Goal: Task Accomplishment & Management: Complete application form

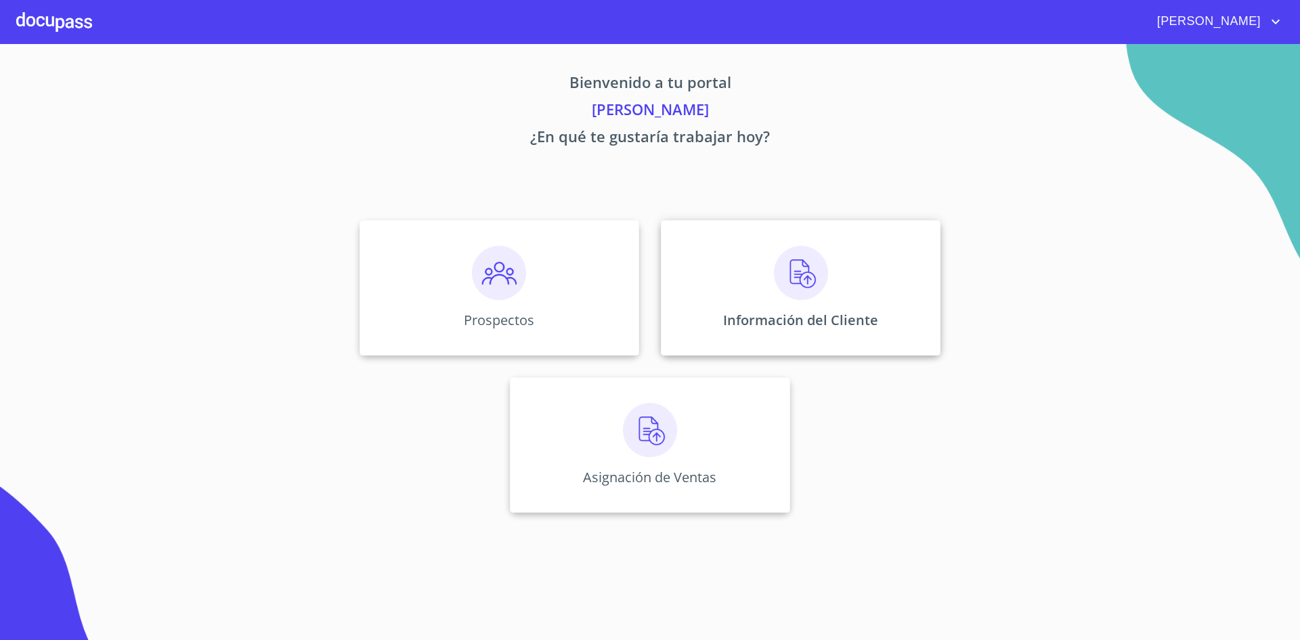
click at [811, 264] on img at bounding box center [801, 273] width 54 height 54
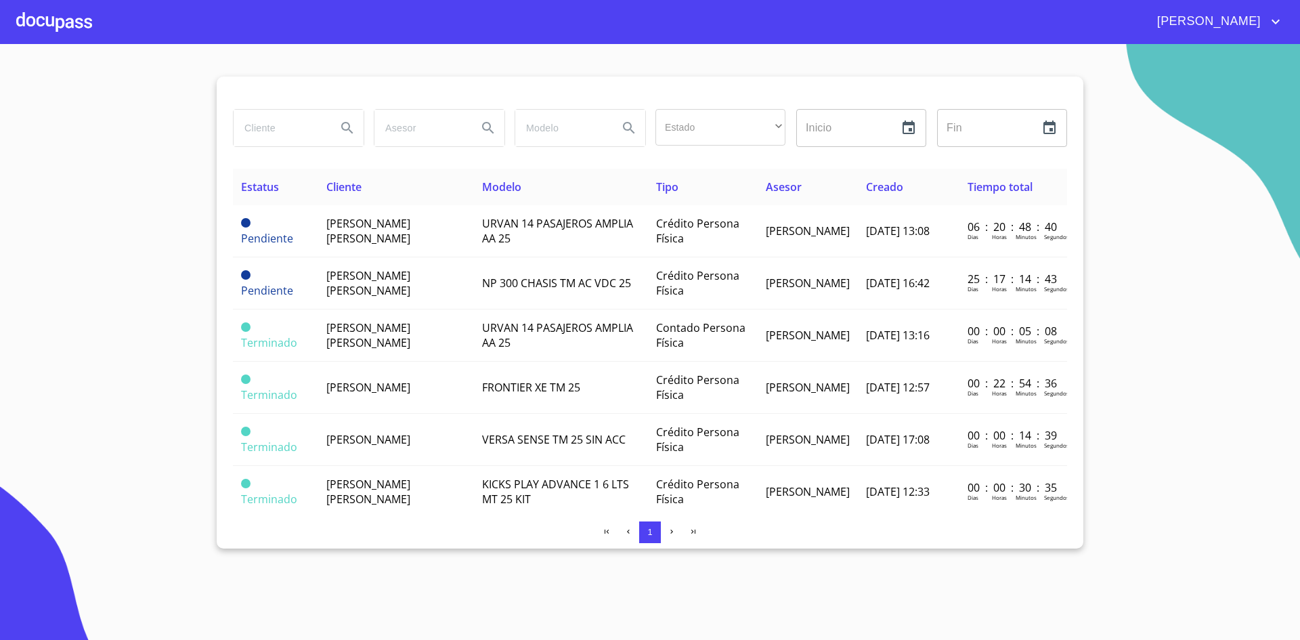
click at [72, 13] on div at bounding box center [54, 21] width 76 height 43
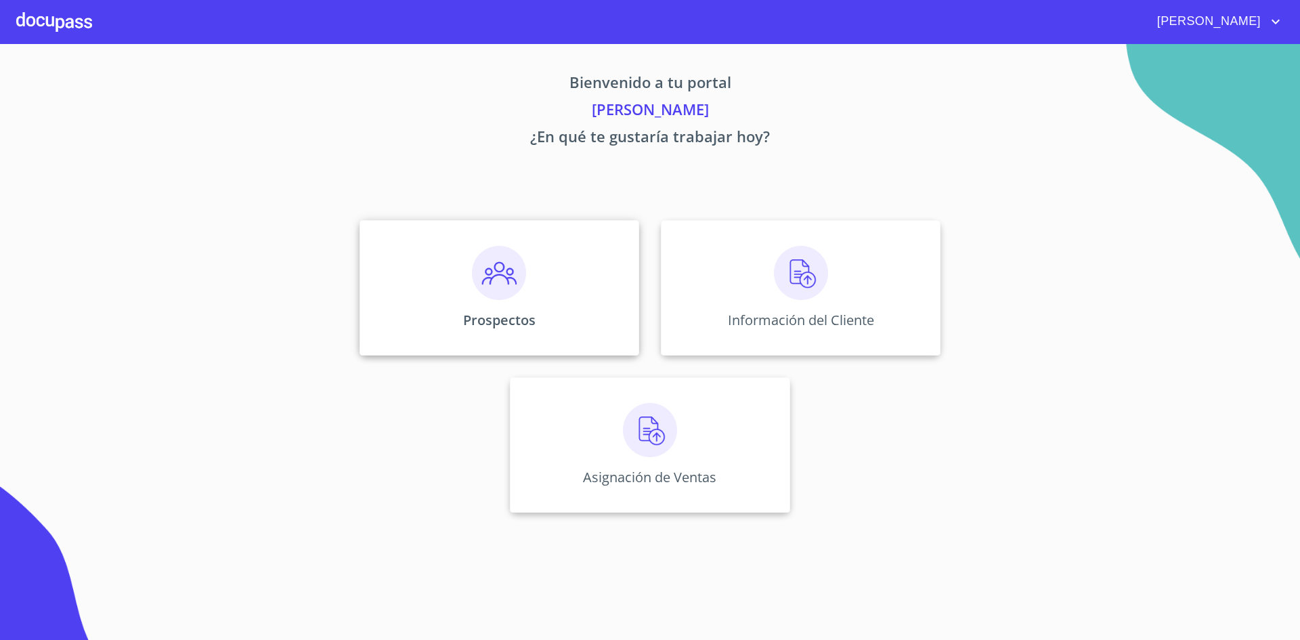
click at [522, 322] on p "Prospectos" at bounding box center [499, 320] width 72 height 18
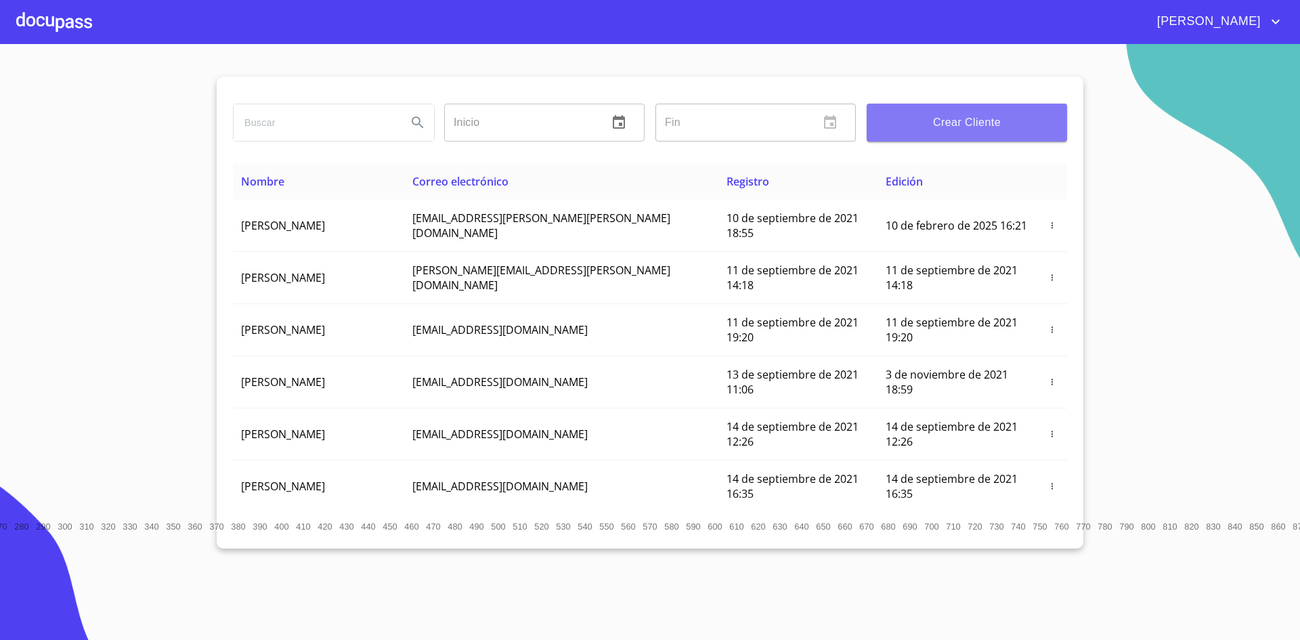
click at [986, 120] on span "Crear Cliente" at bounding box center [967, 122] width 179 height 19
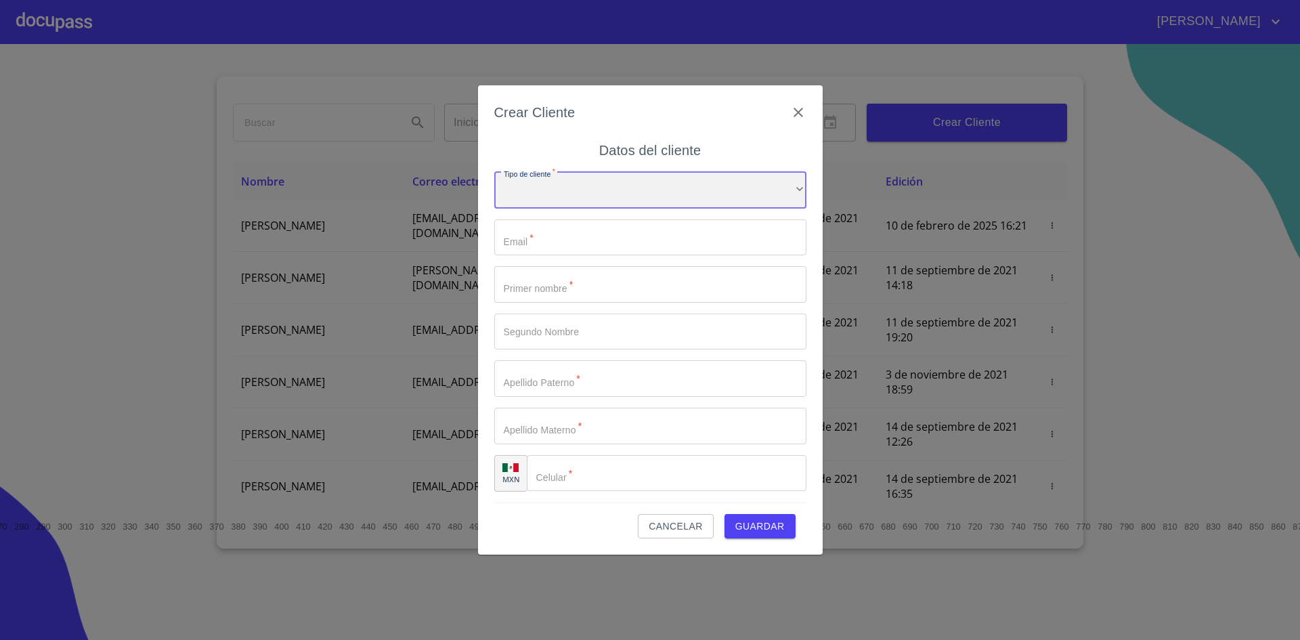
click at [763, 199] on div "​" at bounding box center [650, 190] width 312 height 37
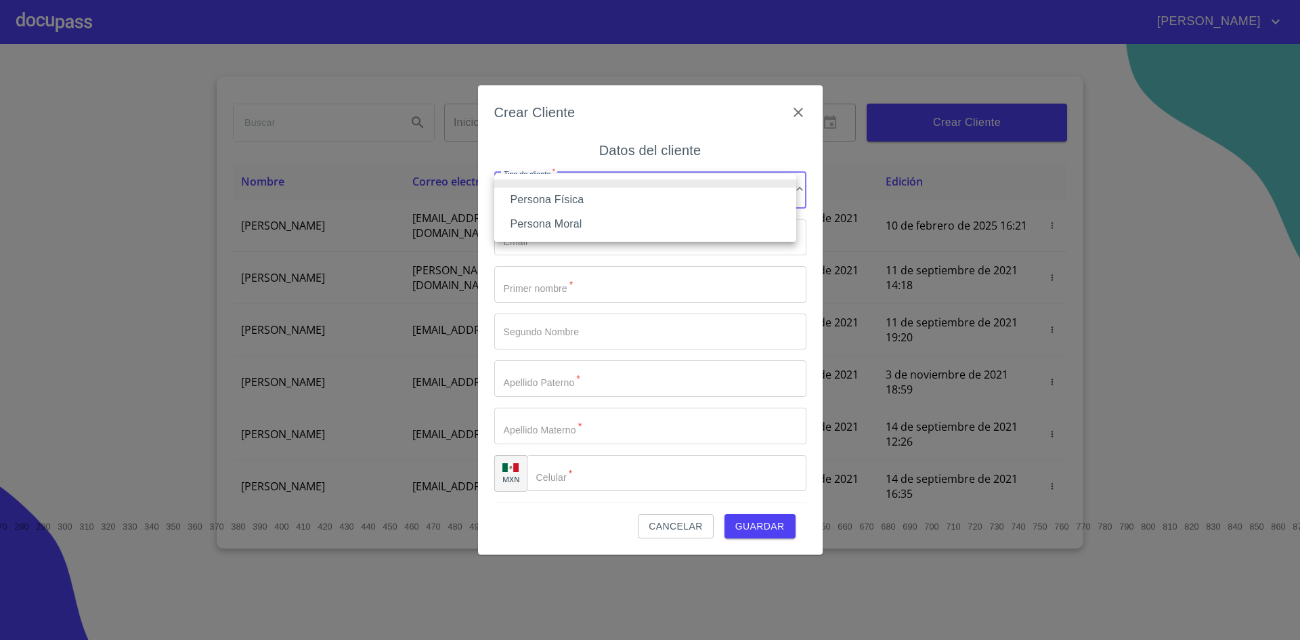
click at [424, 51] on div at bounding box center [650, 320] width 1300 height 640
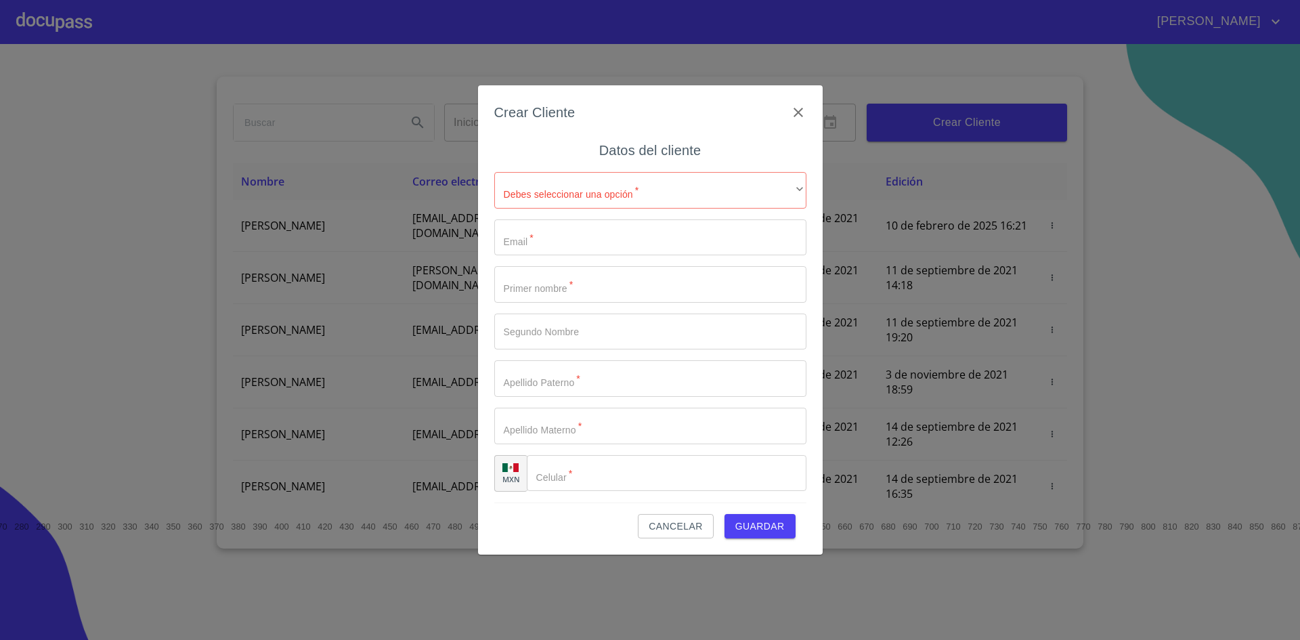
click at [424, 51] on div "Crear Cliente Datos del cliente [PERSON_NAME] seleccionar una opción   * ​ ​ Em…" at bounding box center [650, 320] width 1300 height 640
click at [676, 527] on span "Cancelar" at bounding box center [676, 526] width 54 height 17
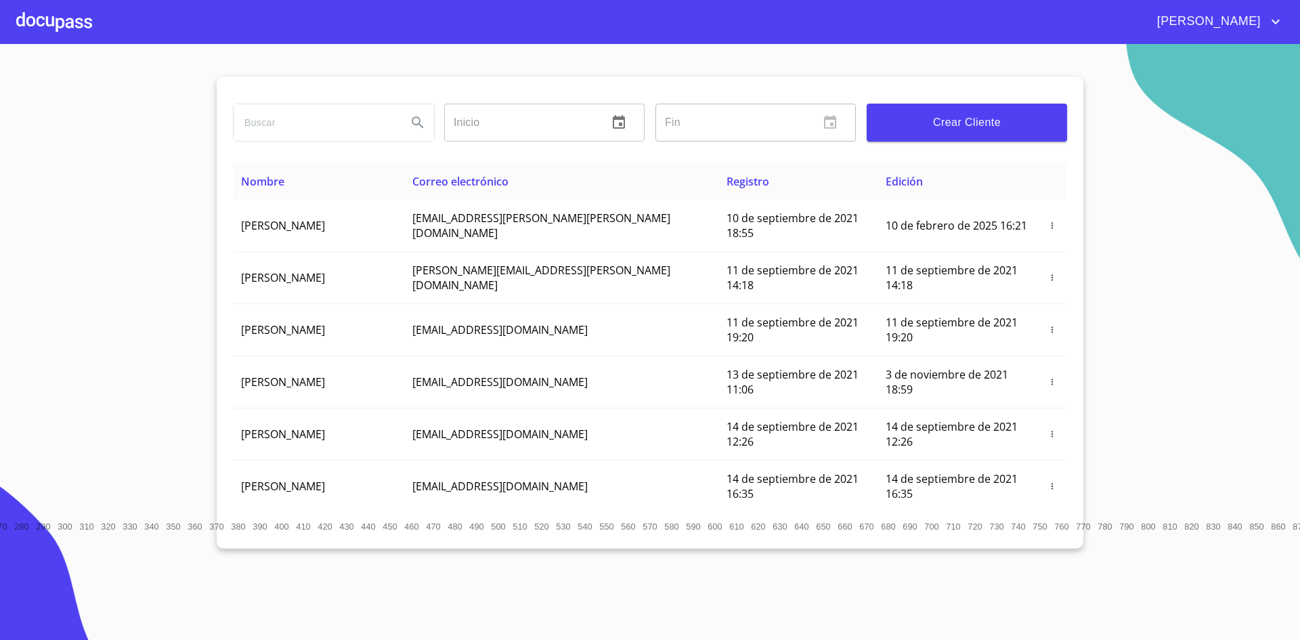
click at [43, 22] on div at bounding box center [54, 21] width 76 height 43
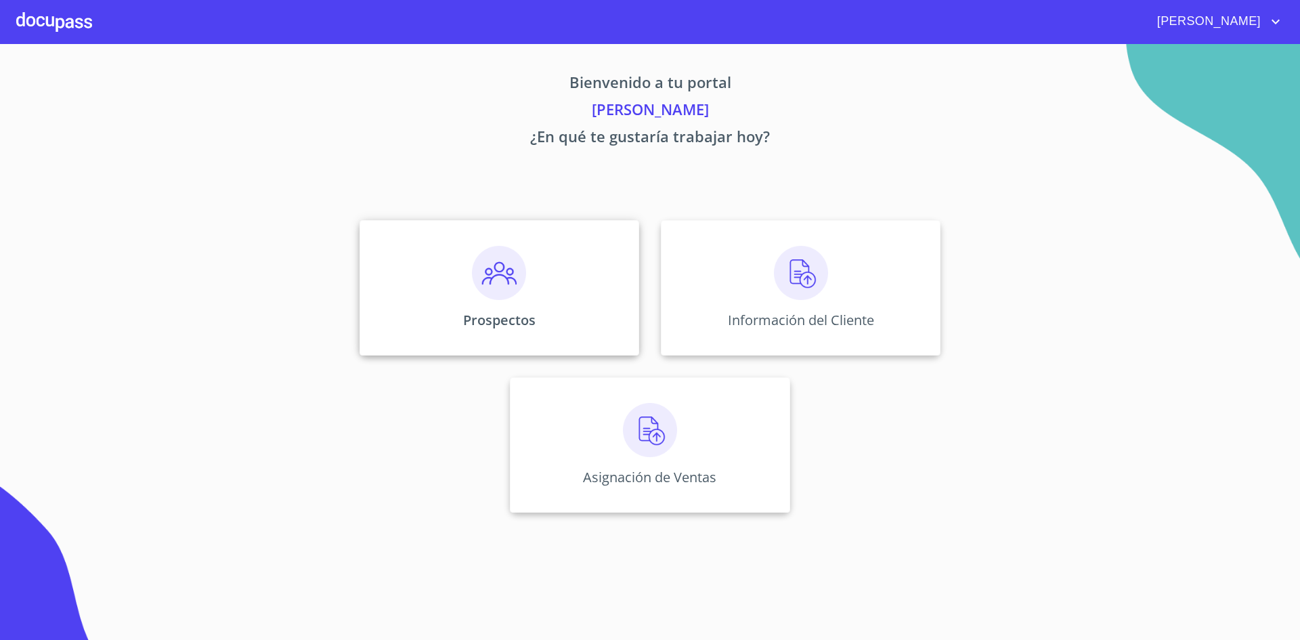
click at [486, 278] on img at bounding box center [499, 273] width 54 height 54
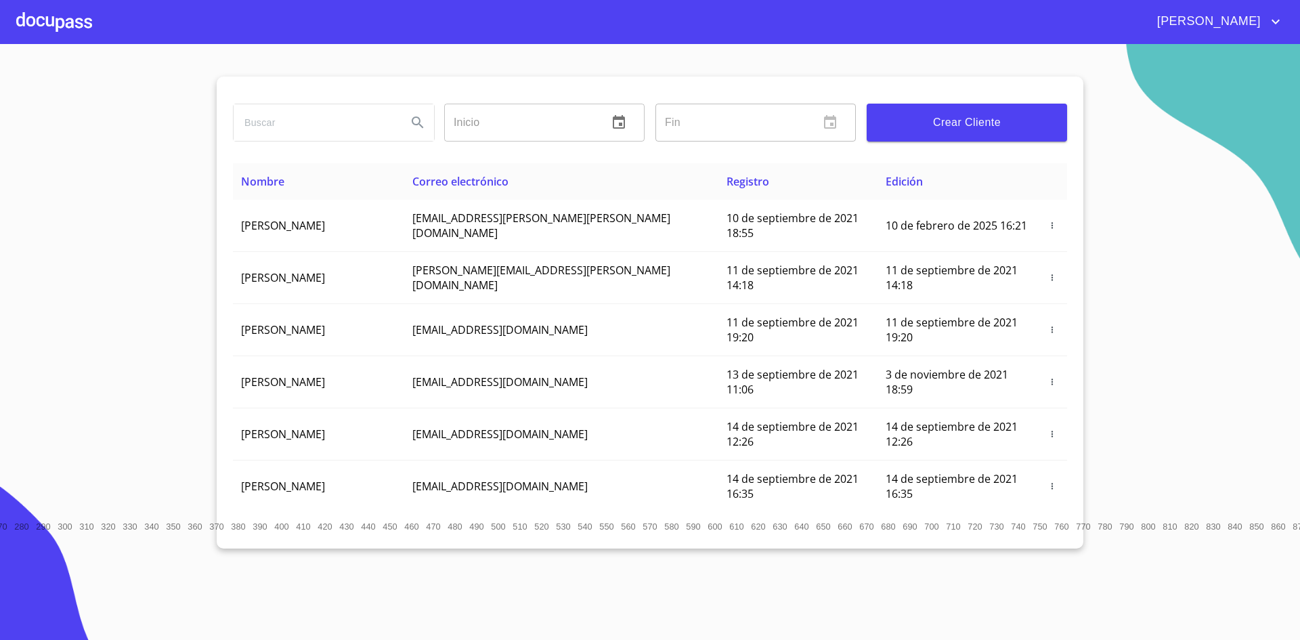
click at [963, 142] on div "Crear Cliente" at bounding box center [967, 122] width 211 height 49
click at [963, 125] on span "Crear Cliente" at bounding box center [967, 122] width 179 height 19
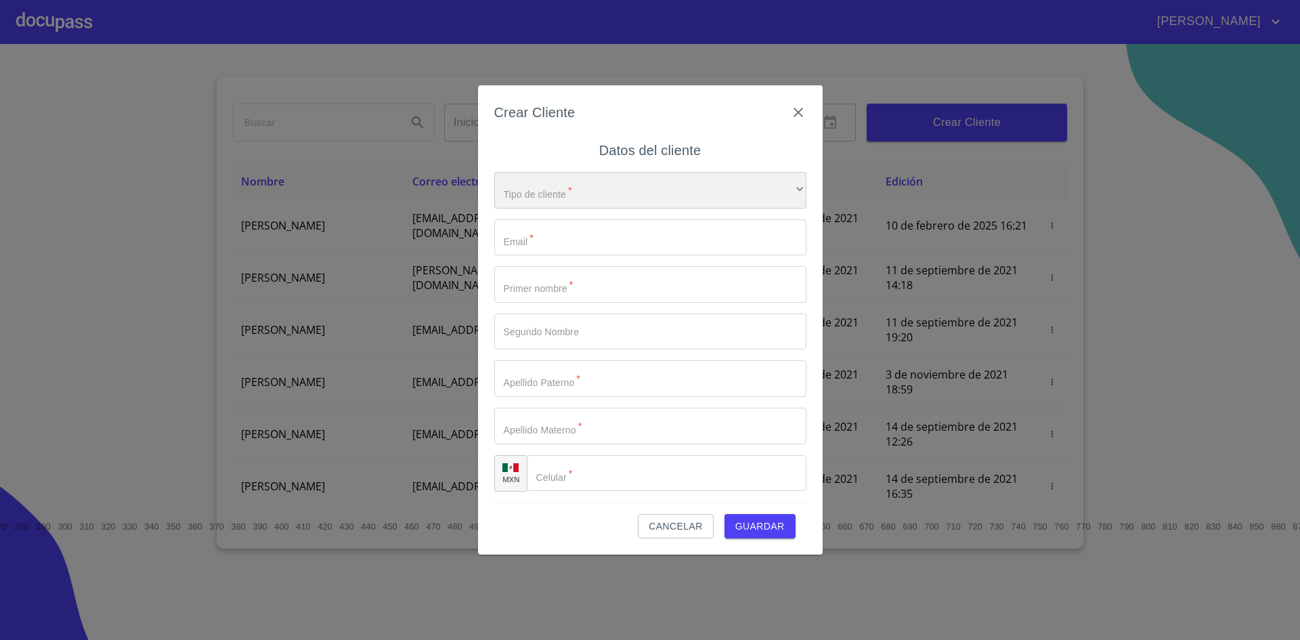
click at [658, 198] on div "​" at bounding box center [650, 190] width 312 height 37
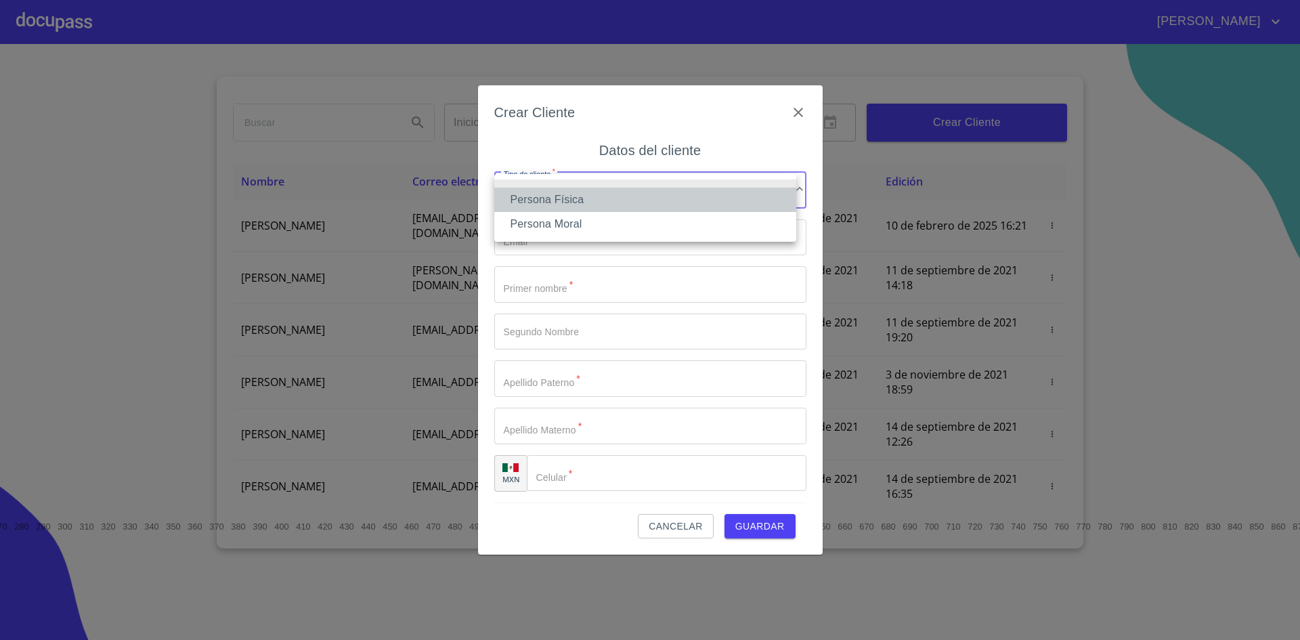
click at [623, 206] on li "Persona Física" at bounding box center [645, 200] width 302 height 24
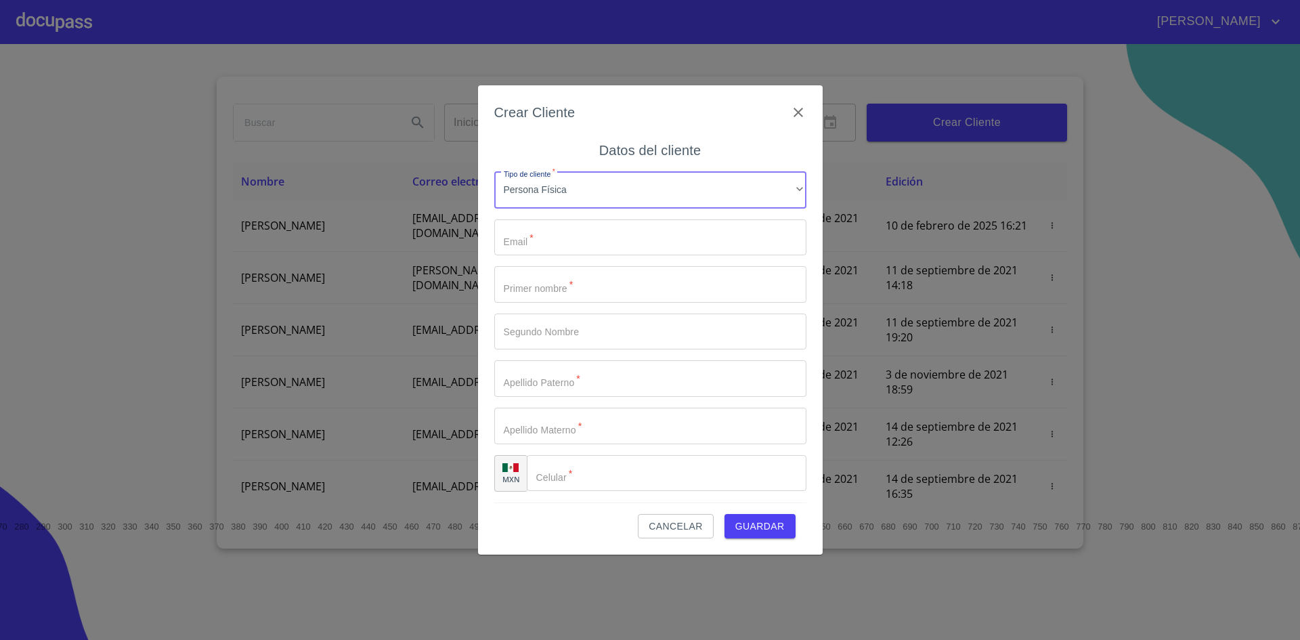
click at [605, 228] on input "Tipo de cliente   *" at bounding box center [650, 237] width 312 height 37
type input "r"
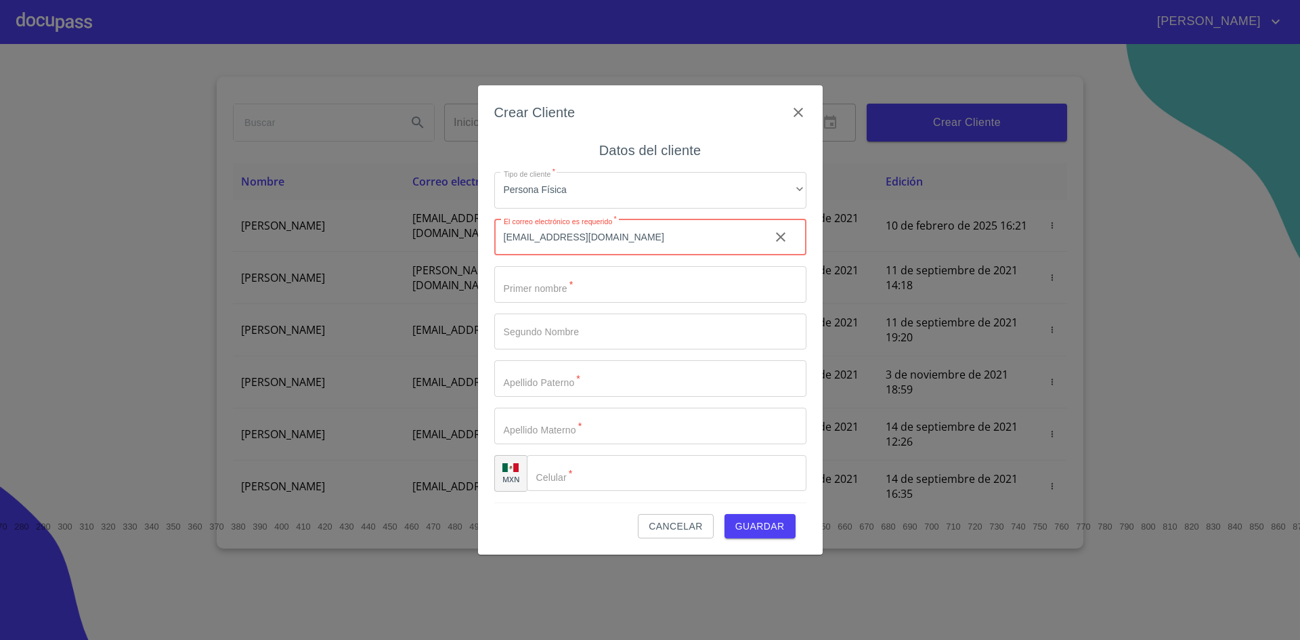
type input "[EMAIL_ADDRESS][DOMAIN_NAME]"
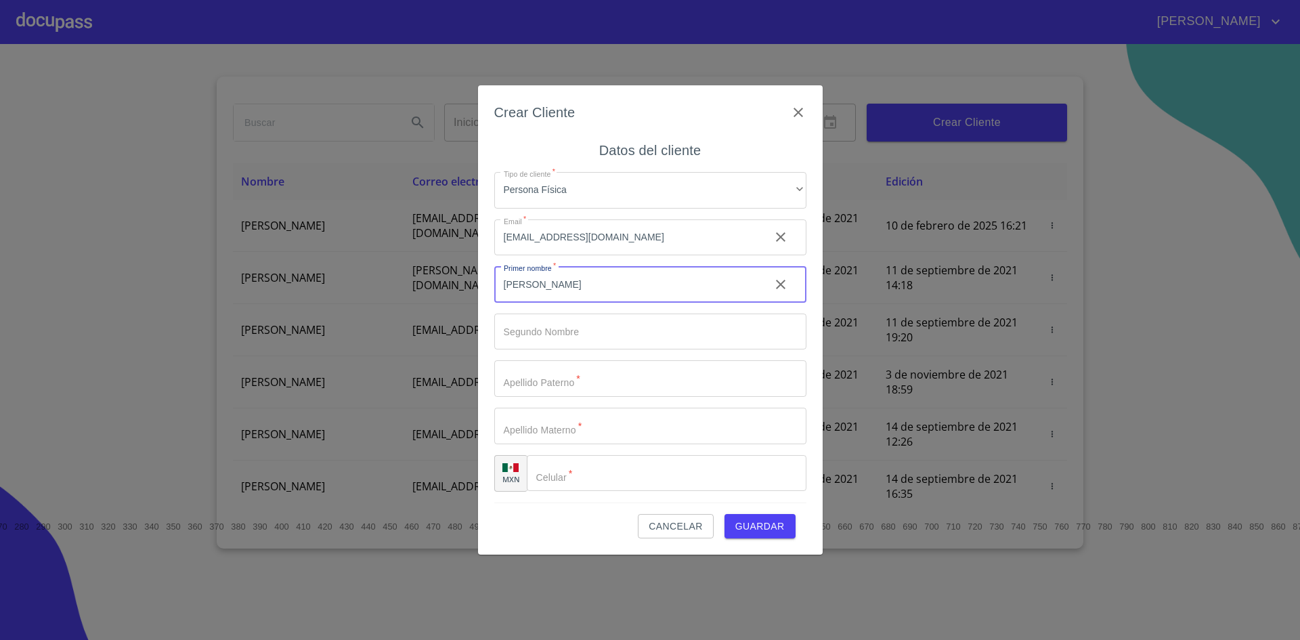
type input "[PERSON_NAME]"
type input "[GEOGRAPHIC_DATA]"
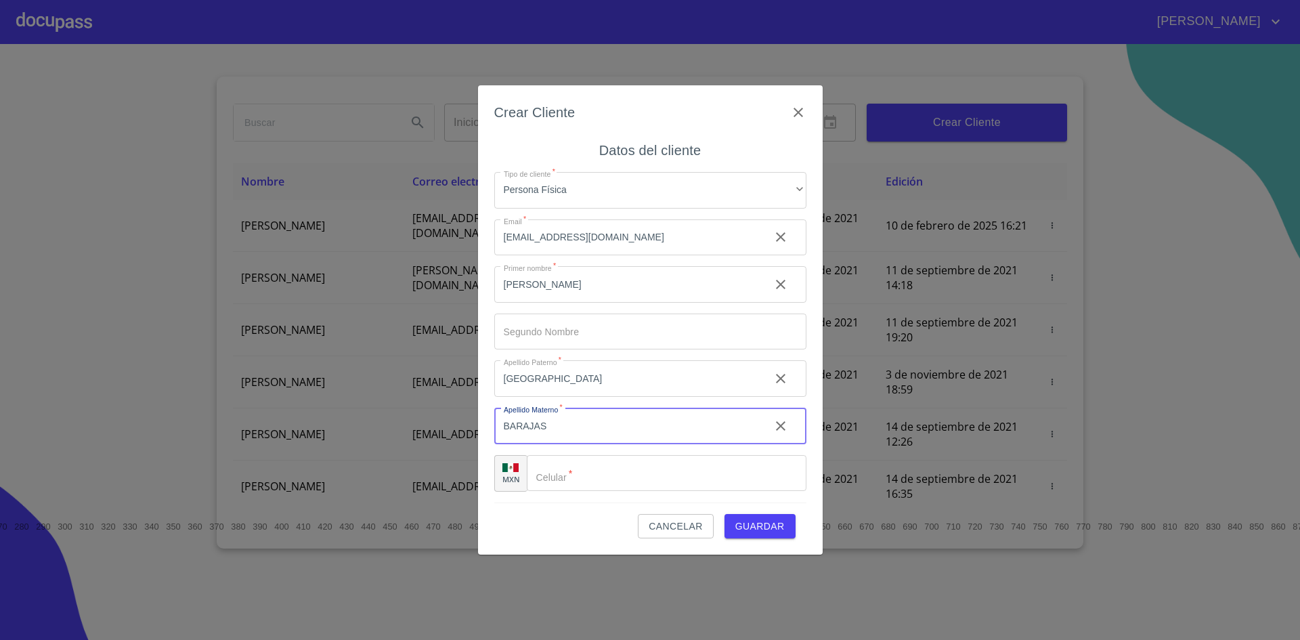
type input "BARAJAS"
click at [655, 474] on input "Tipo de cliente   *" at bounding box center [667, 473] width 280 height 37
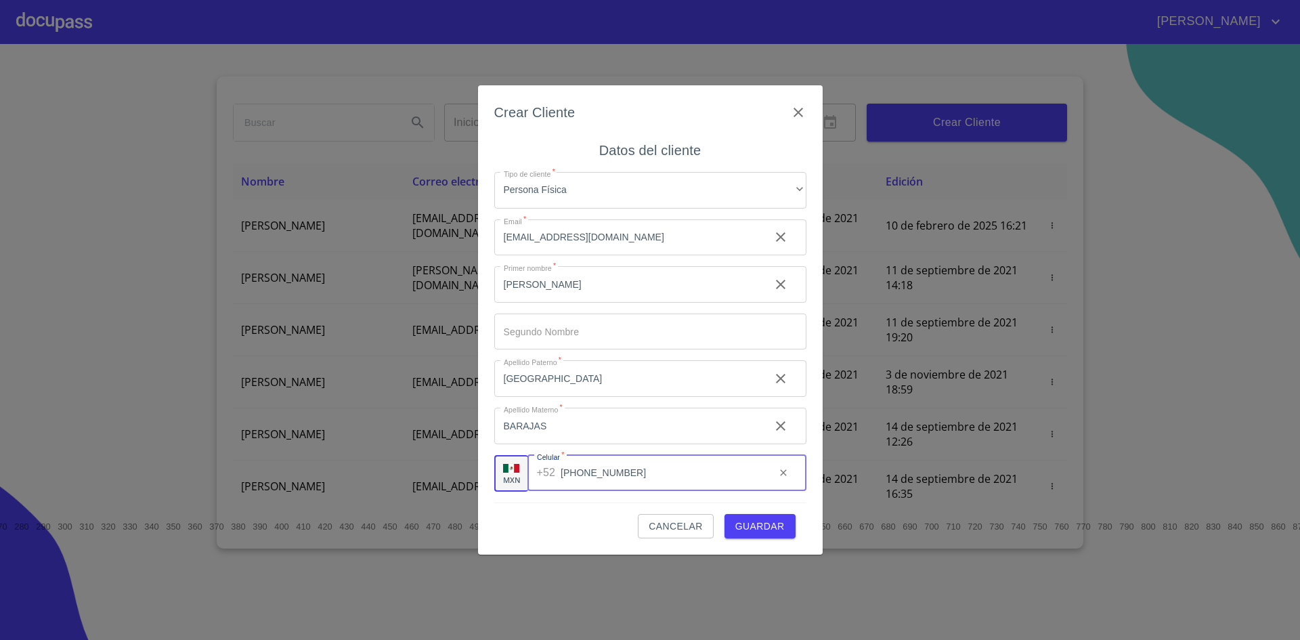
type input "[PHONE_NUMBER]"
click at [759, 526] on span "Guardar" at bounding box center [760, 526] width 49 height 17
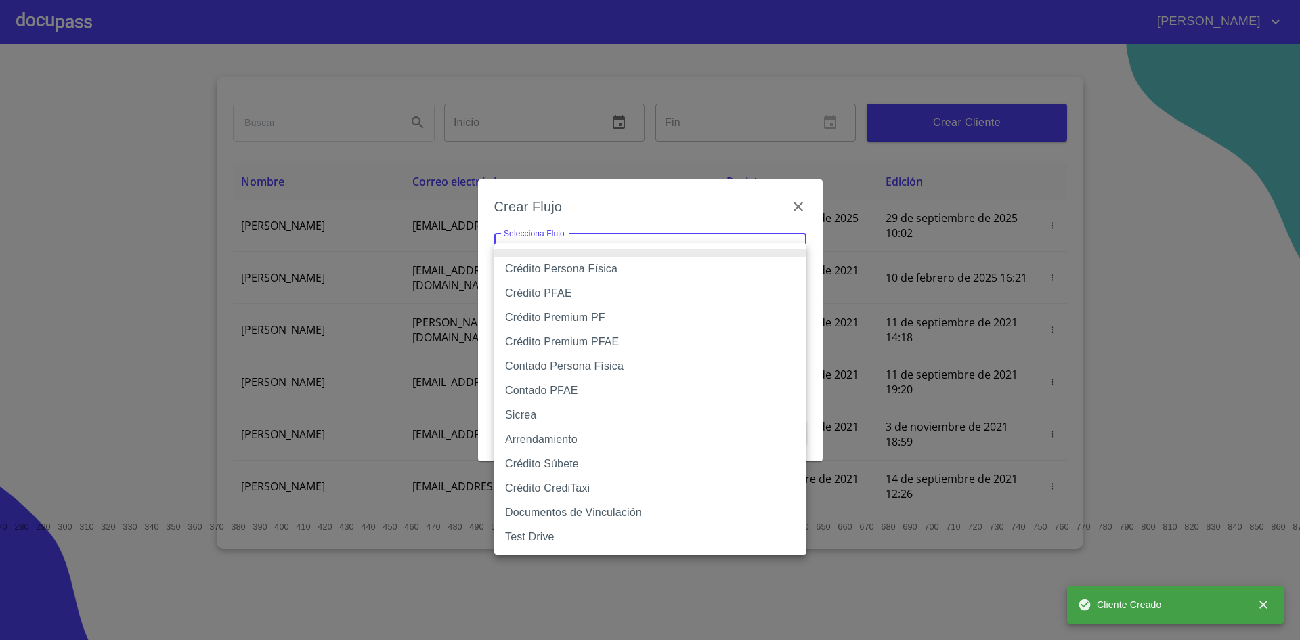
click at [771, 252] on body "[PERSON_NAME] ​ Fin ​ Crear Cliente Nombre Correo electrónico Registro Edición …" at bounding box center [650, 320] width 1300 height 640
click at [592, 293] on li "Crédito PFAE" at bounding box center [650, 293] width 312 height 24
type input "60bfa0150d9865ccc24afd7c"
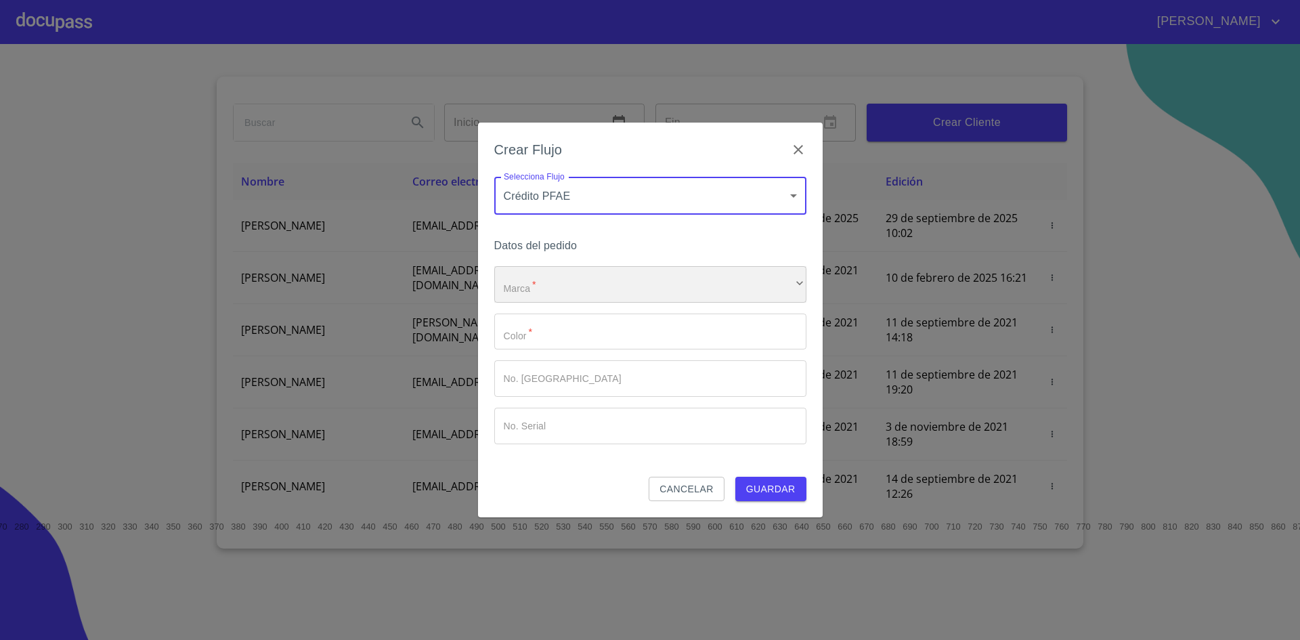
click at [605, 292] on div "​" at bounding box center [650, 284] width 312 height 37
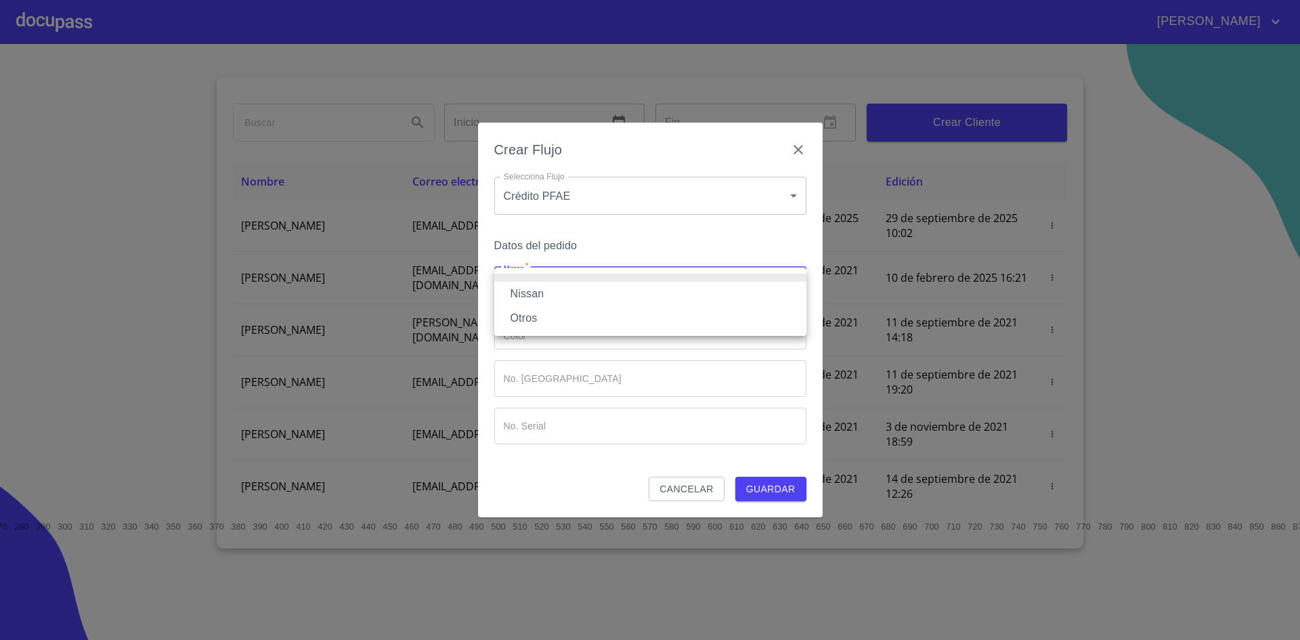
click at [570, 309] on li "Otros" at bounding box center [650, 318] width 312 height 24
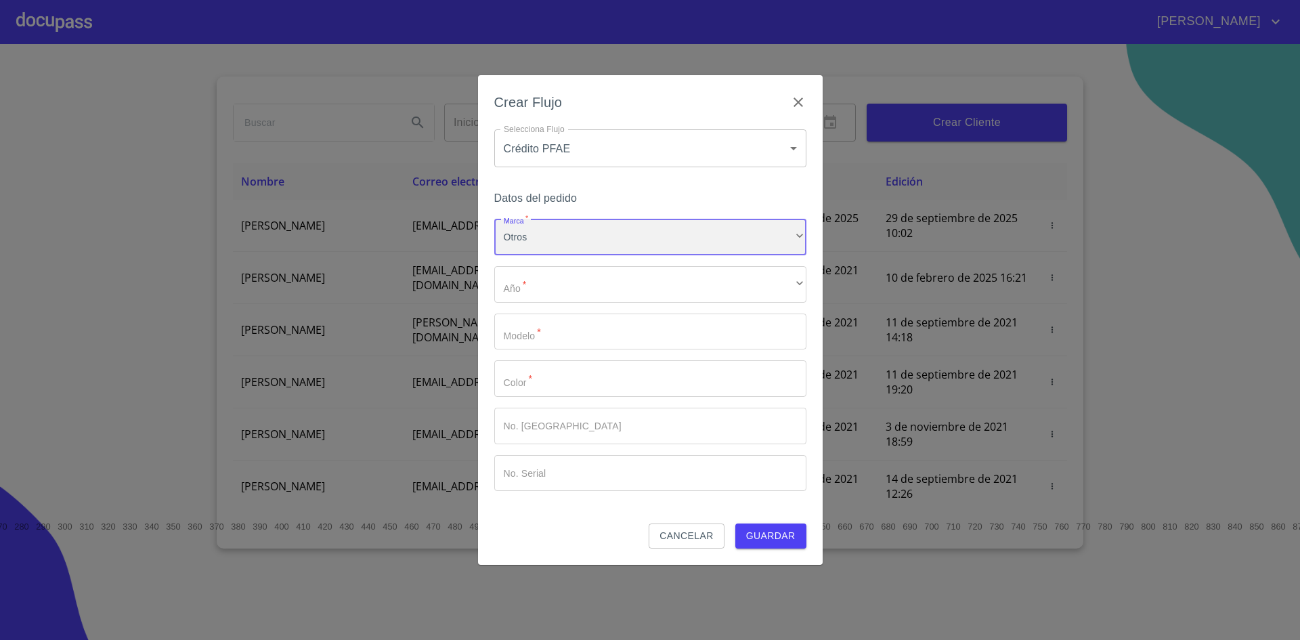
click at [577, 252] on div "Otros" at bounding box center [650, 237] width 312 height 37
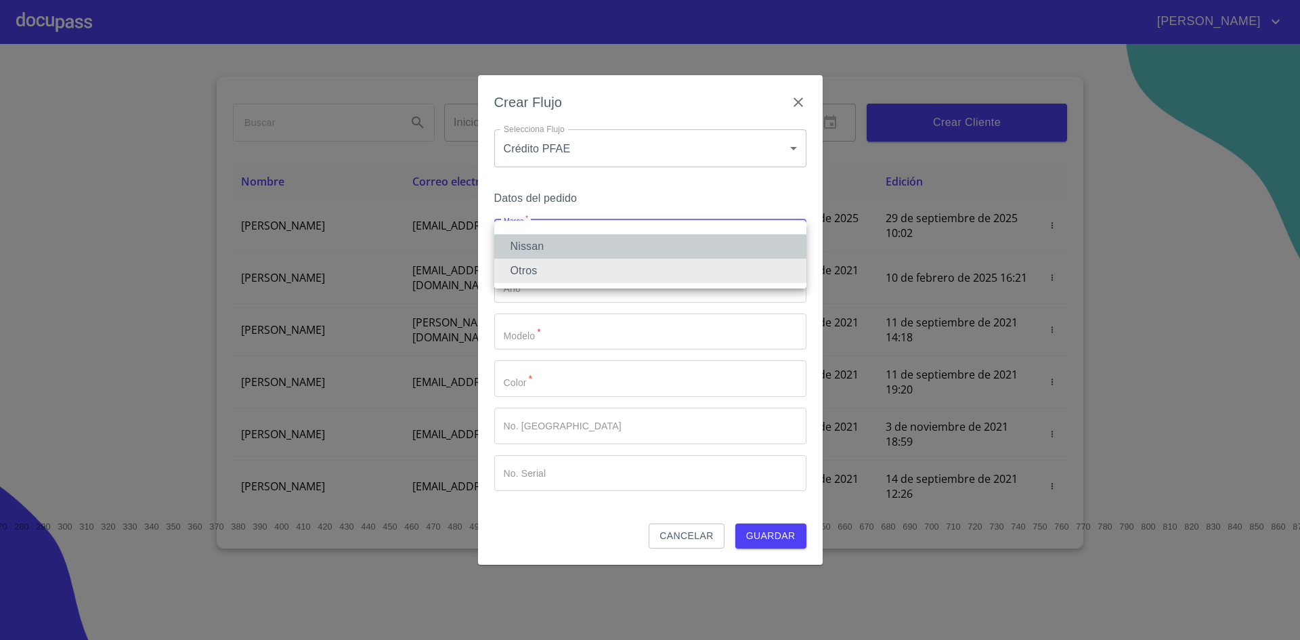
click at [560, 248] on li "Nissan" at bounding box center [650, 246] width 312 height 24
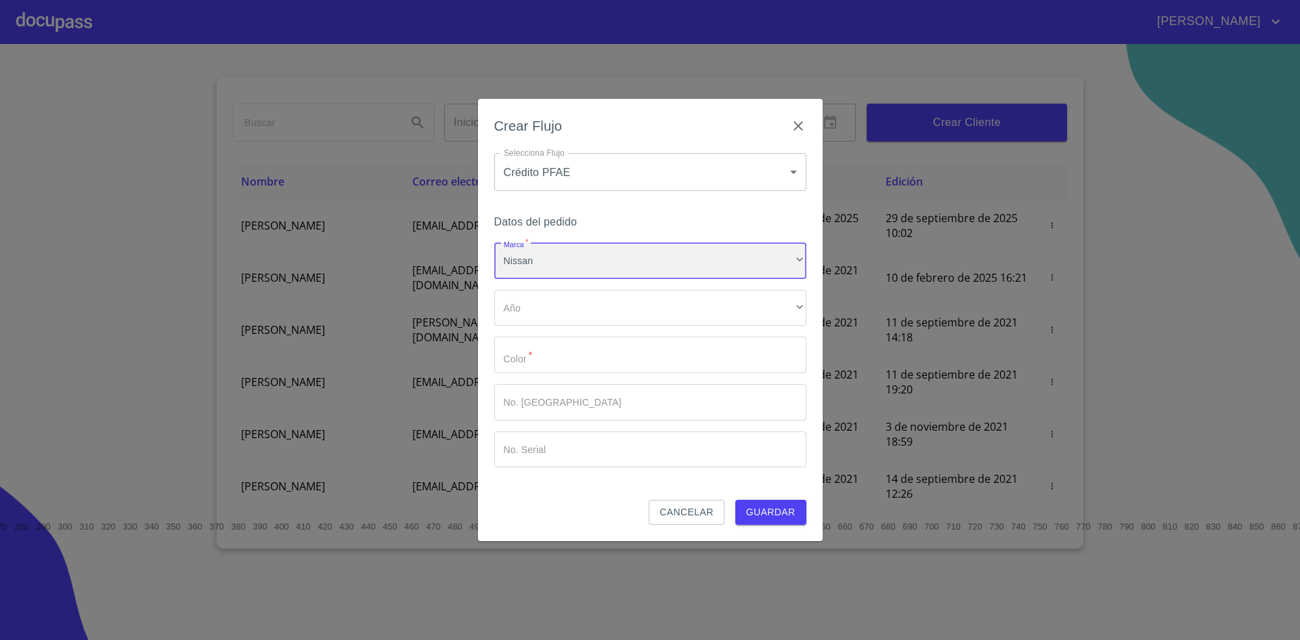
click at [559, 274] on div "Nissan" at bounding box center [650, 260] width 312 height 37
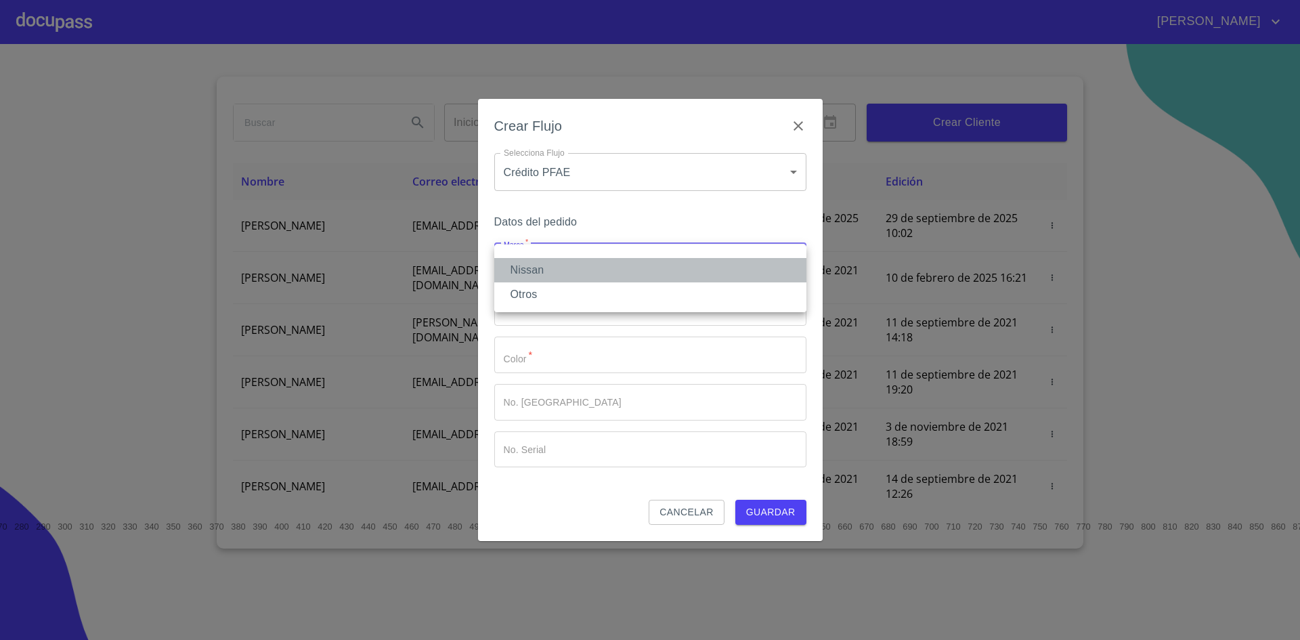
click at [558, 278] on li "Nissan" at bounding box center [650, 270] width 312 height 24
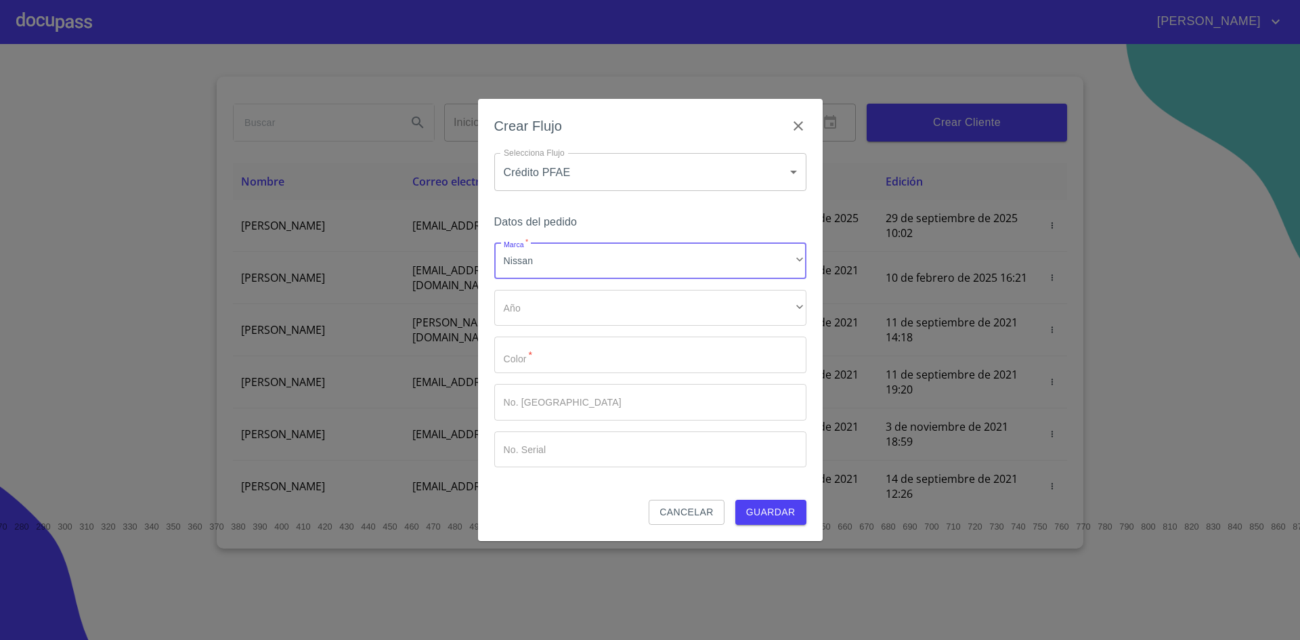
click at [541, 333] on div "Marca   * Nissan ​ Año ​ ​ Color   * ​ No. Pedido ​ No. Serial ​" at bounding box center [650, 354] width 312 height 225
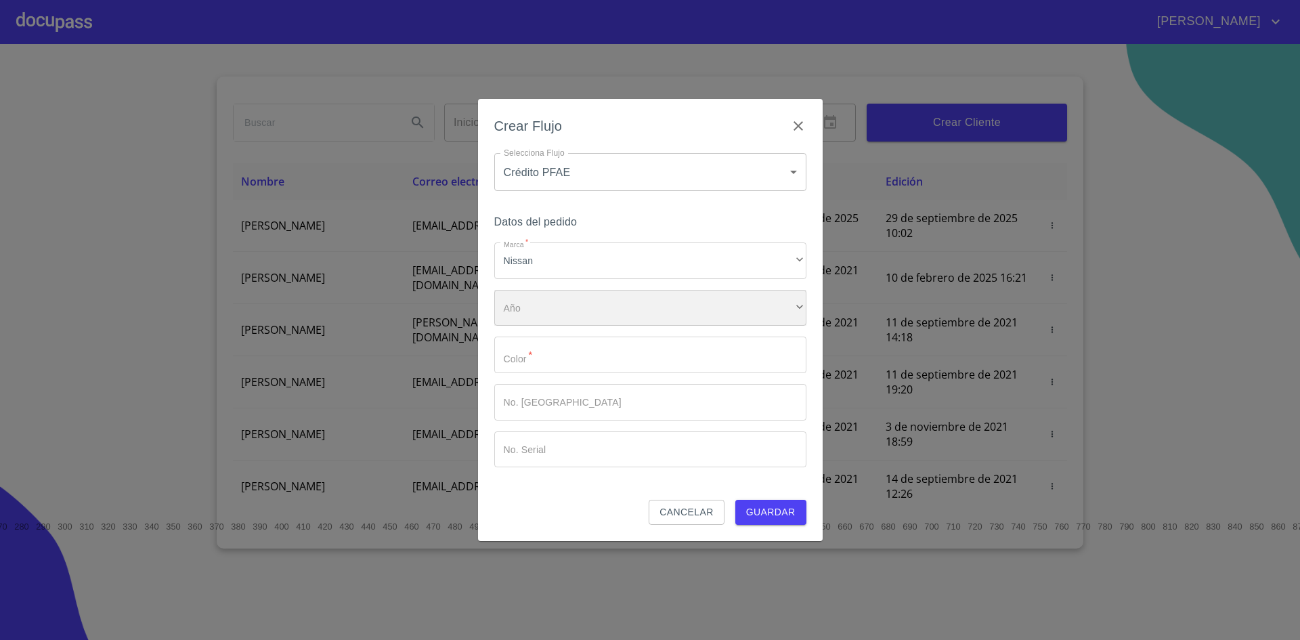
click at [551, 324] on div "​" at bounding box center [650, 308] width 312 height 37
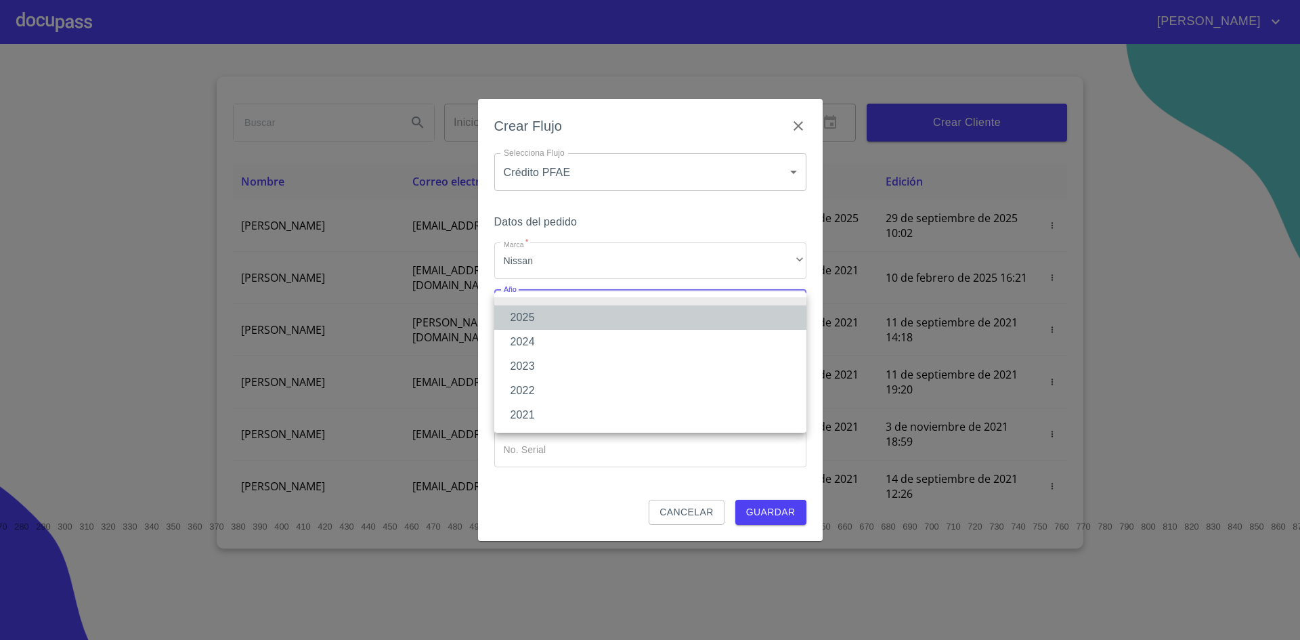
click at [551, 323] on li "2025" at bounding box center [650, 317] width 312 height 24
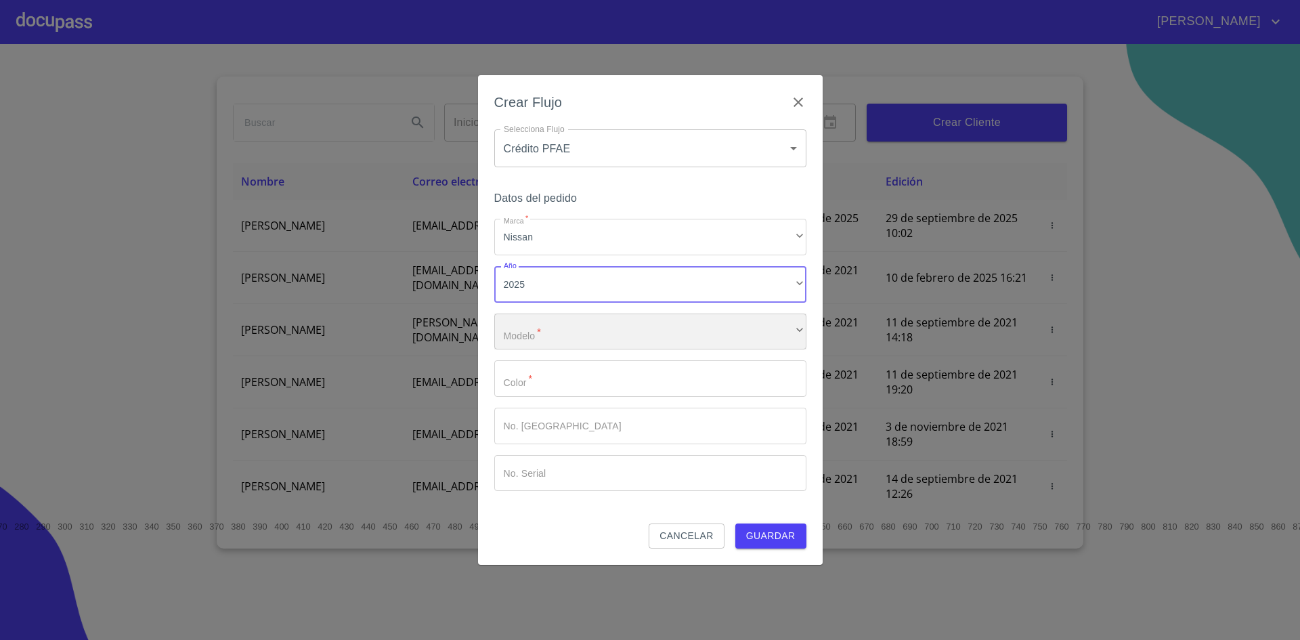
click at [577, 329] on div "​" at bounding box center [650, 332] width 312 height 37
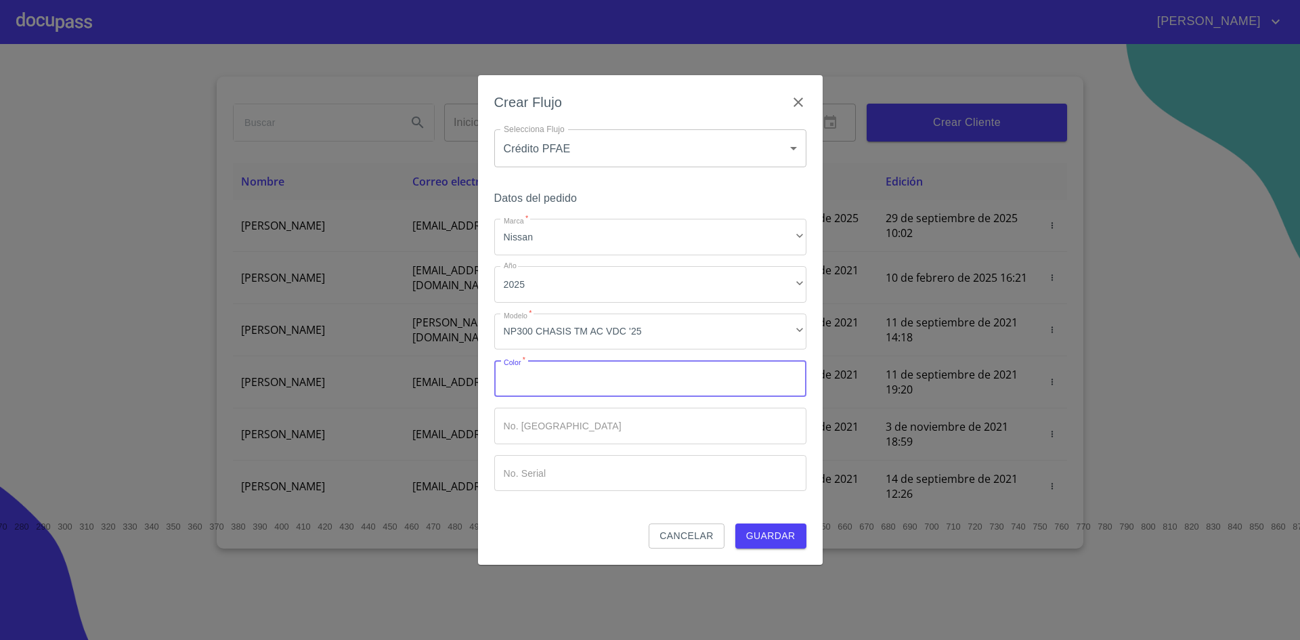
click at [578, 362] on input "Marca   *" at bounding box center [650, 378] width 312 height 37
type input "ROJO"
click at [565, 443] on input "Marca   *" at bounding box center [650, 426] width 312 height 37
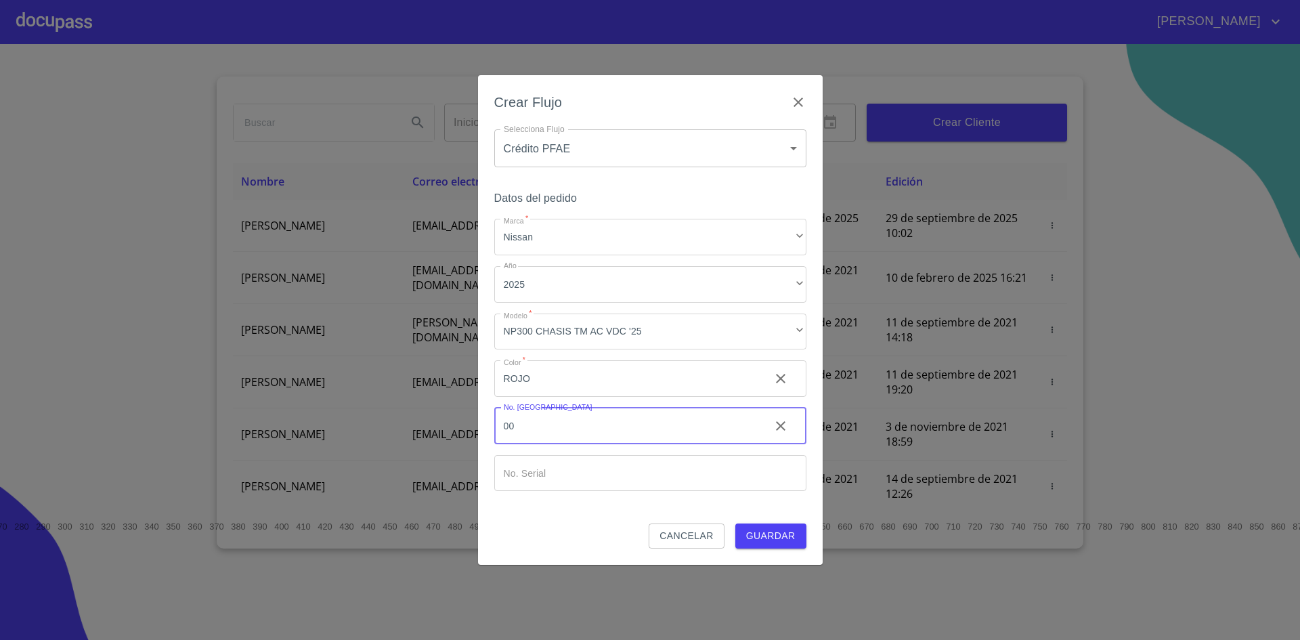
type input "00"
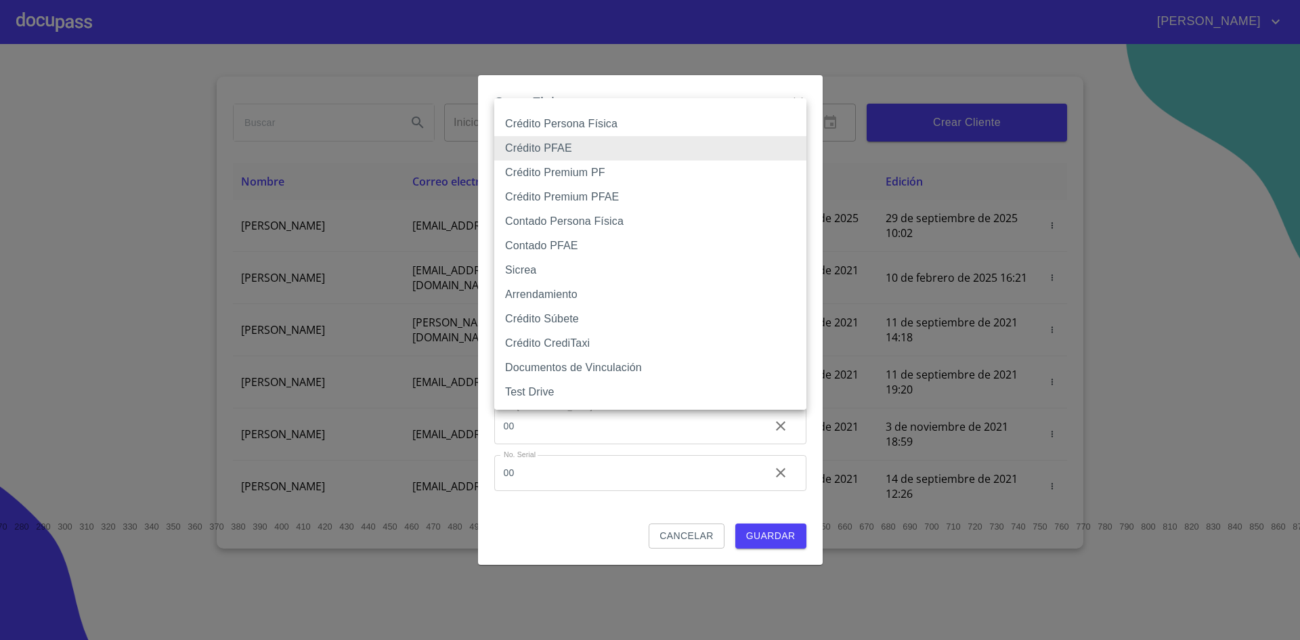
click at [721, 149] on body "[PERSON_NAME] ​ Fin ​ Crear Cliente Nombre Correo electrónico Registro Edición …" at bounding box center [650, 320] width 1300 height 640
click at [721, 149] on li "Crédito PFAE" at bounding box center [650, 148] width 312 height 24
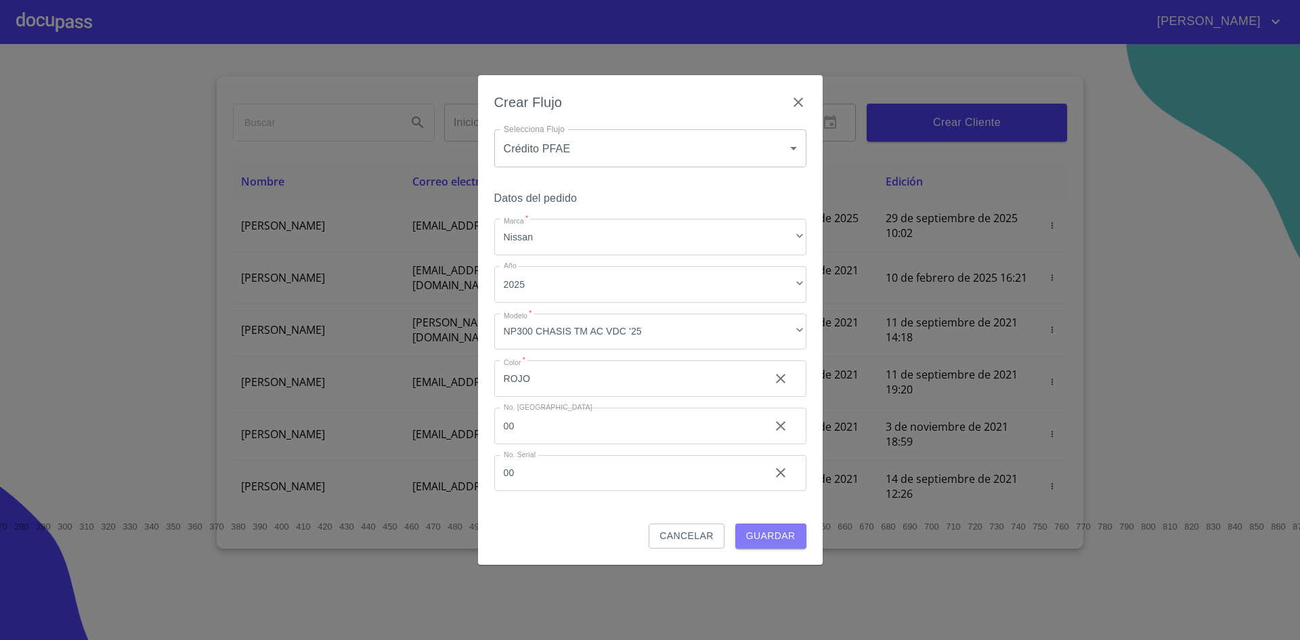
click at [767, 536] on span "Guardar" at bounding box center [770, 536] width 49 height 17
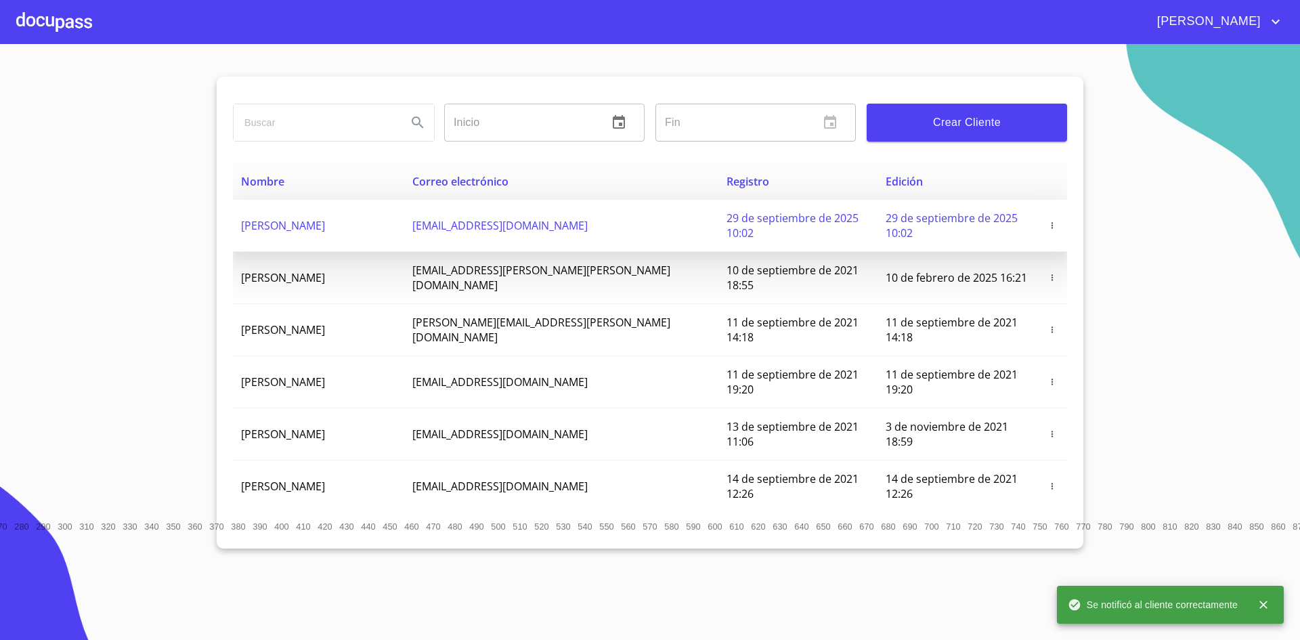
click at [400, 217] on td "[PERSON_NAME]" at bounding box center [318, 226] width 171 height 52
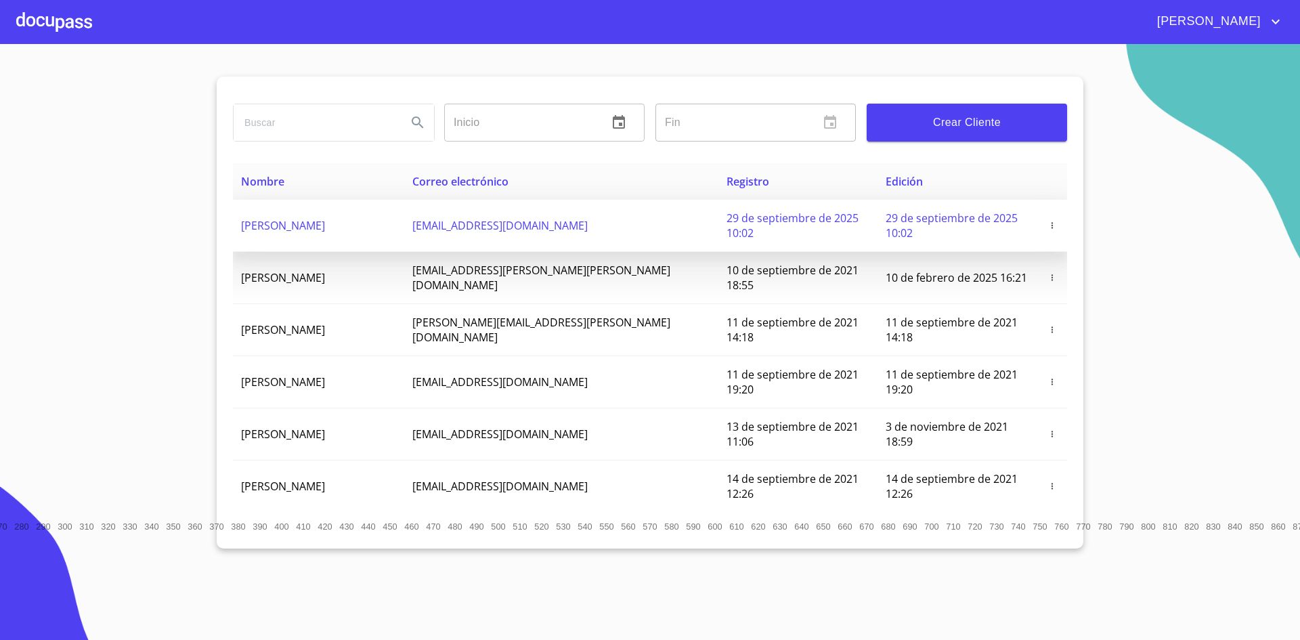
click at [553, 222] on span "[EMAIL_ADDRESS][DOMAIN_NAME]" at bounding box center [499, 225] width 175 height 15
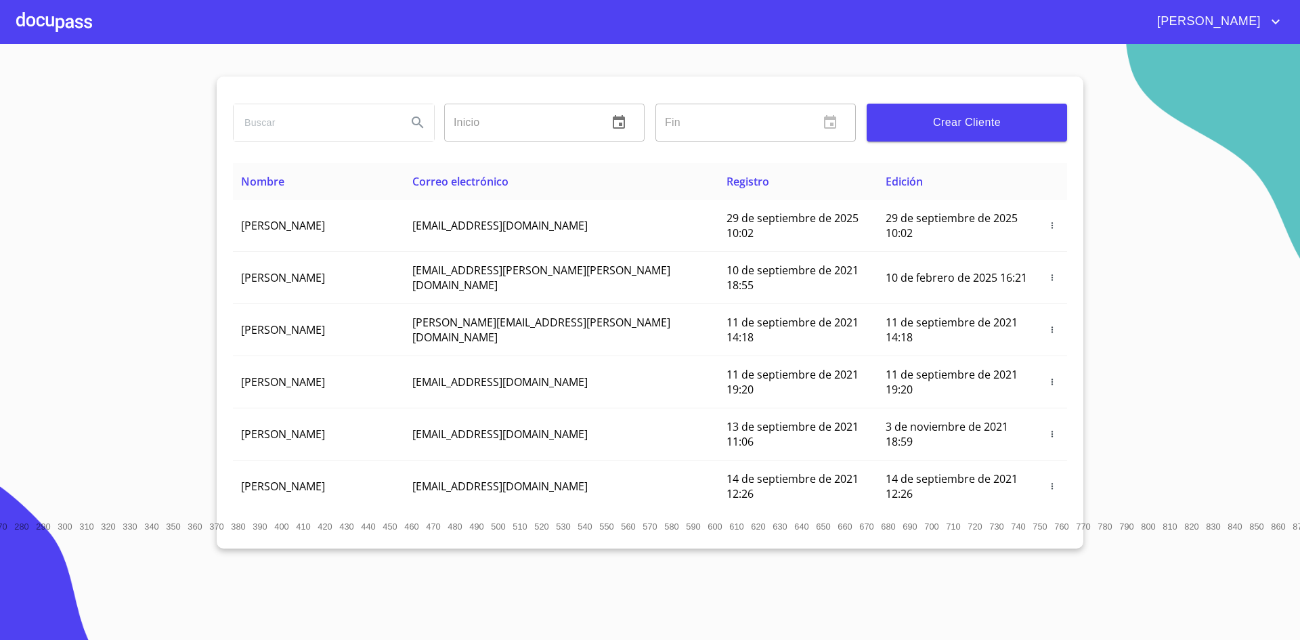
click at [52, 21] on div at bounding box center [54, 21] width 76 height 43
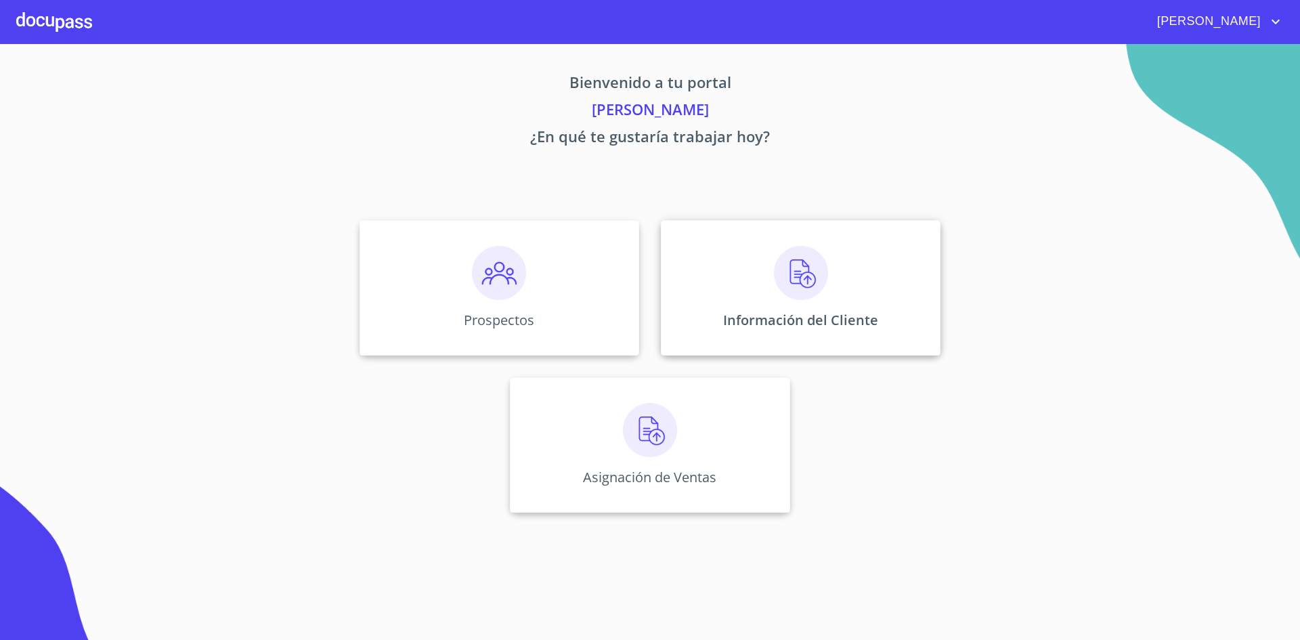
click at [802, 286] on img at bounding box center [801, 273] width 54 height 54
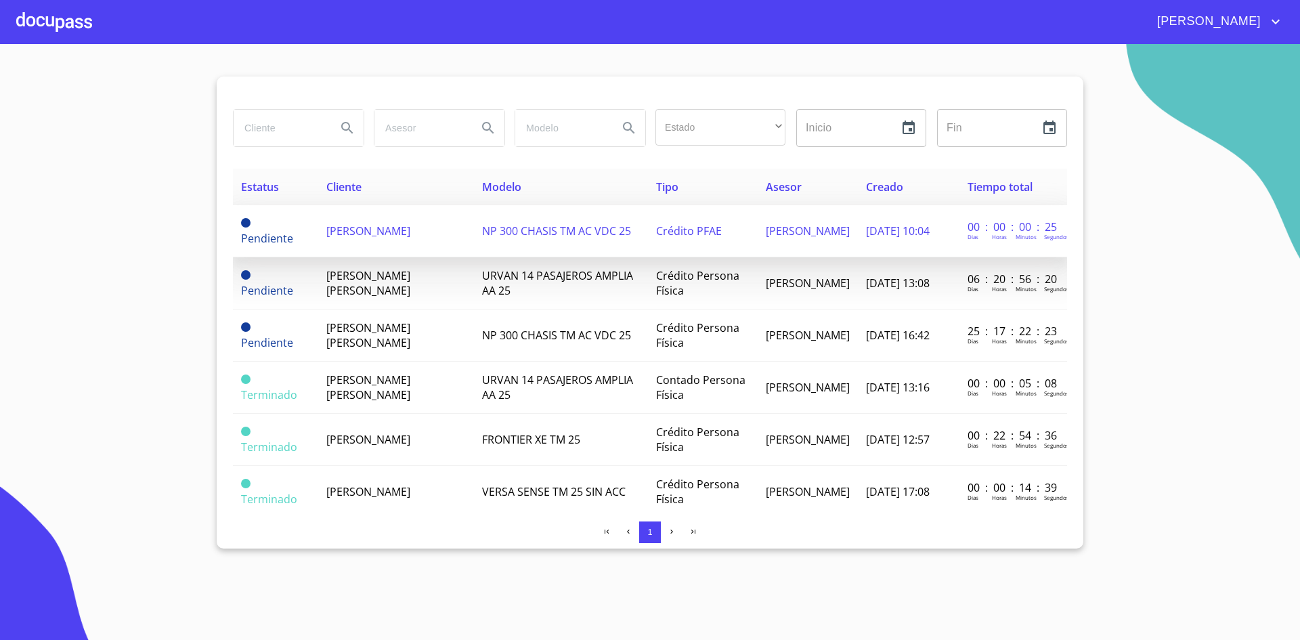
click at [514, 238] on td "NP 300 CHASIS TM AC VDC 25" at bounding box center [561, 231] width 174 height 52
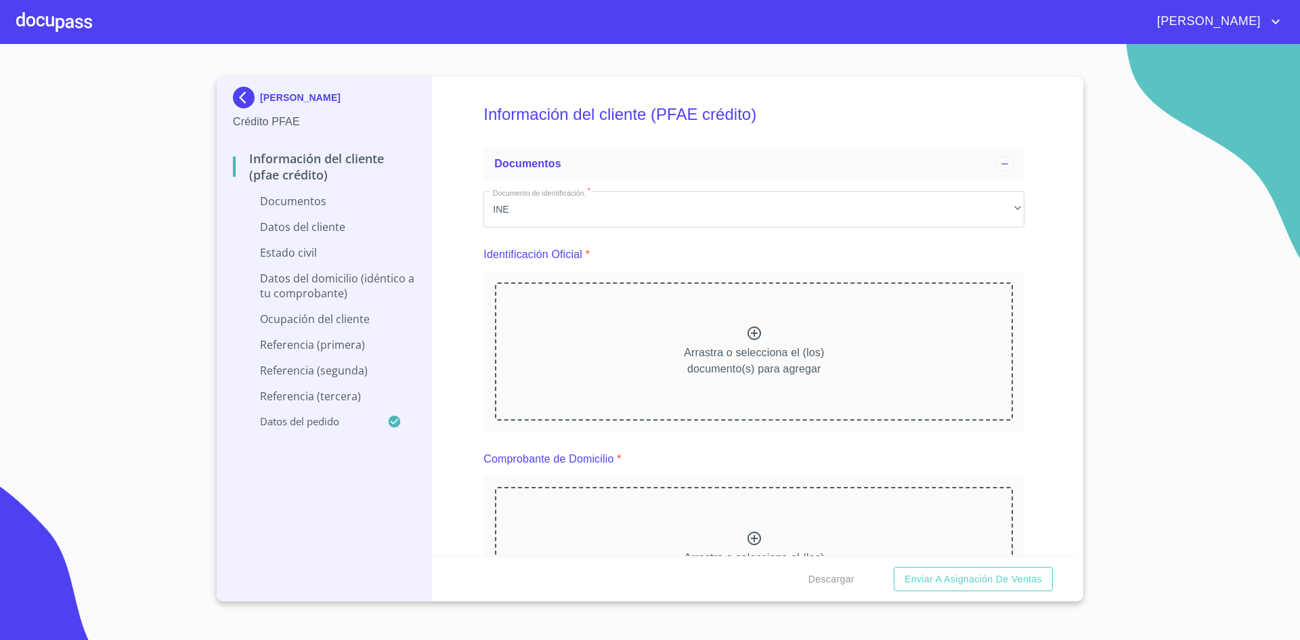
click at [58, 29] on div at bounding box center [54, 21] width 76 height 43
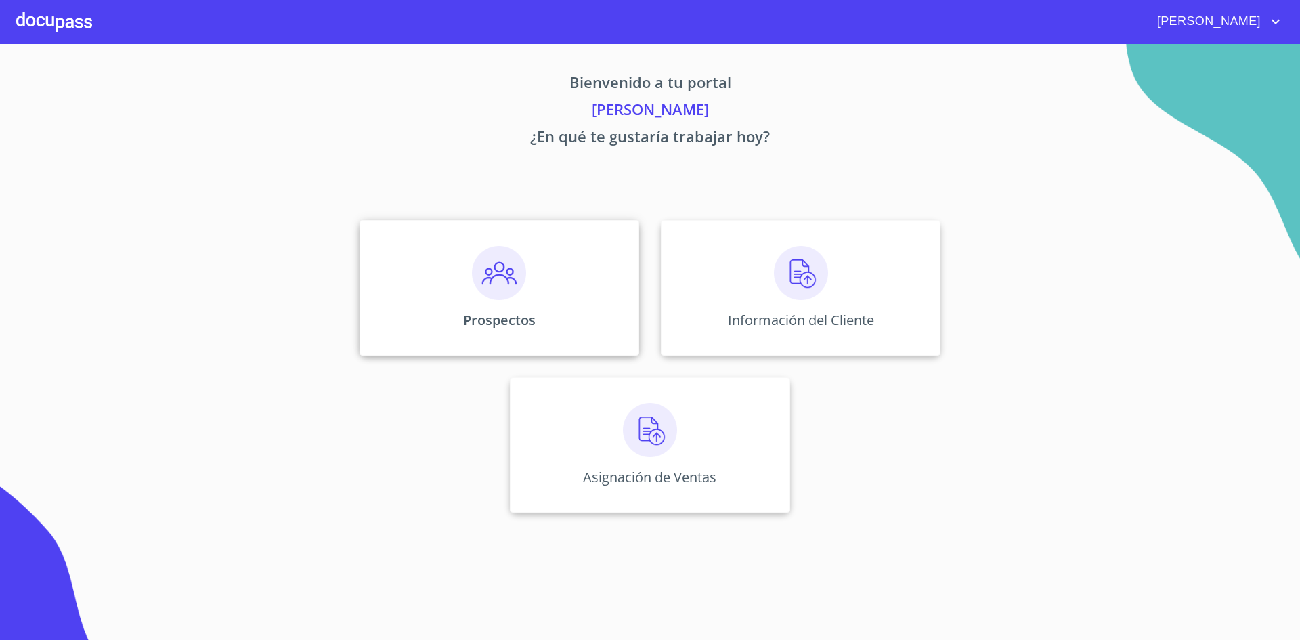
click at [498, 279] on img at bounding box center [499, 273] width 54 height 54
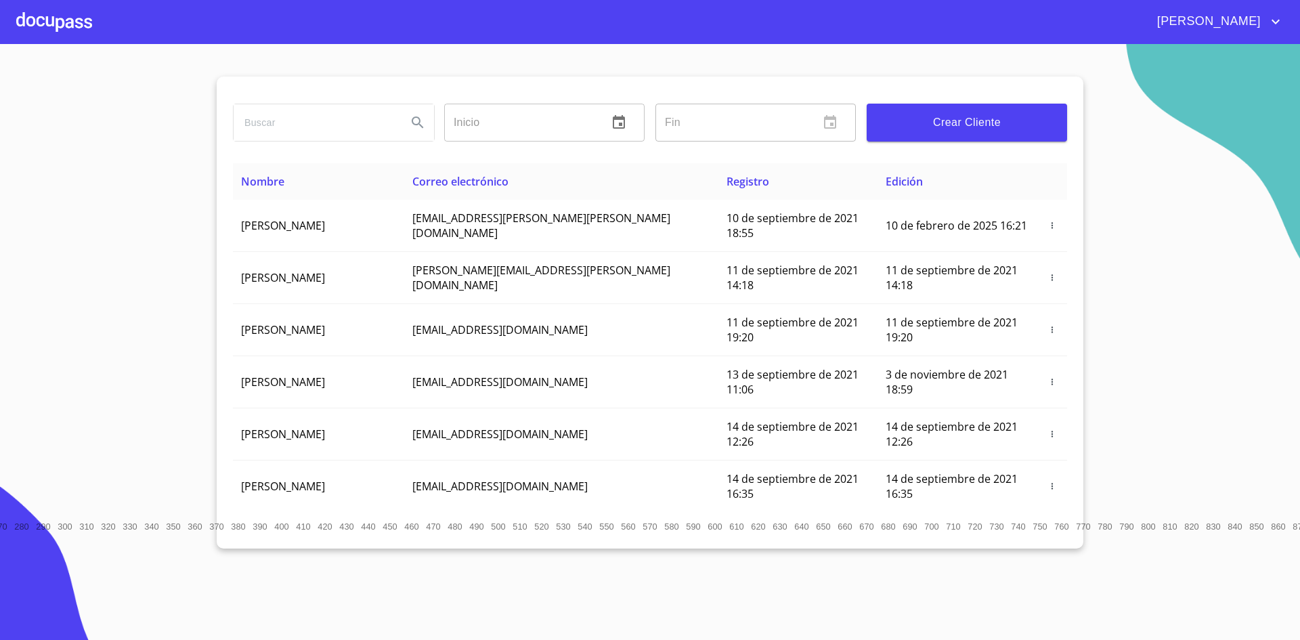
click at [48, 15] on div at bounding box center [54, 21] width 76 height 43
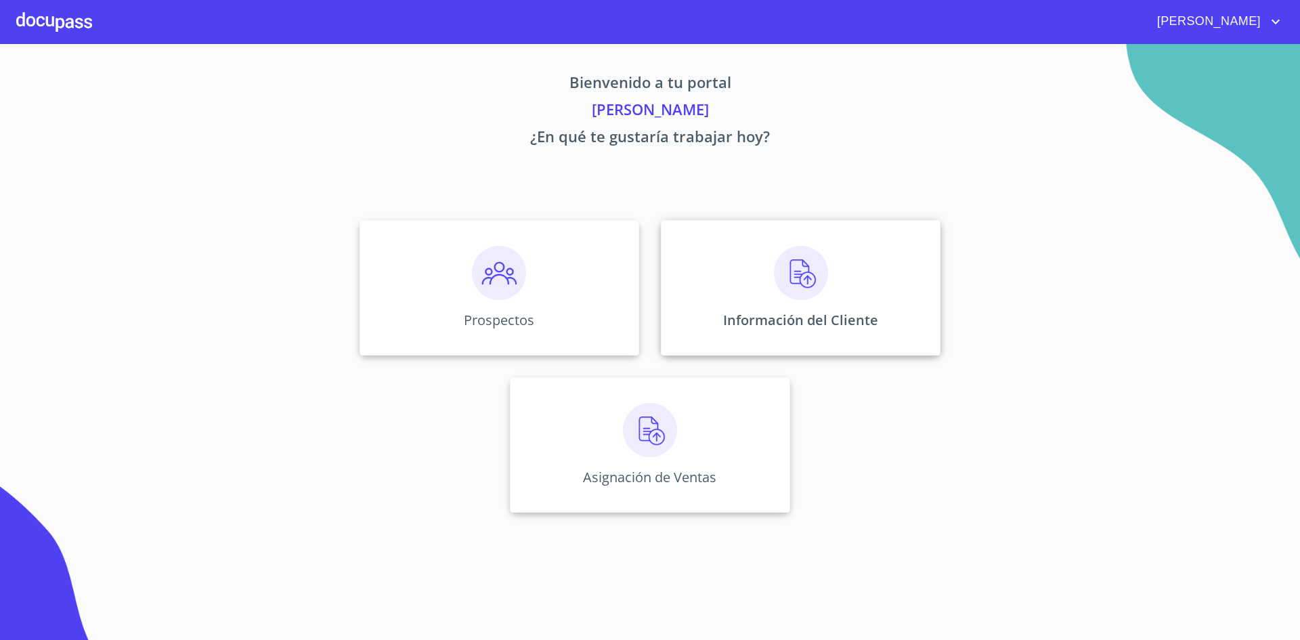
click at [802, 276] on img at bounding box center [801, 273] width 54 height 54
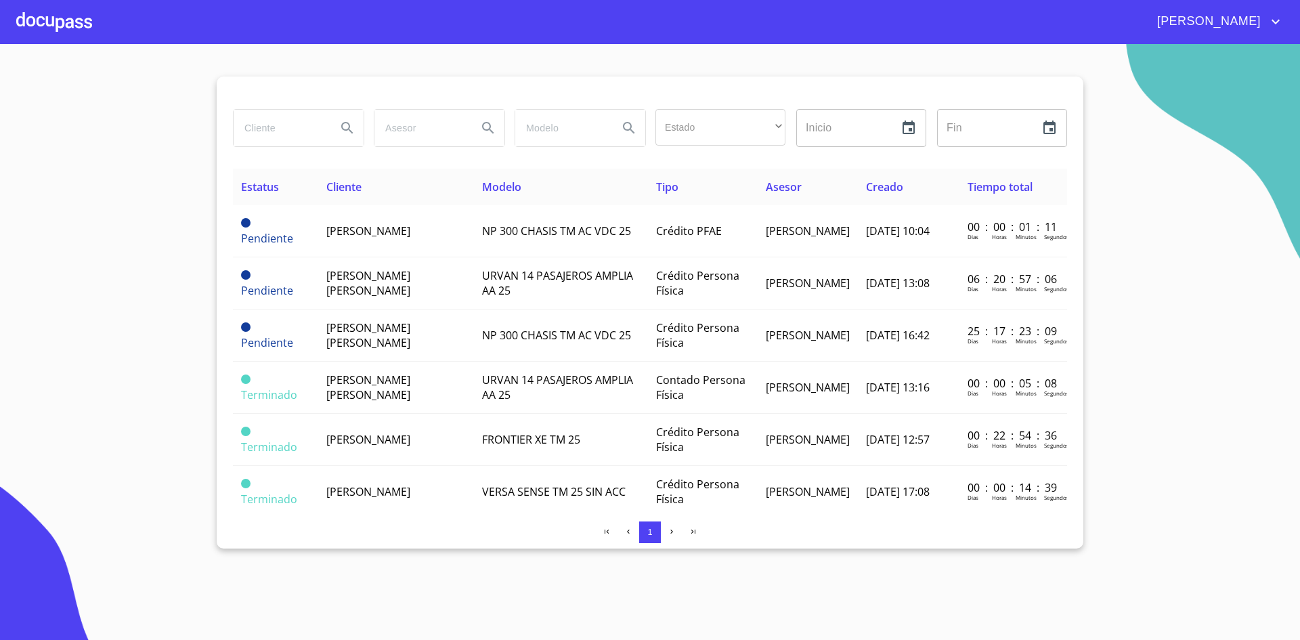
click at [308, 140] on input "search" at bounding box center [280, 128] width 92 height 37
type input "[GEOGRAPHIC_DATA]"
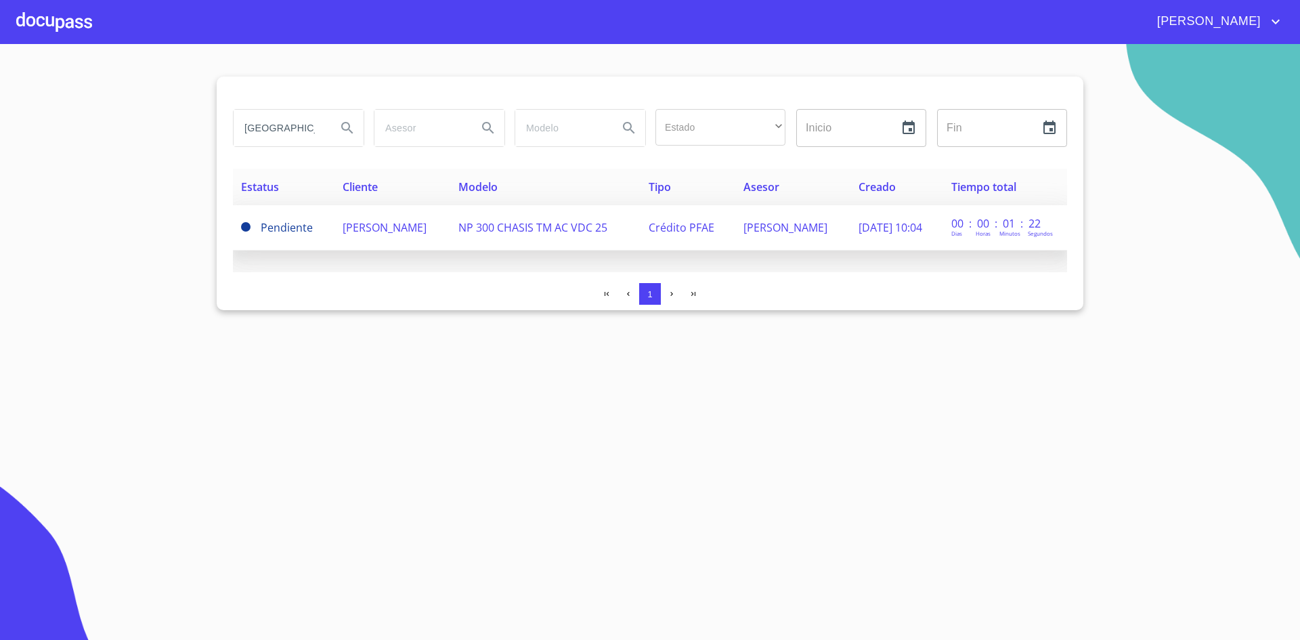
click at [581, 220] on span "NP 300 CHASIS TM AC VDC 25" at bounding box center [533, 227] width 149 height 15
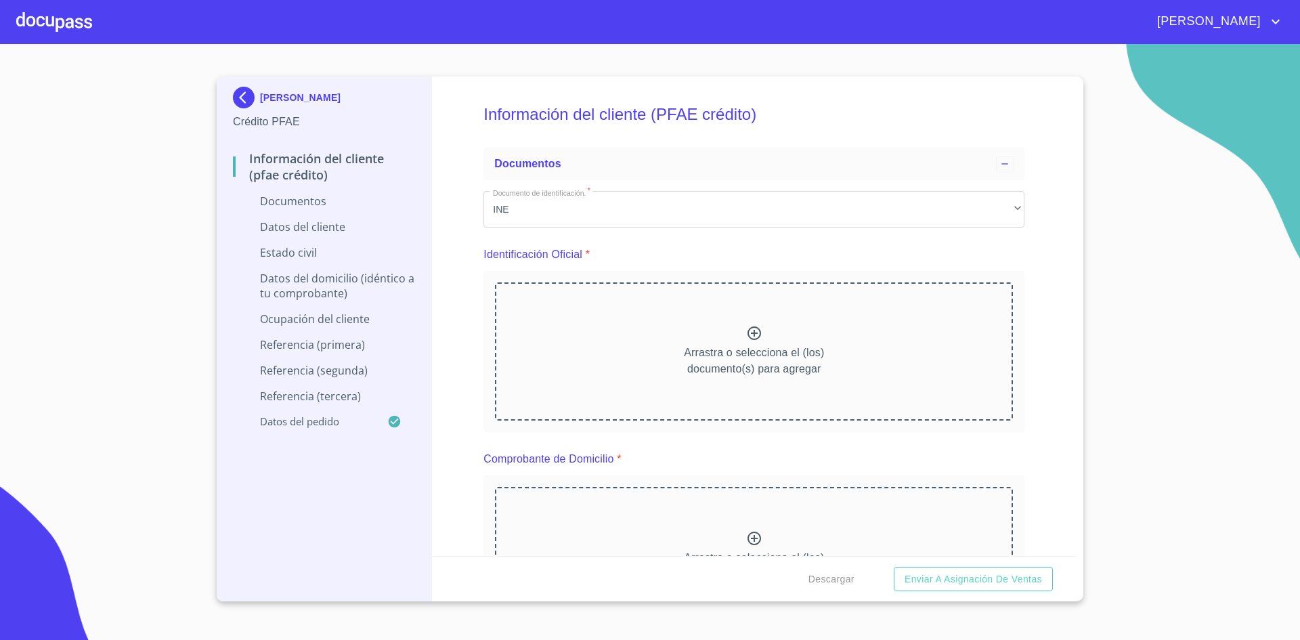
click at [305, 197] on p "Documentos" at bounding box center [324, 201] width 182 height 15
click at [37, 21] on div at bounding box center [54, 21] width 76 height 43
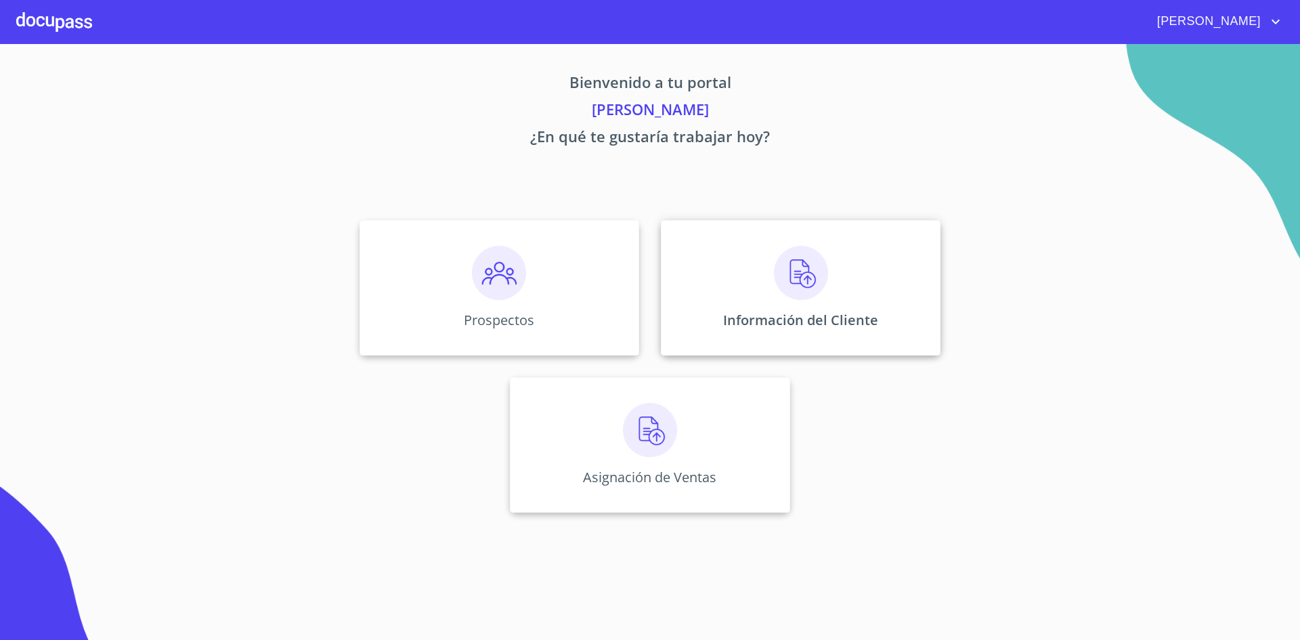
click at [794, 284] on img at bounding box center [801, 273] width 54 height 54
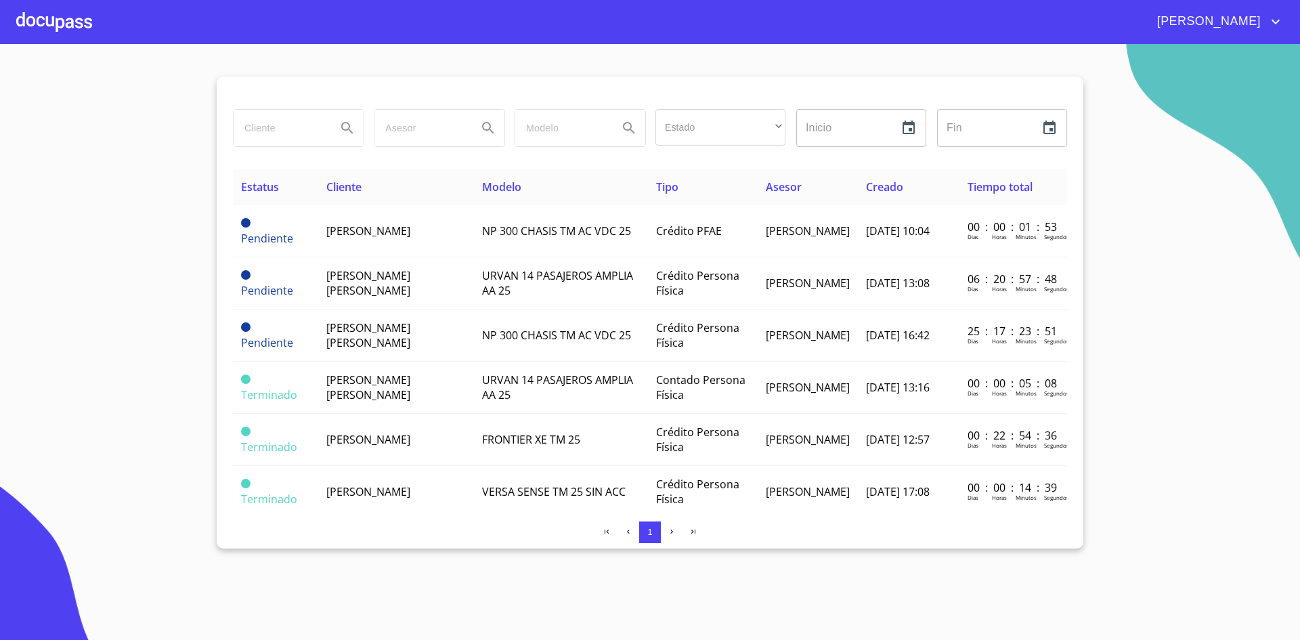
click at [62, 23] on div at bounding box center [54, 21] width 76 height 43
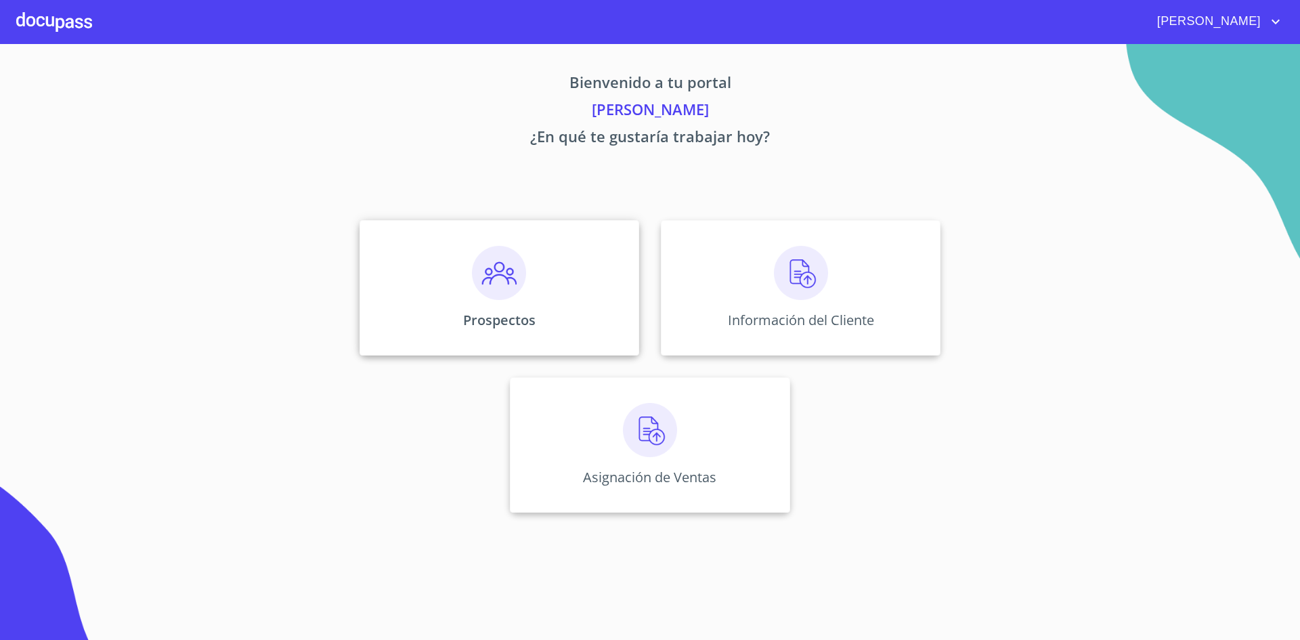
click at [492, 292] on img at bounding box center [499, 273] width 54 height 54
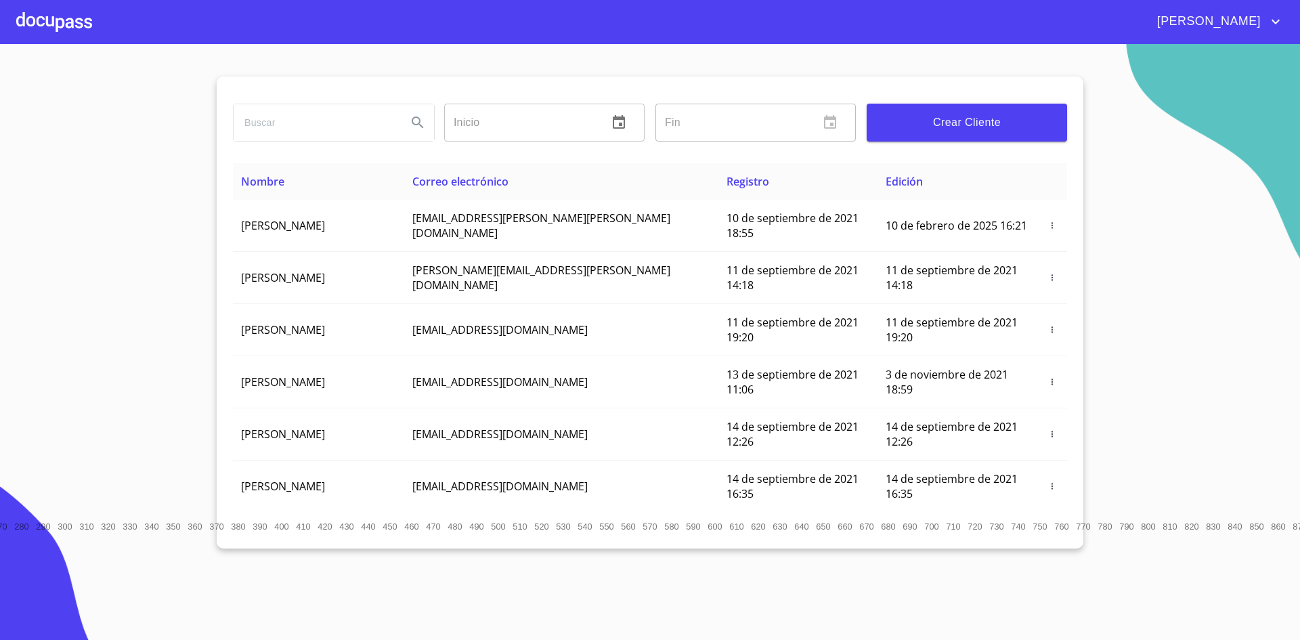
click at [998, 116] on span "Crear Cliente" at bounding box center [967, 122] width 179 height 19
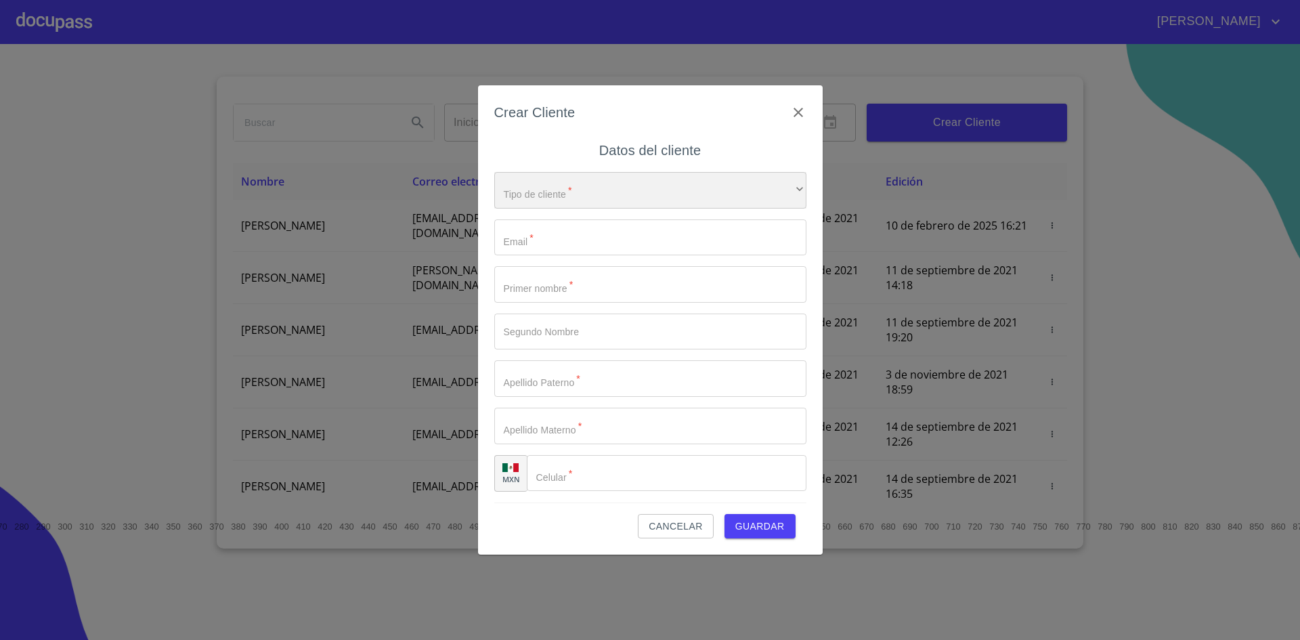
click at [736, 184] on div "​" at bounding box center [650, 190] width 312 height 37
click at [671, 202] on li "Persona Física" at bounding box center [645, 200] width 302 height 24
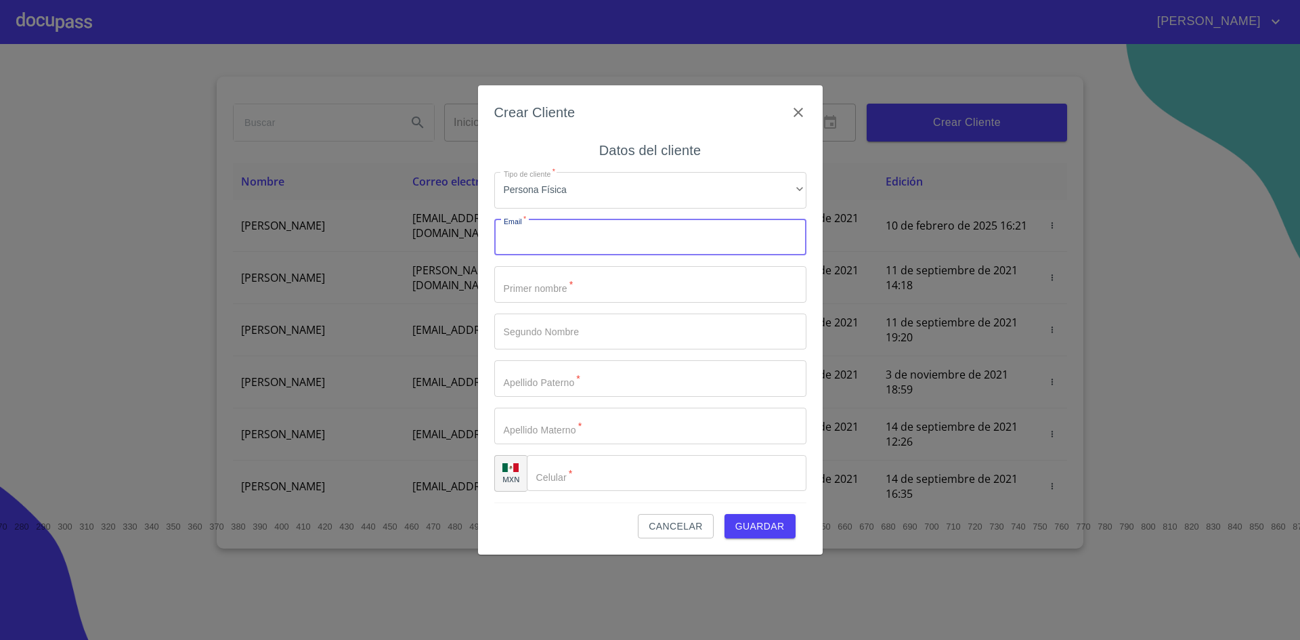
click at [639, 230] on input "Tipo de cliente   *" at bounding box center [650, 237] width 312 height 37
type input "A"
type input "[EMAIL_ADDRESS][DOMAIN_NAME]"
type input "[PERSON_NAME]"
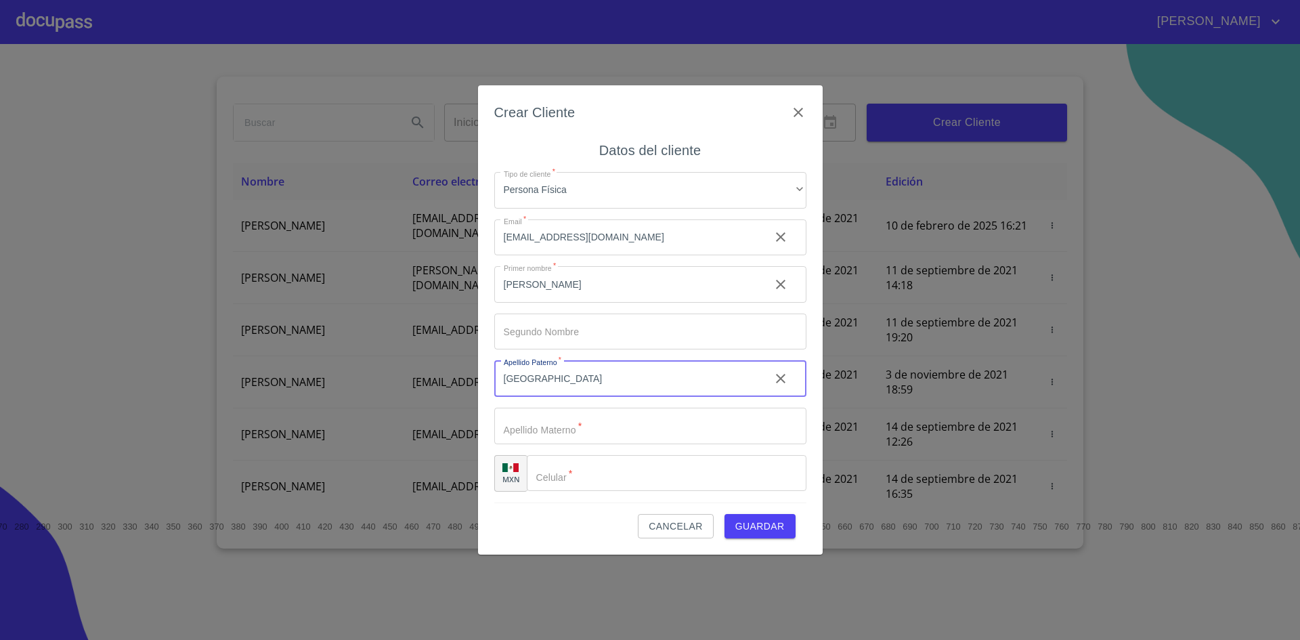
type input "[GEOGRAPHIC_DATA]"
type input "BARAJAS"
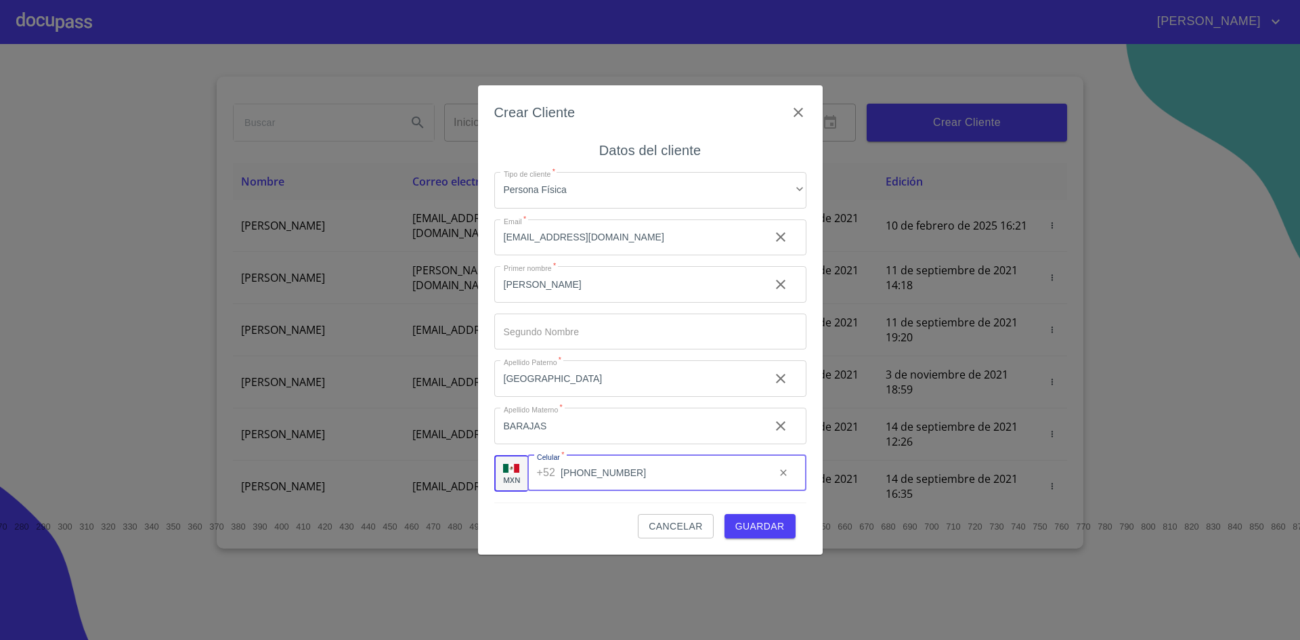
type input "[PHONE_NUMBER]"
click at [763, 528] on span "Guardar" at bounding box center [760, 526] width 49 height 17
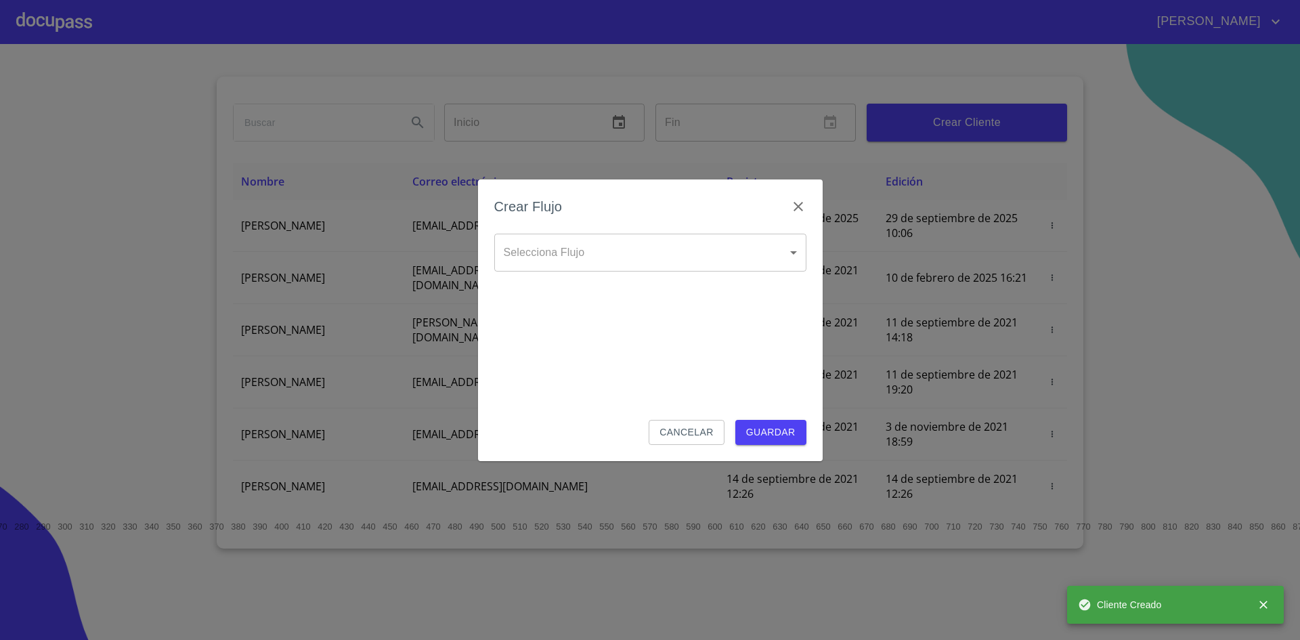
click at [698, 270] on body "[PERSON_NAME] ​ Fin ​ Crear Cliente Nombre Correo electrónico Registro Edición …" at bounding box center [650, 320] width 1300 height 640
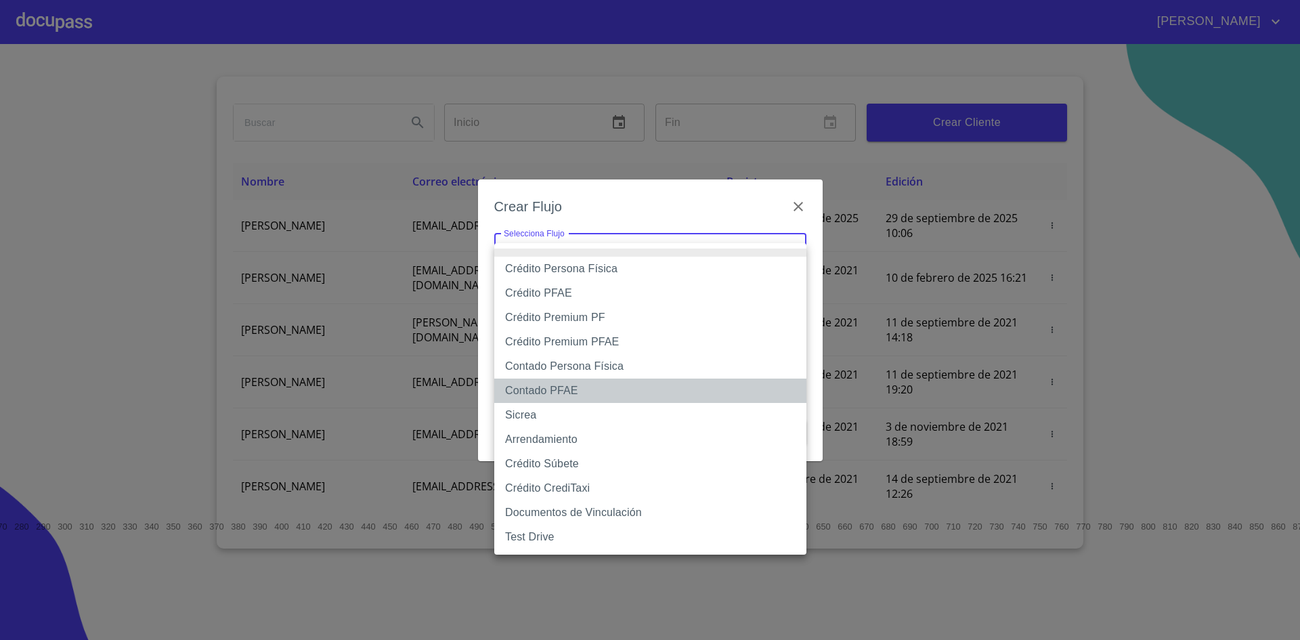
click at [559, 389] on li "Contado PFAE" at bounding box center [650, 391] width 312 height 24
type input "60bfa0300d9865ccc24b067f"
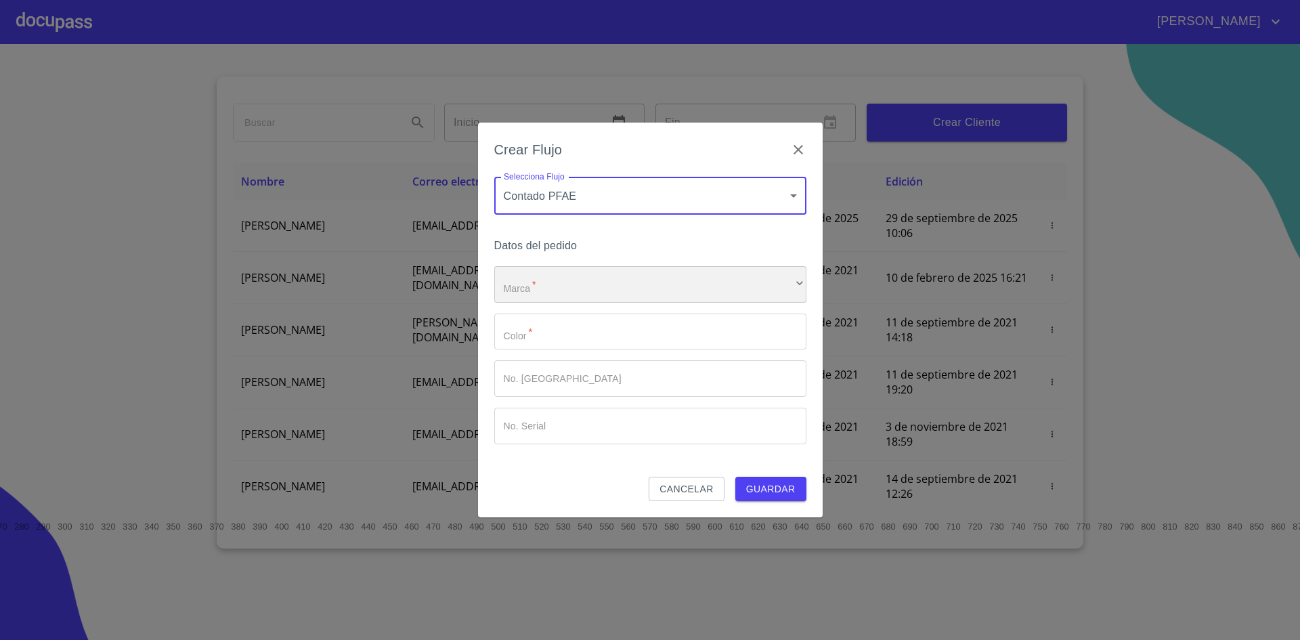
click at [627, 276] on div "​" at bounding box center [650, 284] width 312 height 37
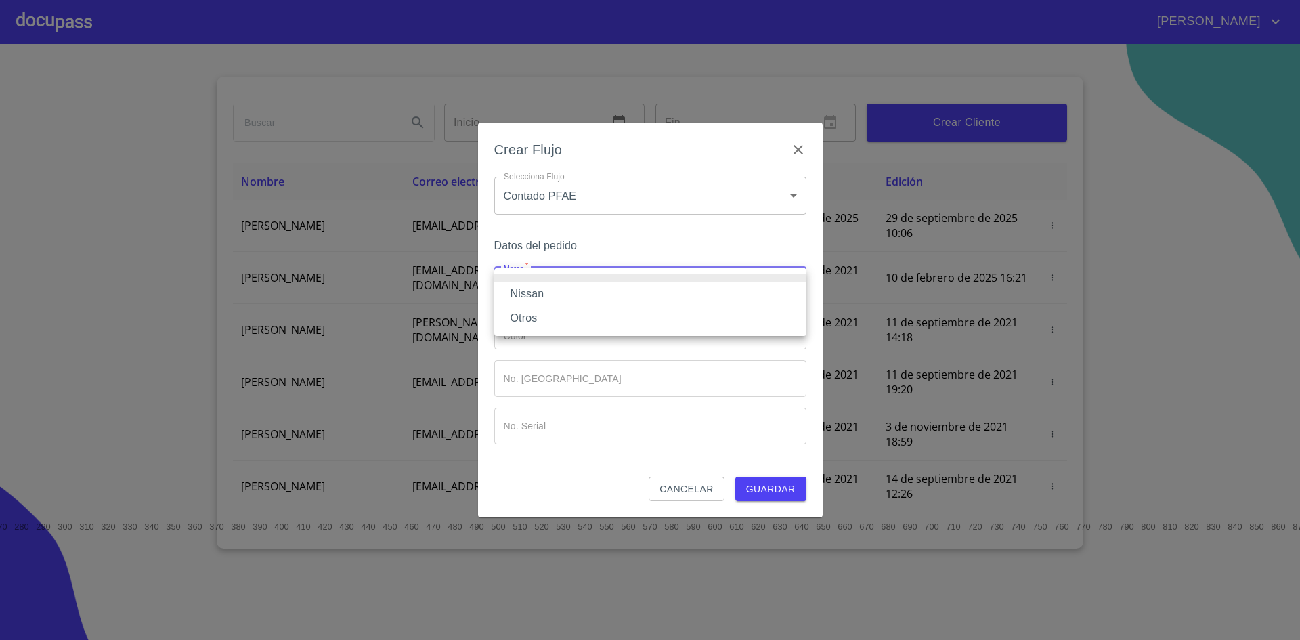
click at [590, 297] on li "Nissan" at bounding box center [650, 294] width 312 height 24
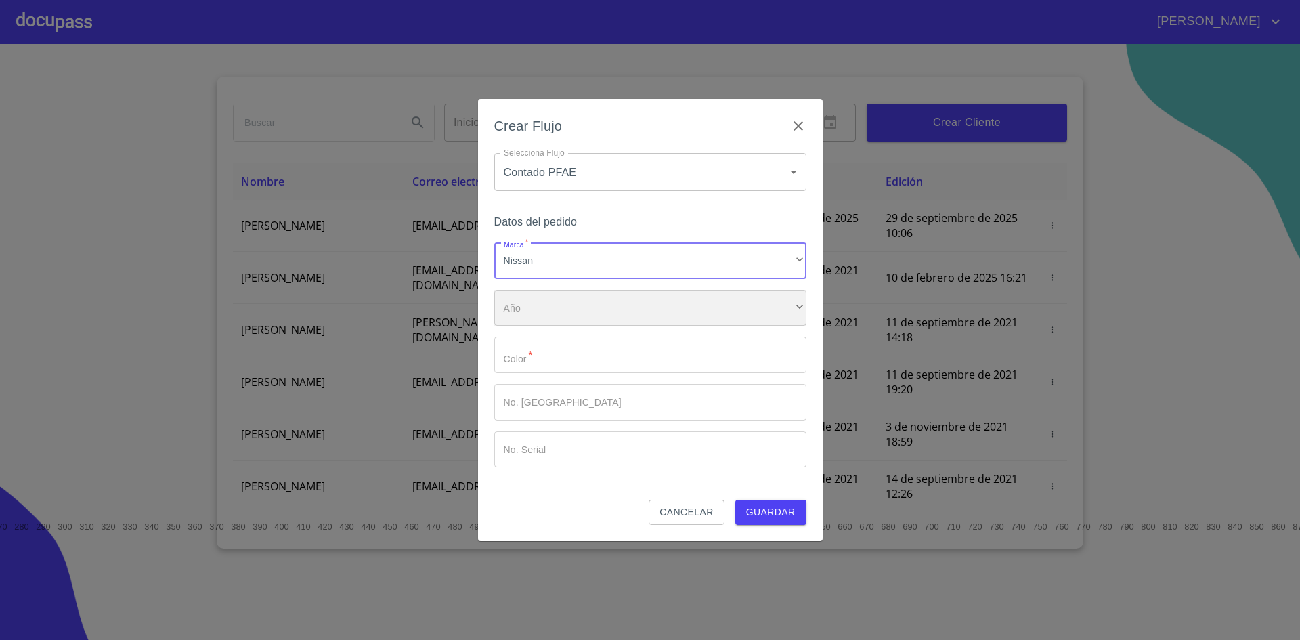
click at [581, 319] on div "​" at bounding box center [650, 308] width 312 height 37
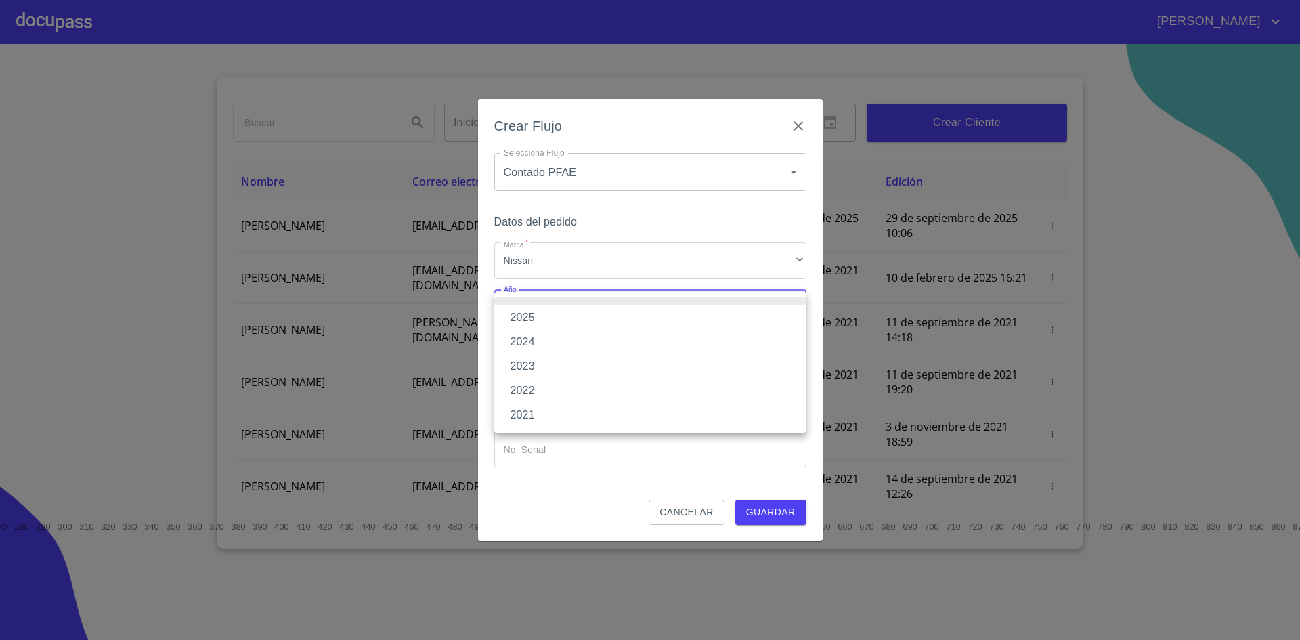
click at [551, 320] on li "2025" at bounding box center [650, 317] width 312 height 24
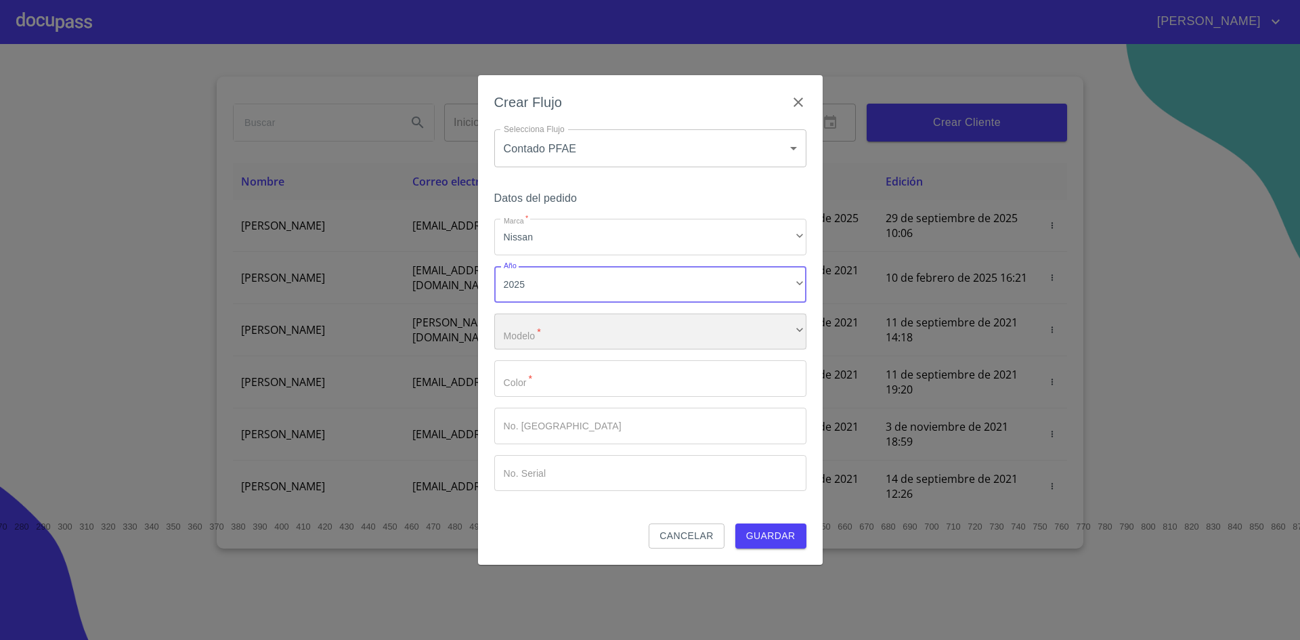
click at [551, 324] on div "​" at bounding box center [650, 332] width 312 height 37
click at [558, 387] on input "Marca   *" at bounding box center [650, 378] width 312 height 37
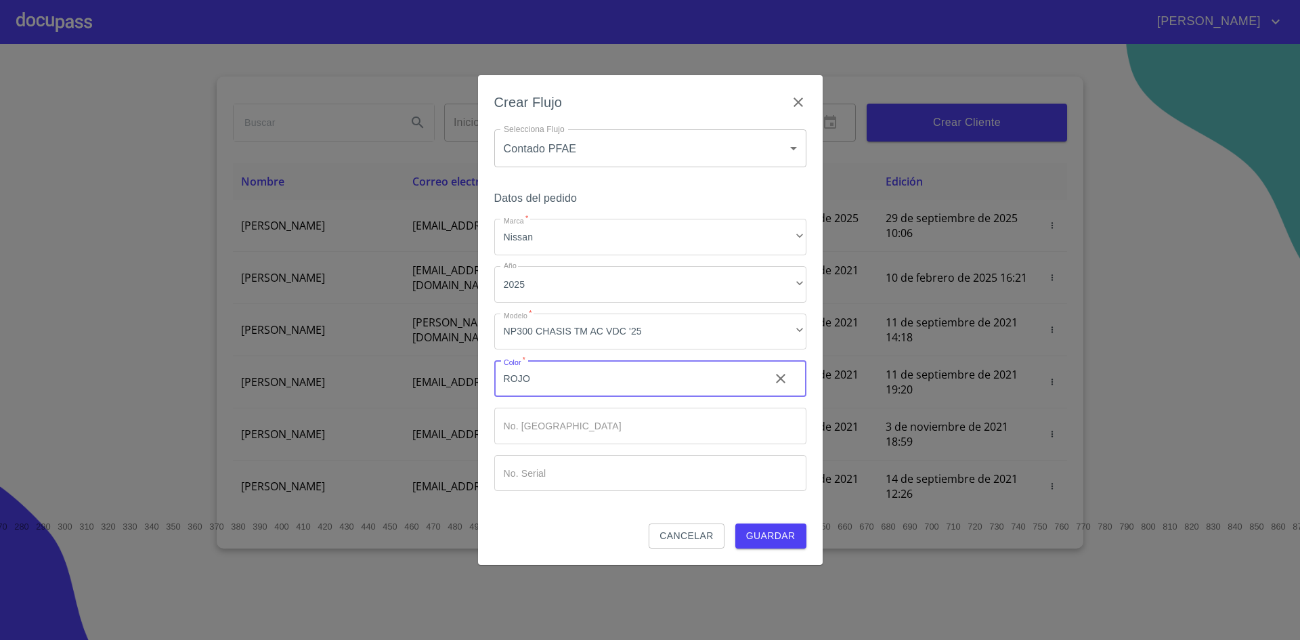
type input "ROJO"
type input "00"
click at [736, 524] on button "Guardar" at bounding box center [771, 536] width 71 height 25
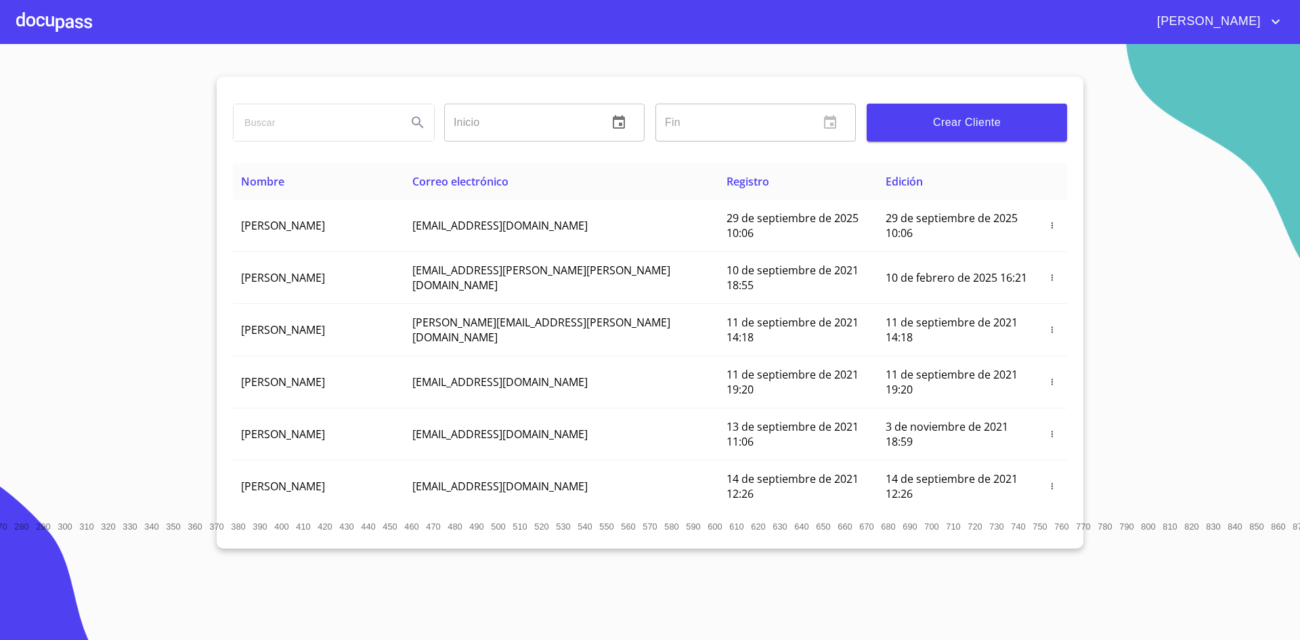
click at [69, 22] on div at bounding box center [54, 21] width 76 height 43
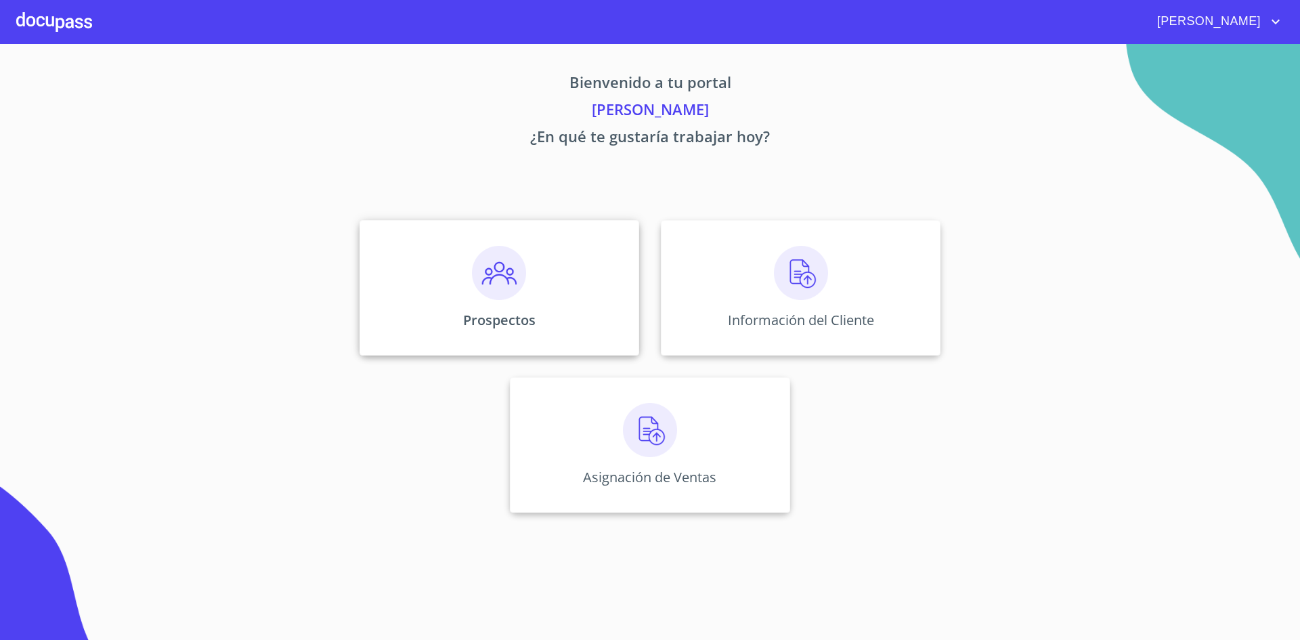
click at [489, 276] on img at bounding box center [499, 273] width 54 height 54
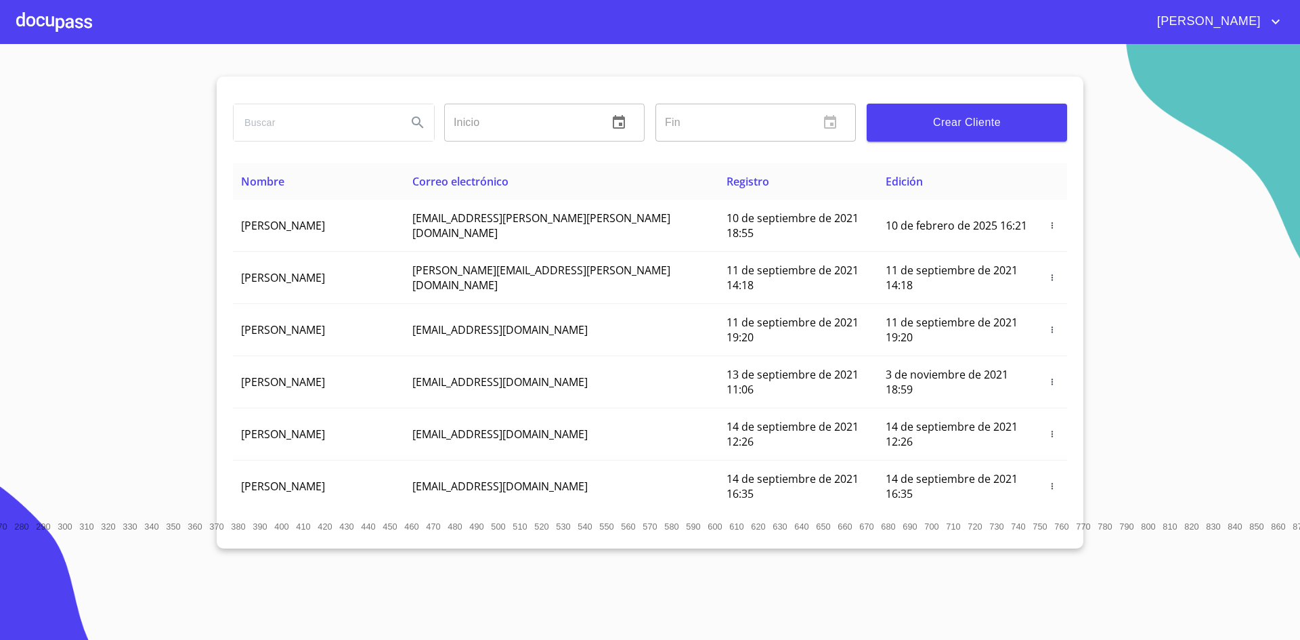
click at [85, 28] on div at bounding box center [54, 21] width 76 height 43
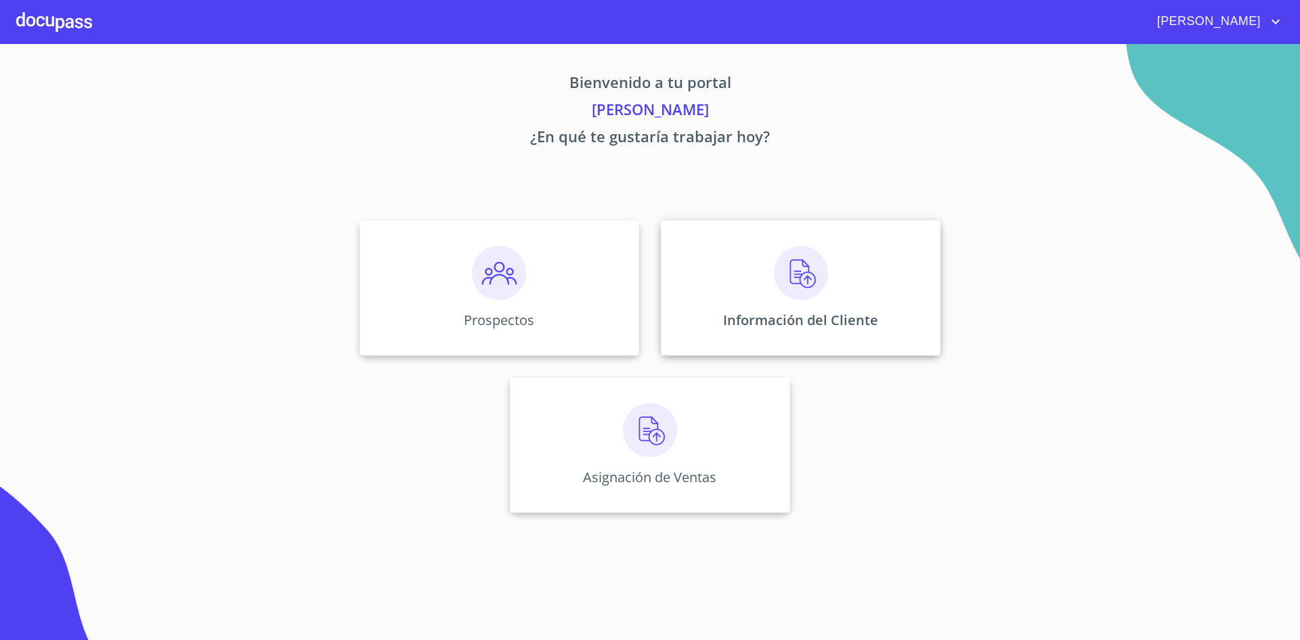
click at [806, 289] on img at bounding box center [801, 273] width 54 height 54
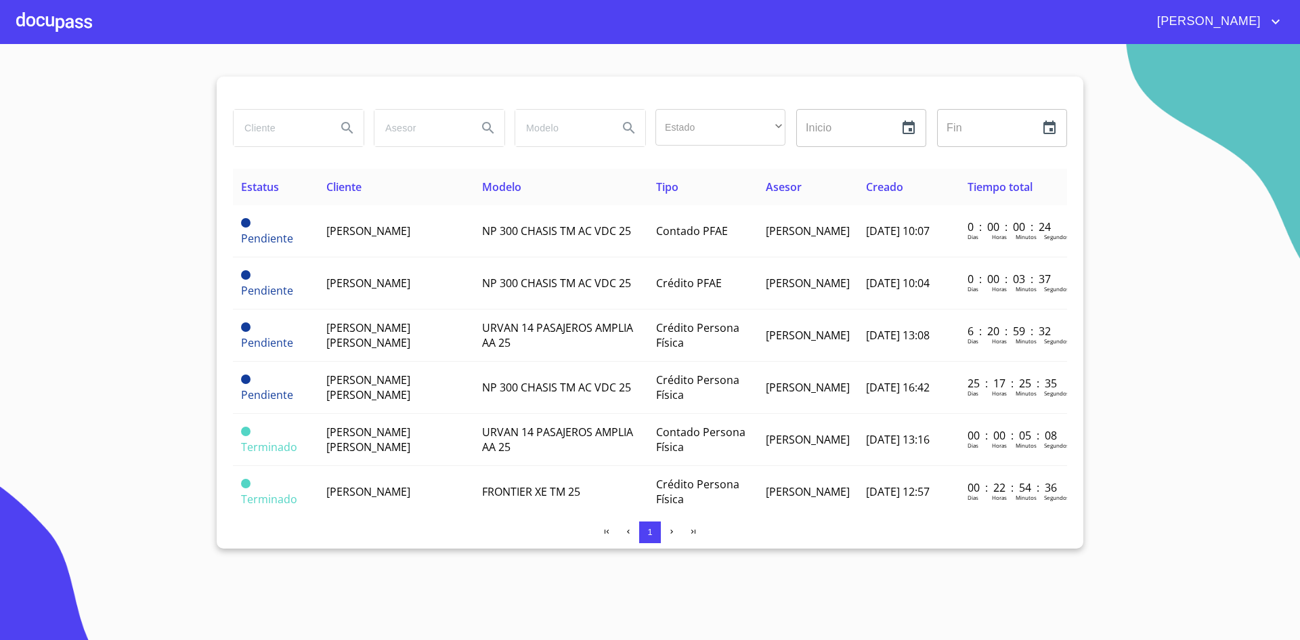
click at [307, 122] on input "search" at bounding box center [280, 128] width 92 height 37
type input "[PERSON_NAME]"
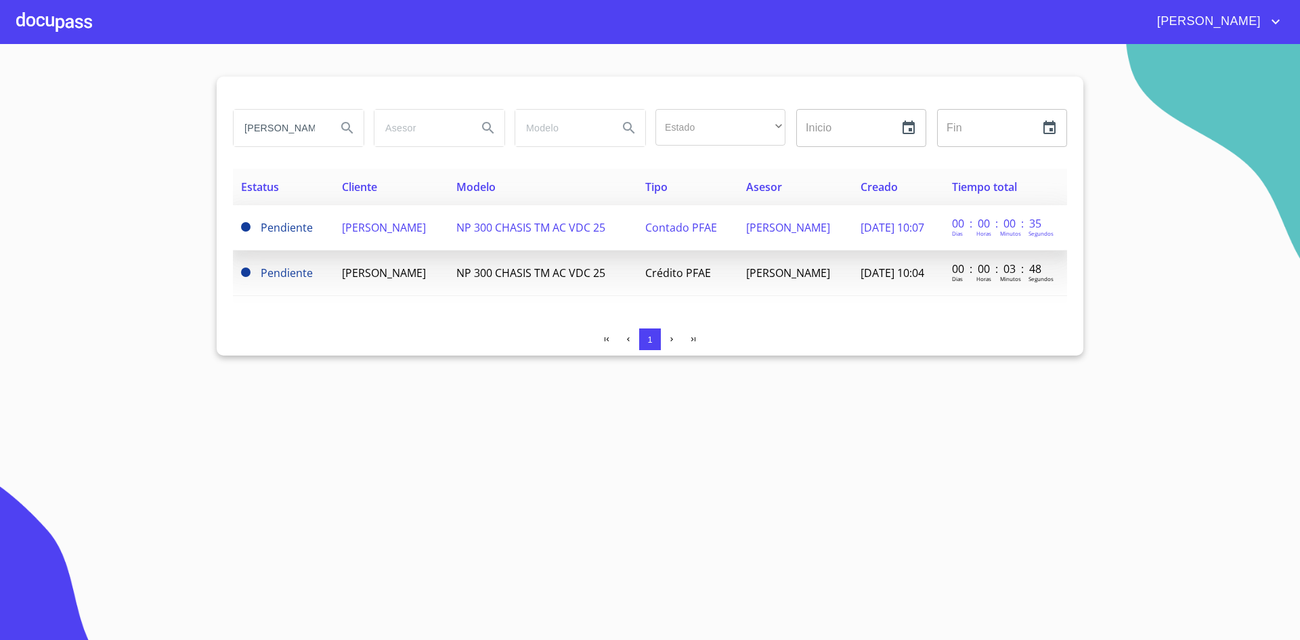
click at [645, 227] on span "Contado PFAE" at bounding box center [681, 227] width 72 height 15
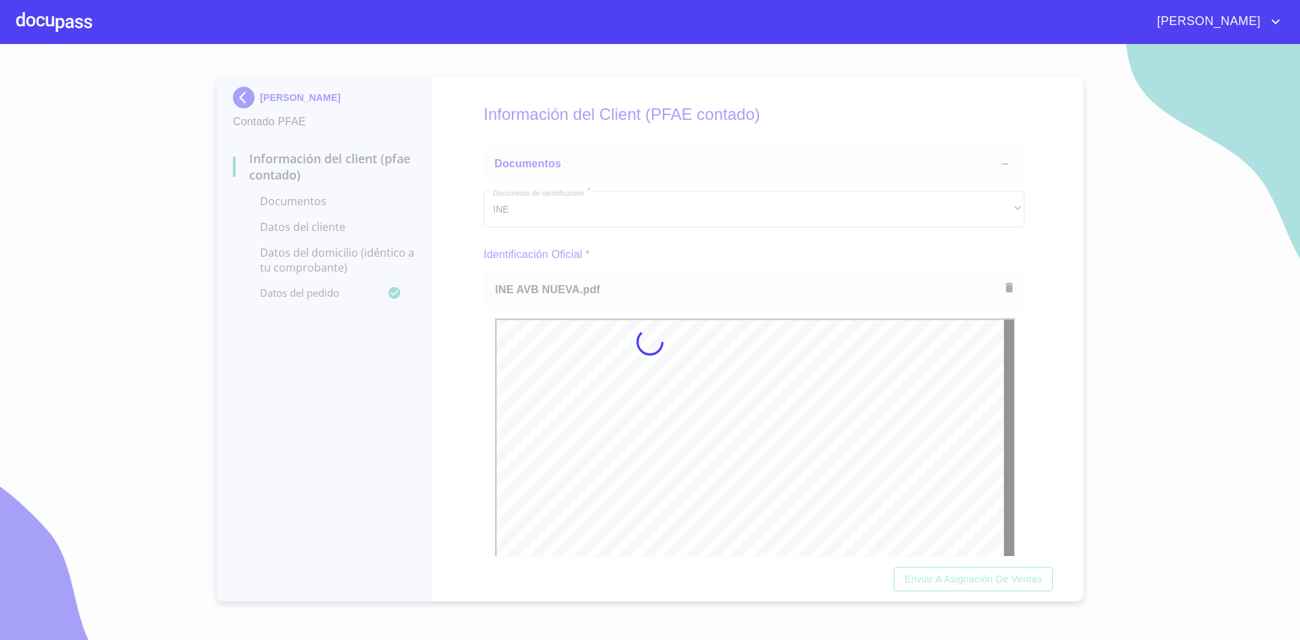
click at [1046, 295] on div at bounding box center [650, 342] width 1300 height 596
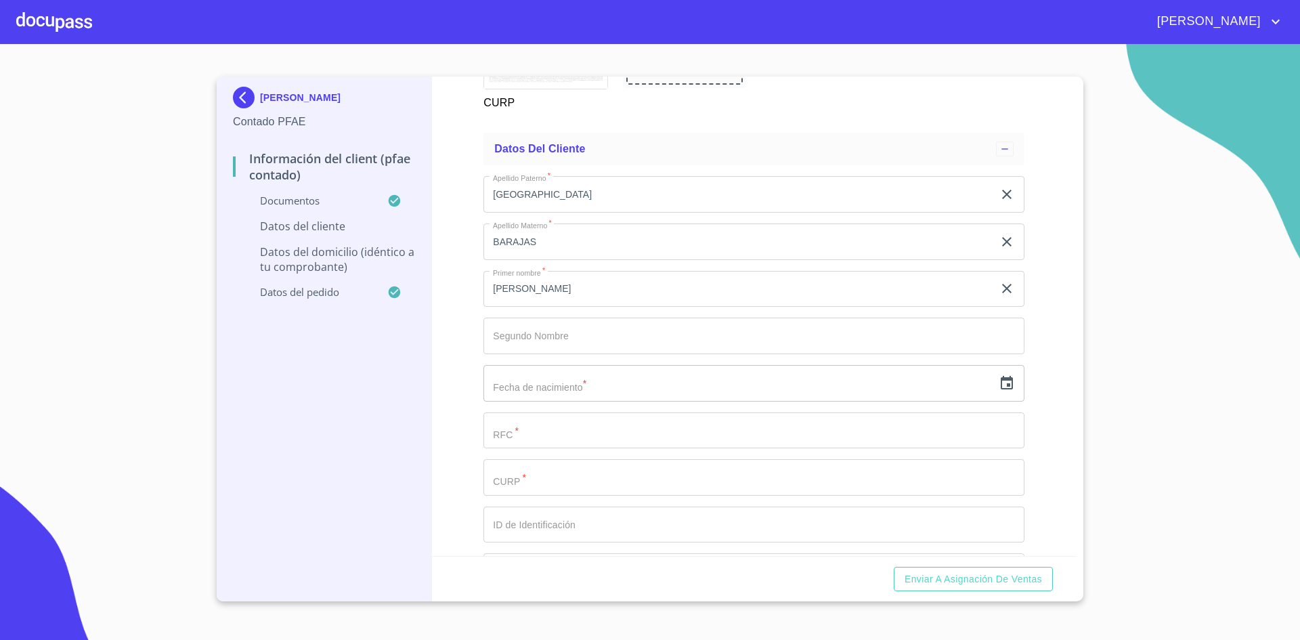
scroll to position [2545, 0]
click at [684, 368] on input "text" at bounding box center [739, 376] width 510 height 37
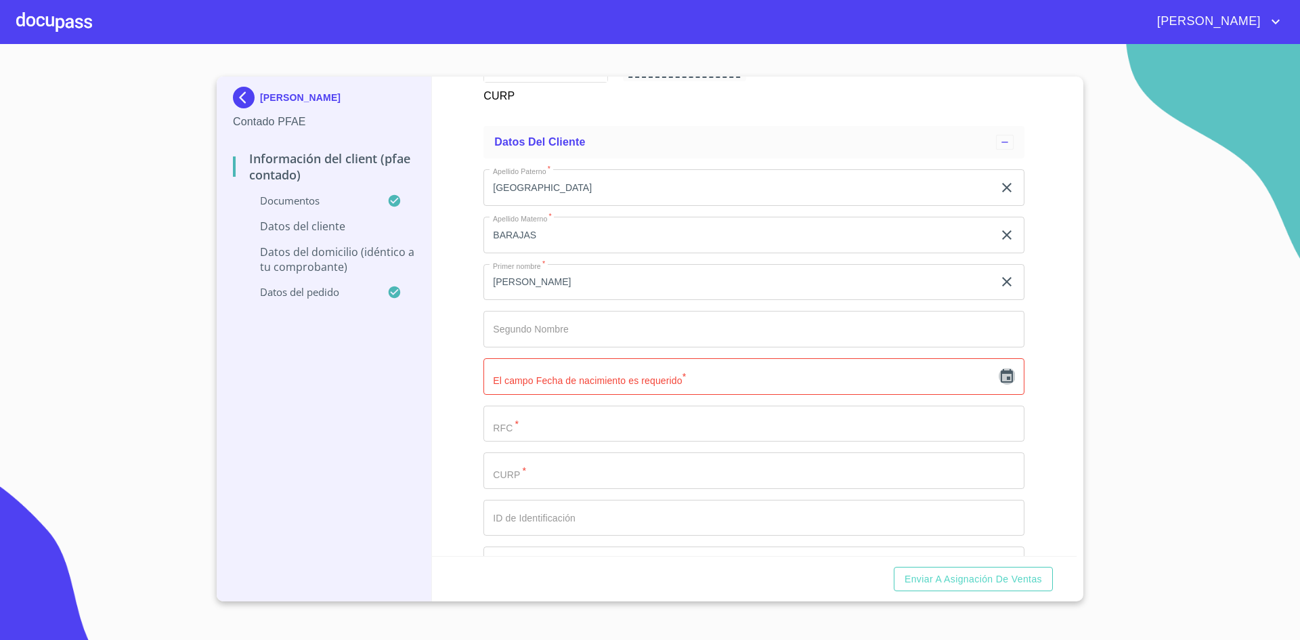
click at [1003, 380] on icon "button" at bounding box center [1007, 376] width 12 height 14
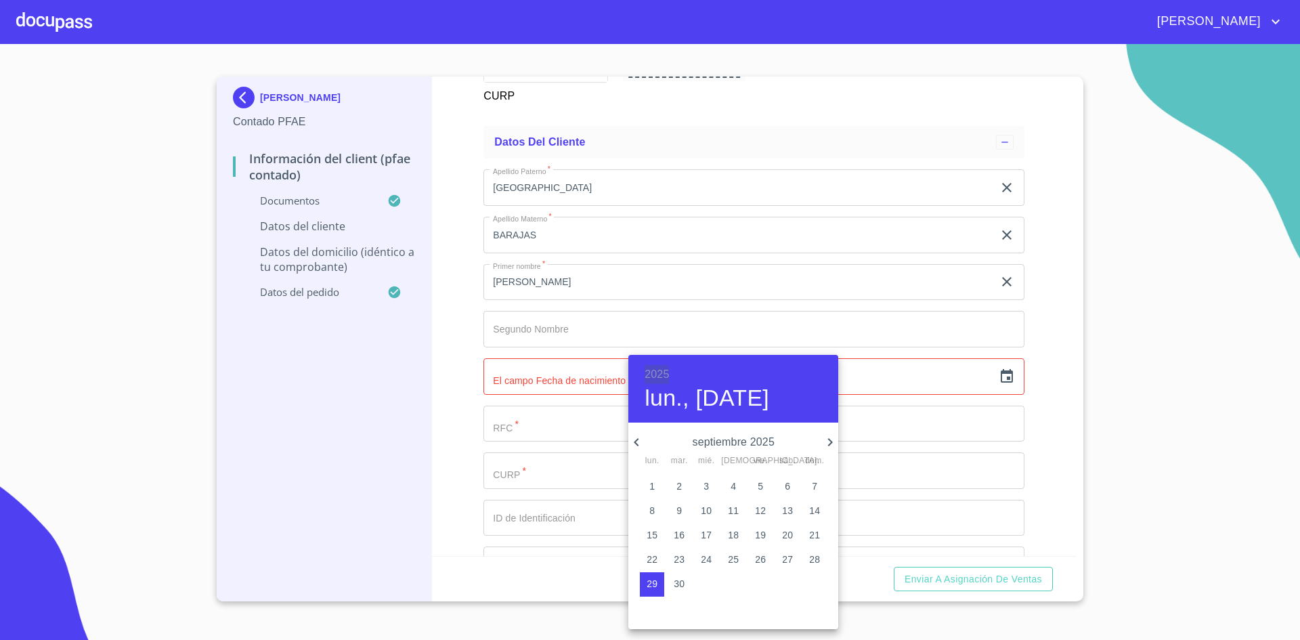
click at [665, 370] on h6 "2025" at bounding box center [657, 374] width 24 height 19
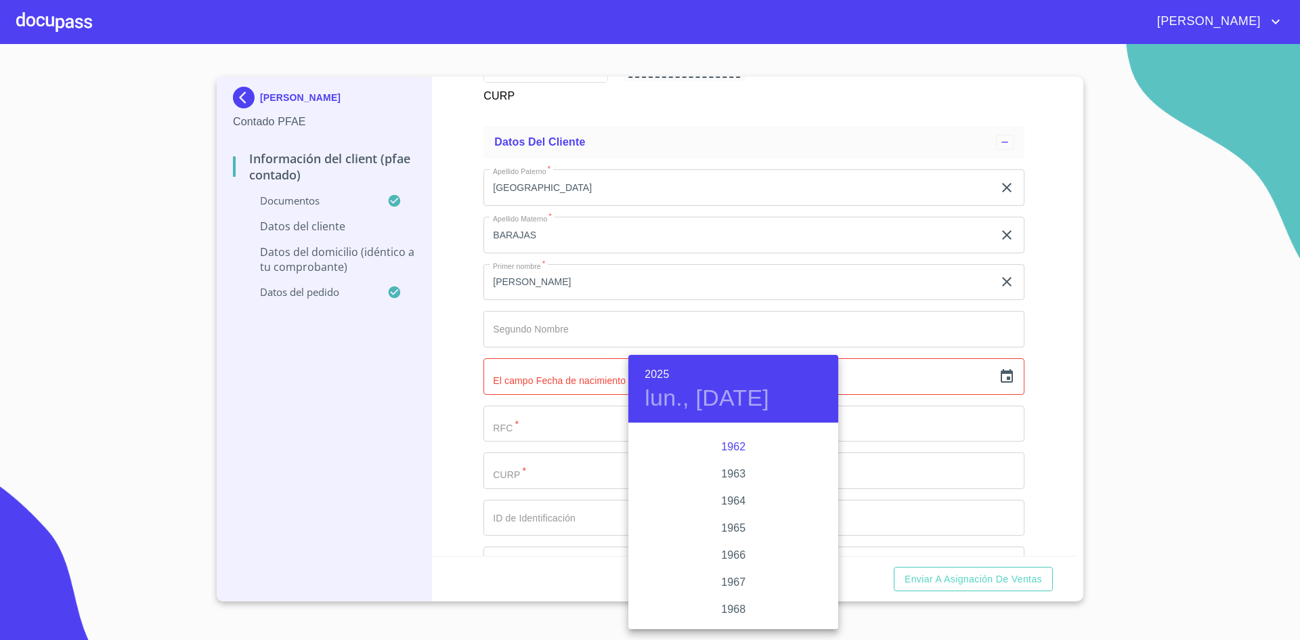
click at [734, 438] on div "1962" at bounding box center [734, 446] width 210 height 27
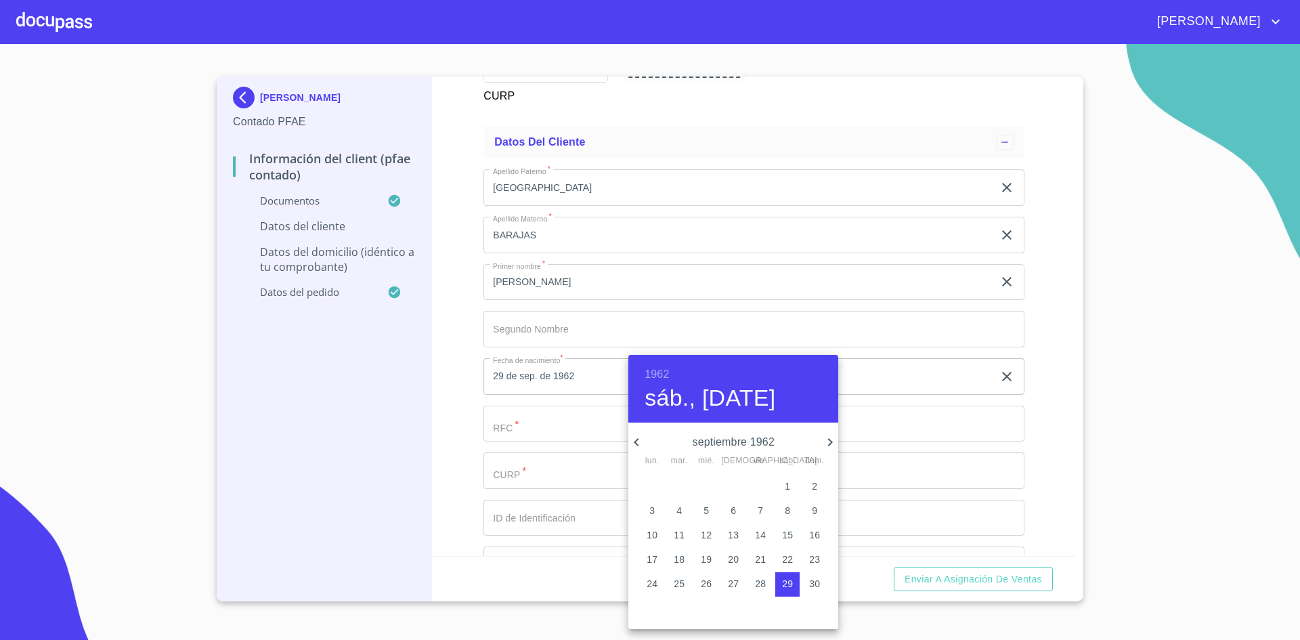
click at [659, 376] on h6 "1962" at bounding box center [657, 374] width 24 height 19
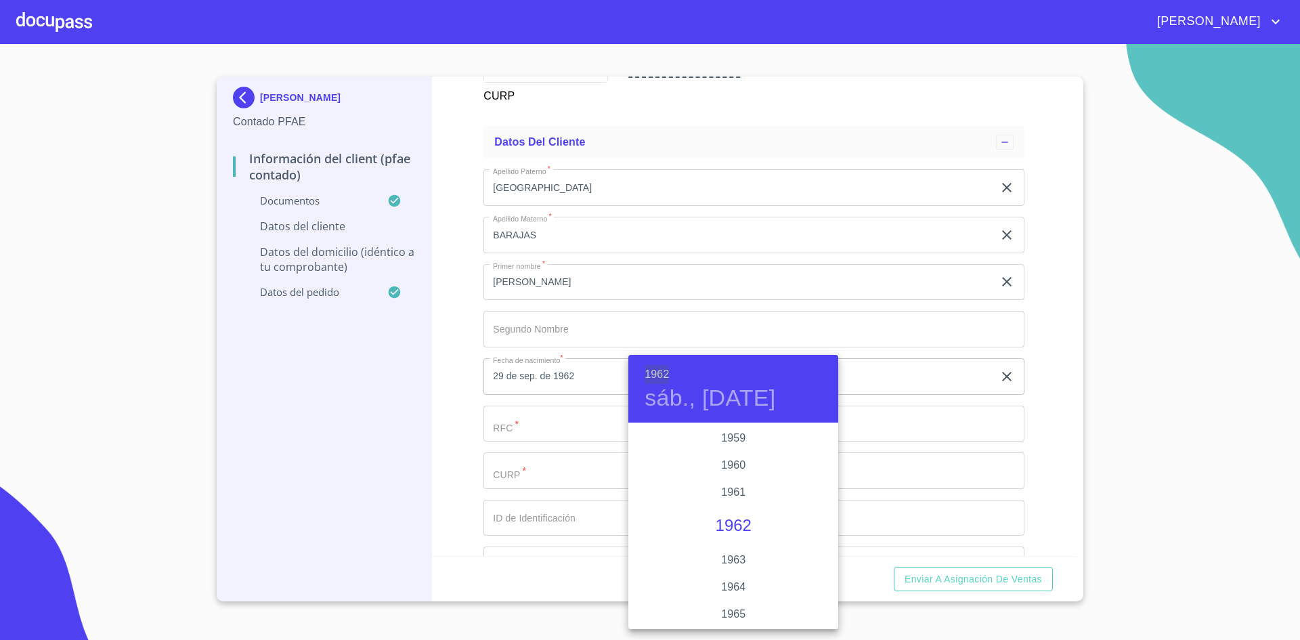
click at [658, 375] on h6 "1962" at bounding box center [657, 374] width 24 height 19
click at [722, 526] on div "1962" at bounding box center [734, 526] width 210 height 27
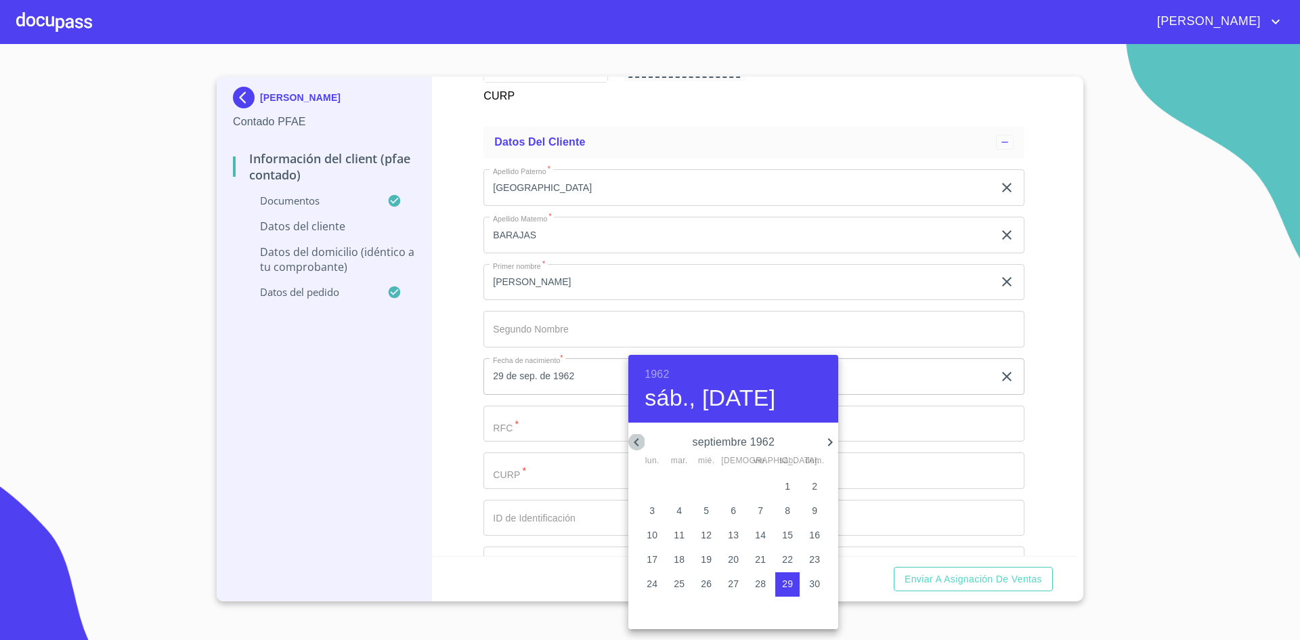
click at [639, 441] on icon "button" at bounding box center [637, 442] width 16 height 16
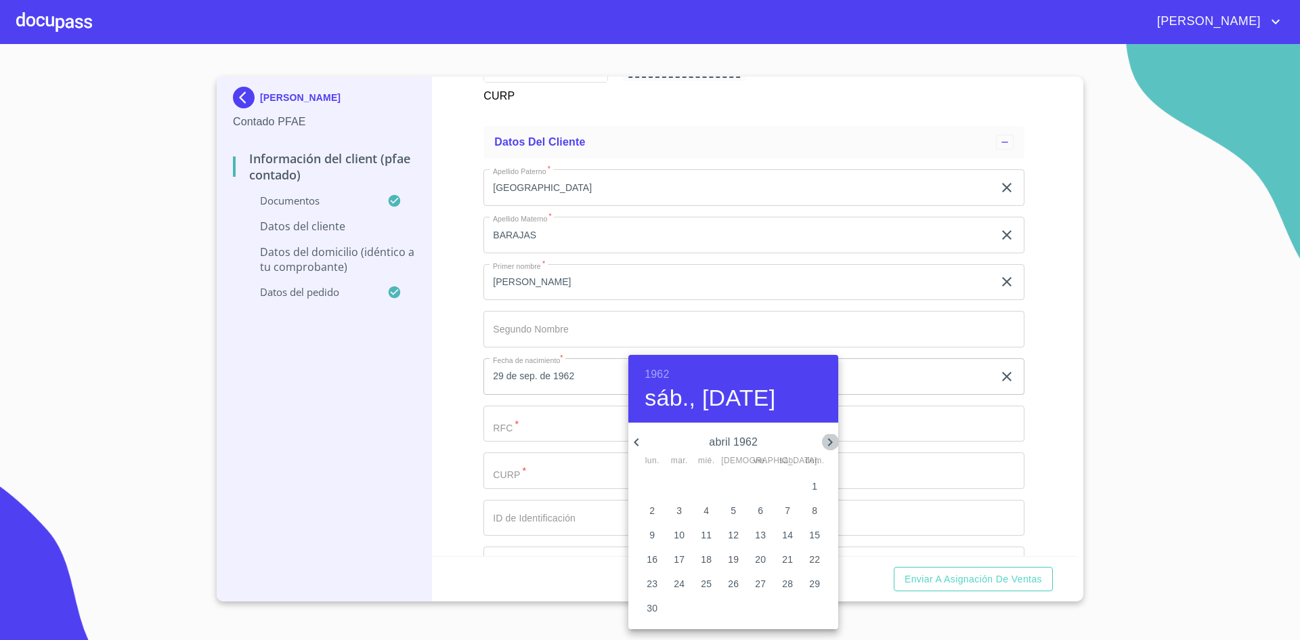
click at [824, 442] on icon "button" at bounding box center [830, 442] width 16 height 16
click at [735, 537] on p "17" at bounding box center [733, 535] width 11 height 14
type input "17 de may. de 1962"
click at [1030, 373] on div at bounding box center [650, 320] width 1300 height 640
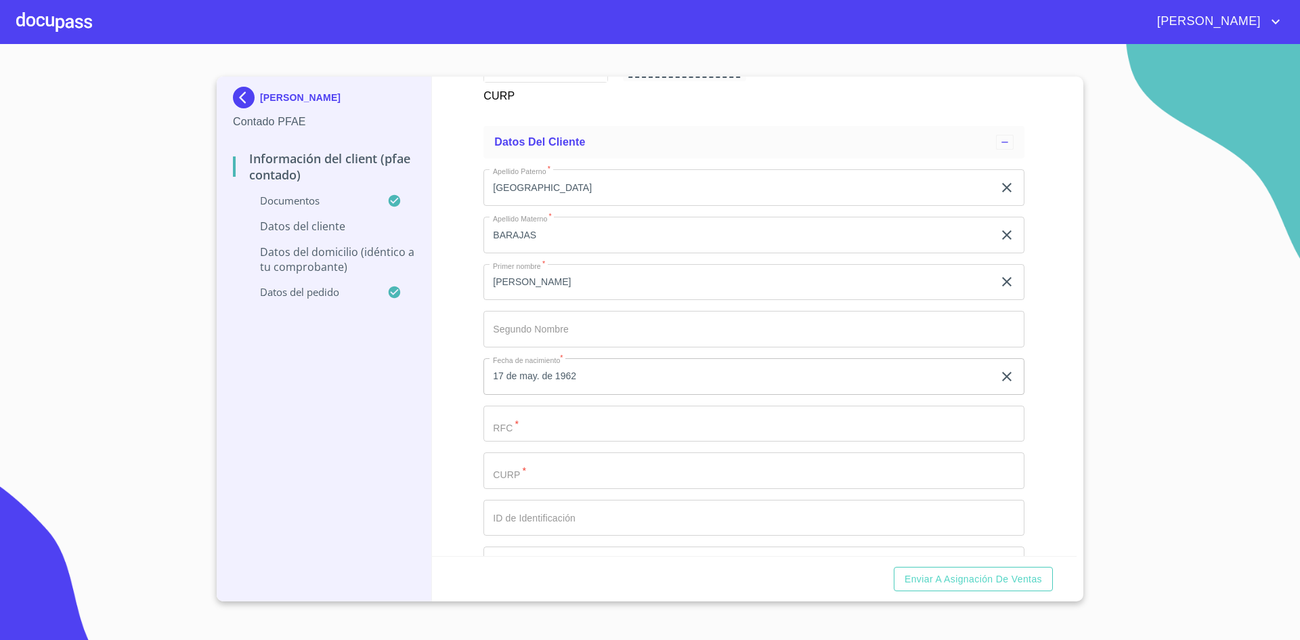
click at [618, 422] on input "Documento de identificación.   *" at bounding box center [754, 424] width 541 height 37
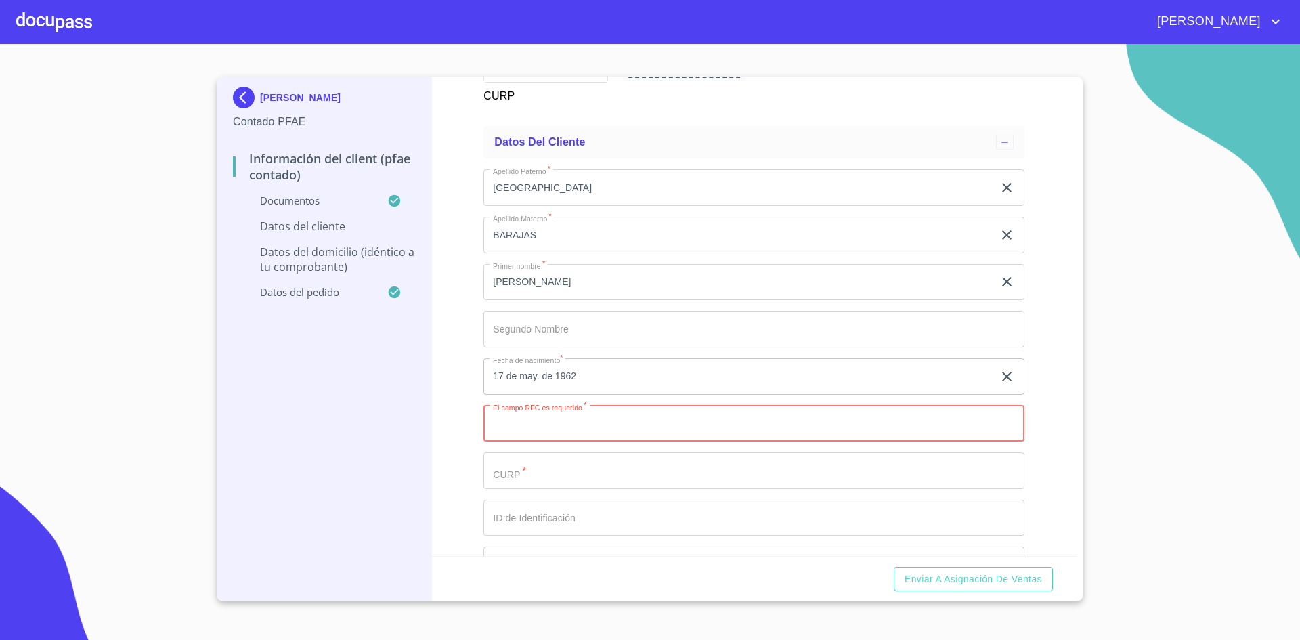
paste input "VABA620517PW0"
type input "VABA620517PW0"
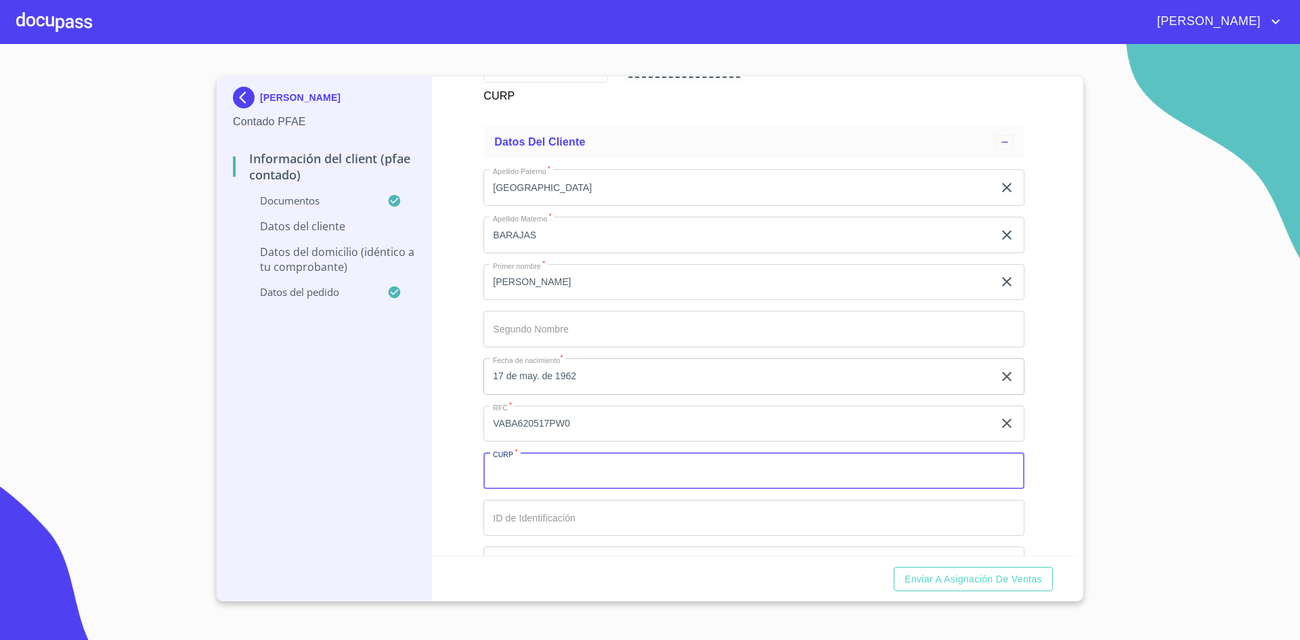
paste input "VABA620517HJCLRL09"
type input "VABA620517HJCLRL09"
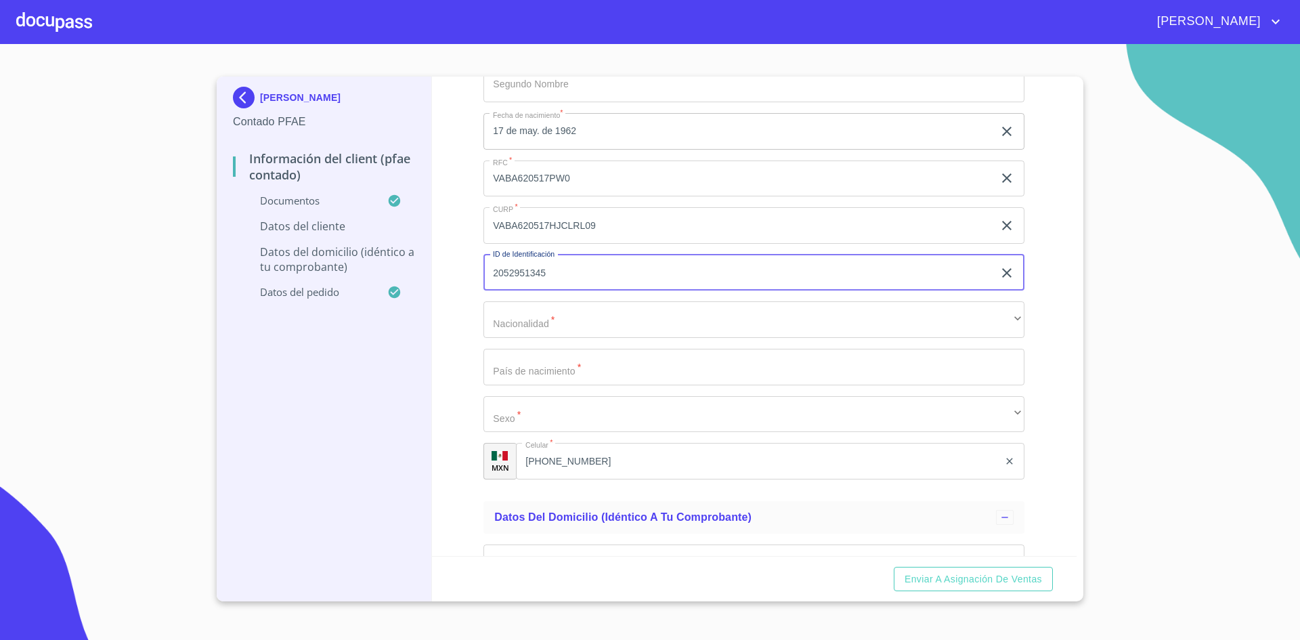
scroll to position [2793, 0]
type input "2052951345"
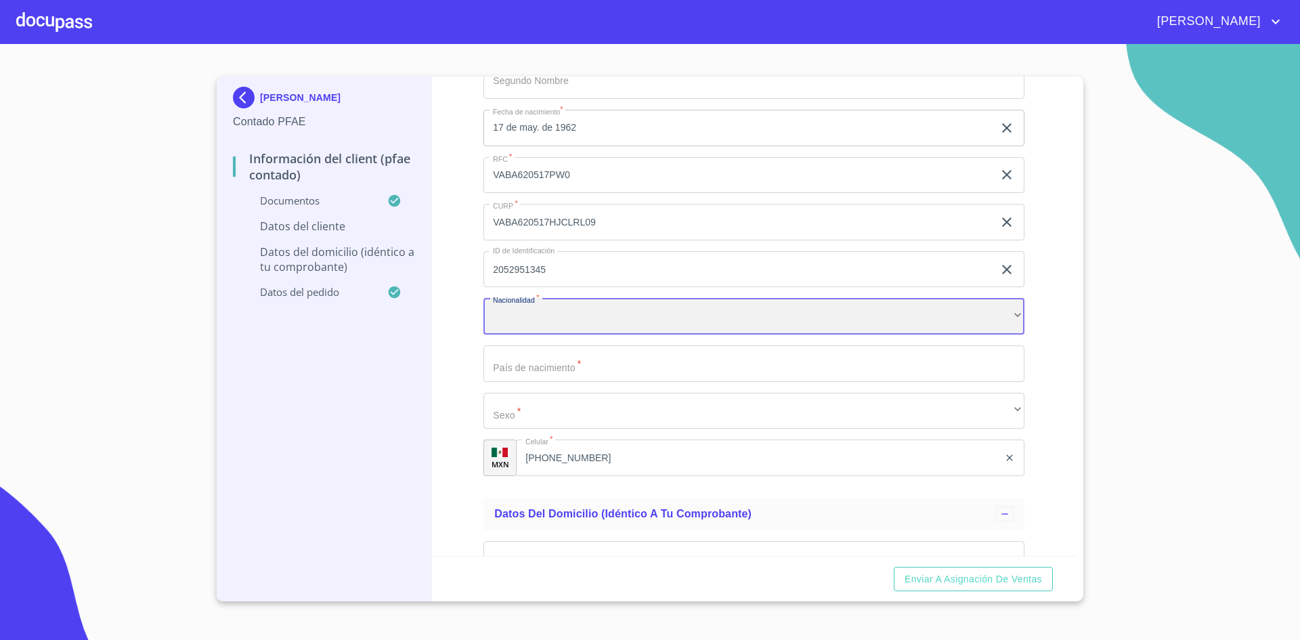
click at [661, 310] on div "​" at bounding box center [754, 316] width 541 height 37
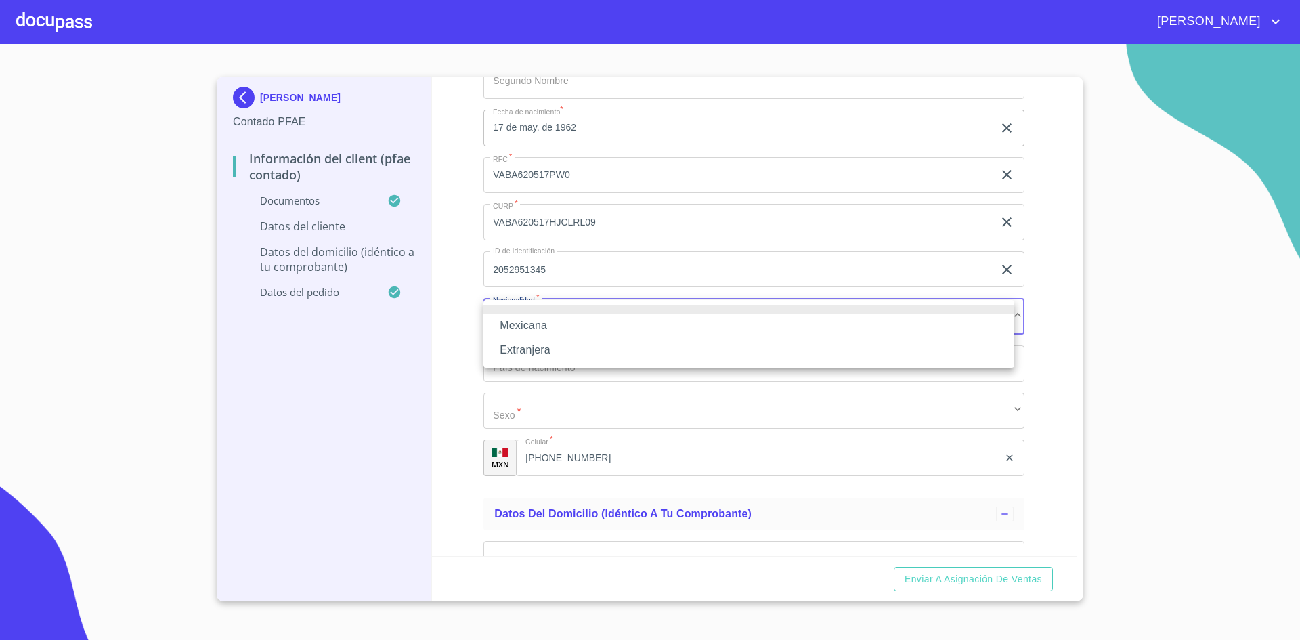
click at [610, 337] on li "Mexicana" at bounding box center [749, 326] width 531 height 24
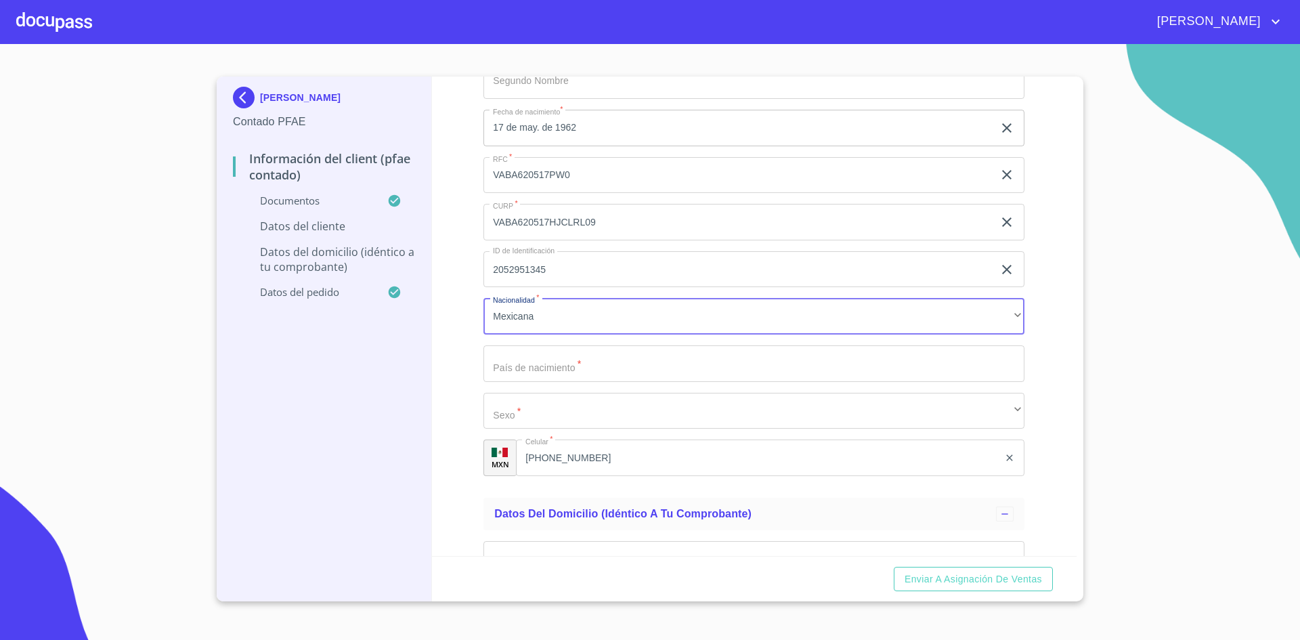
click at [591, 358] on input "Documento de identificación.   *" at bounding box center [754, 363] width 541 height 37
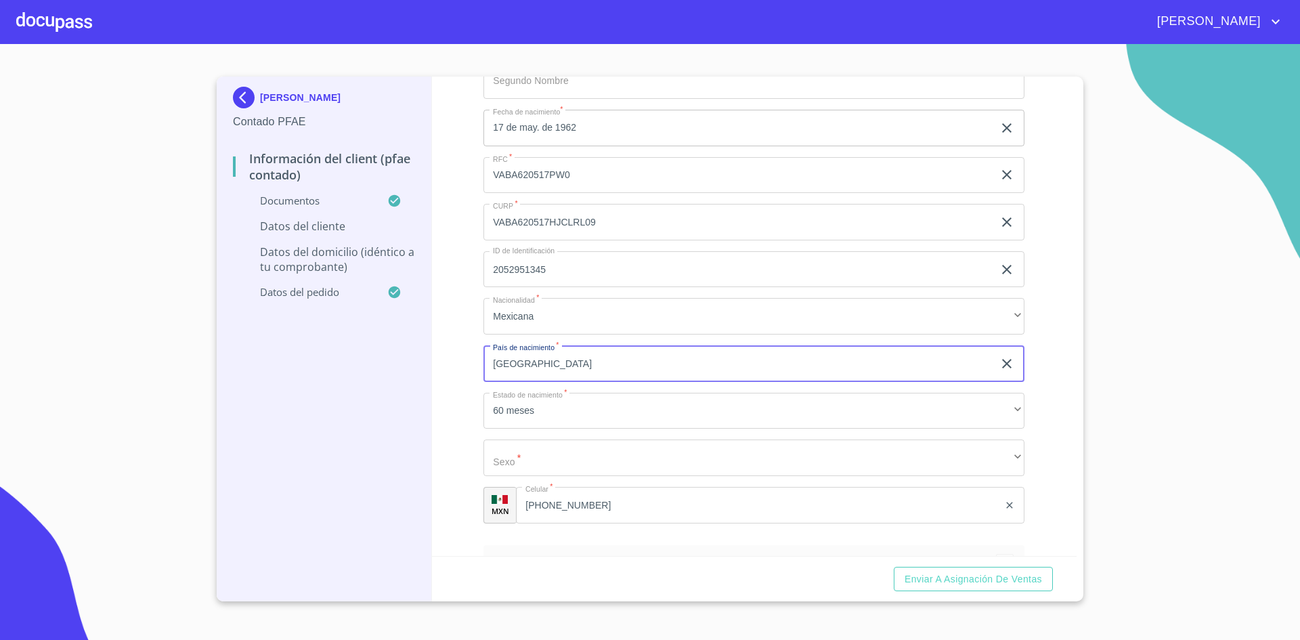
type input "[GEOGRAPHIC_DATA]"
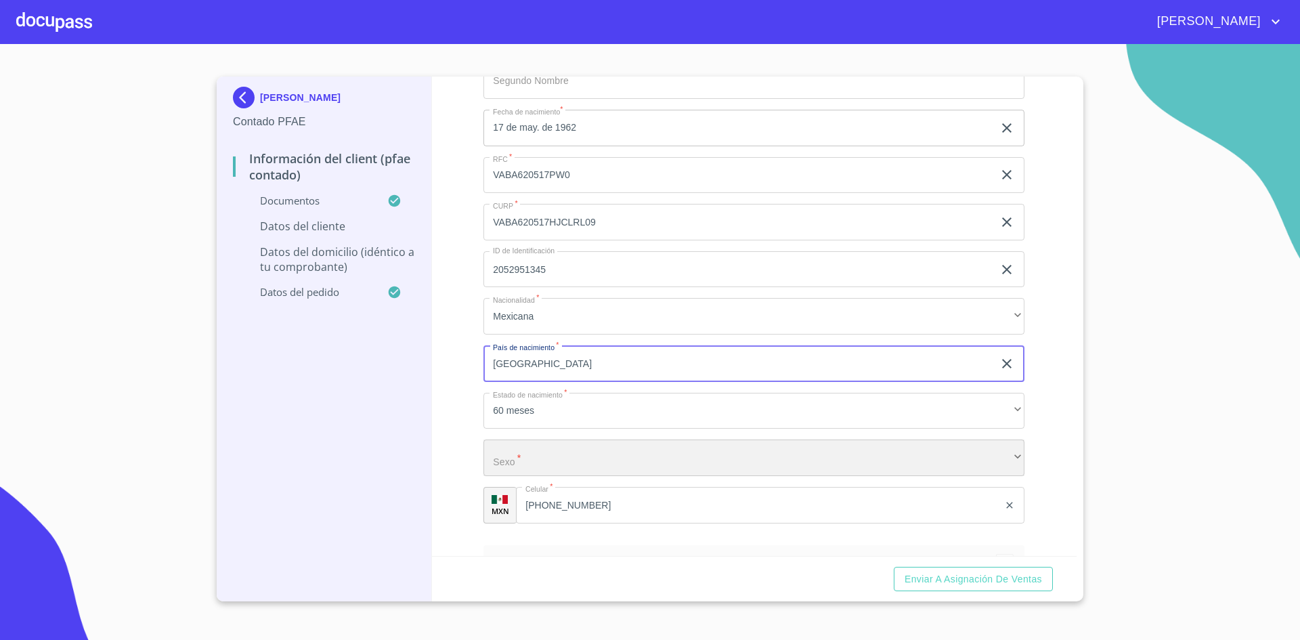
click at [518, 453] on div "​" at bounding box center [754, 458] width 541 height 37
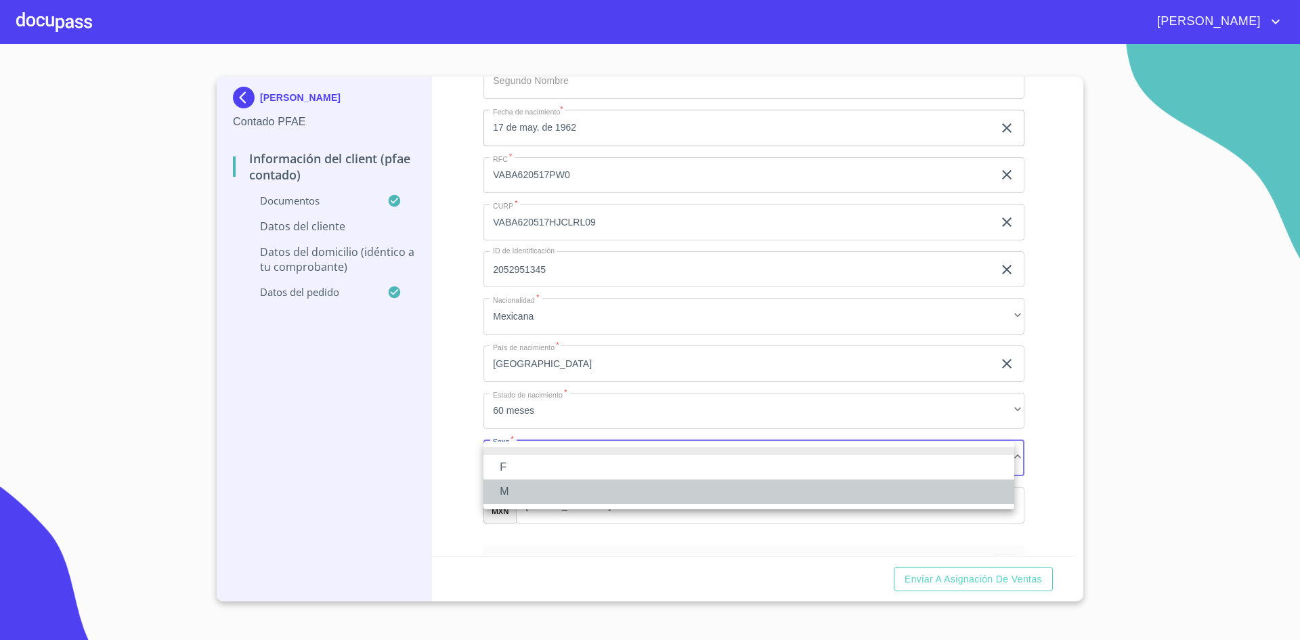
click at [518, 493] on li "M" at bounding box center [749, 492] width 531 height 24
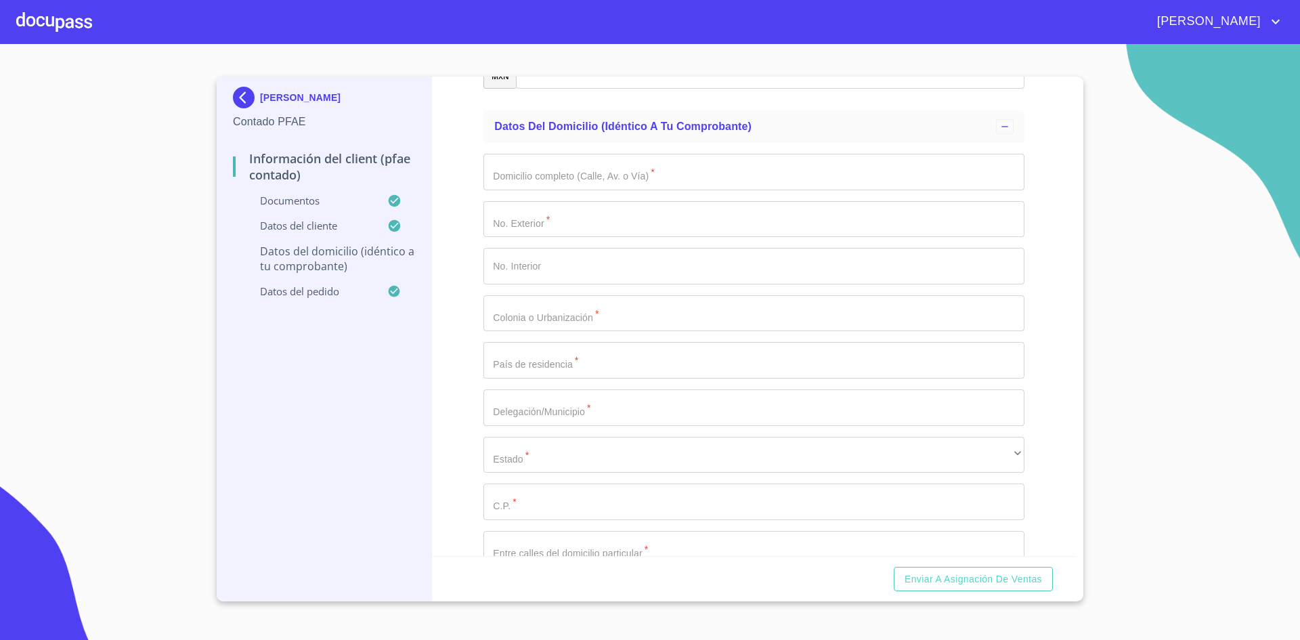
scroll to position [3229, 0]
click at [686, 176] on input "Documento de identificación.   *" at bounding box center [754, 171] width 541 height 37
type input "DINARES"
type input "683"
type input "`"
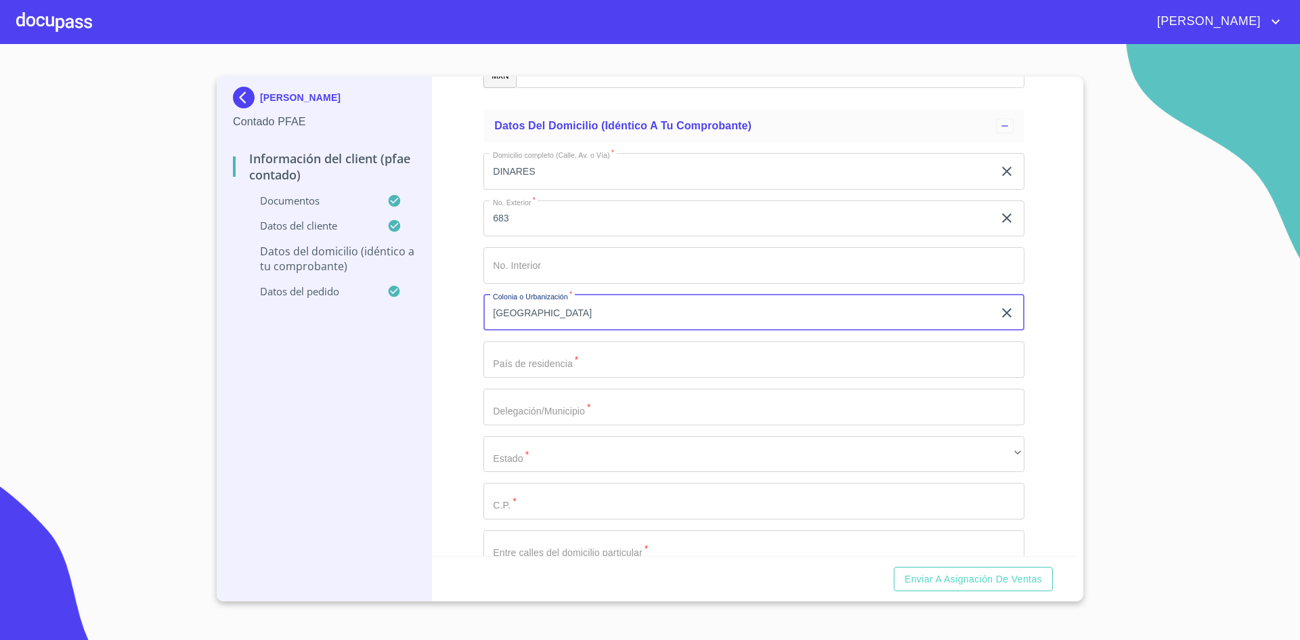
type input "[GEOGRAPHIC_DATA]"
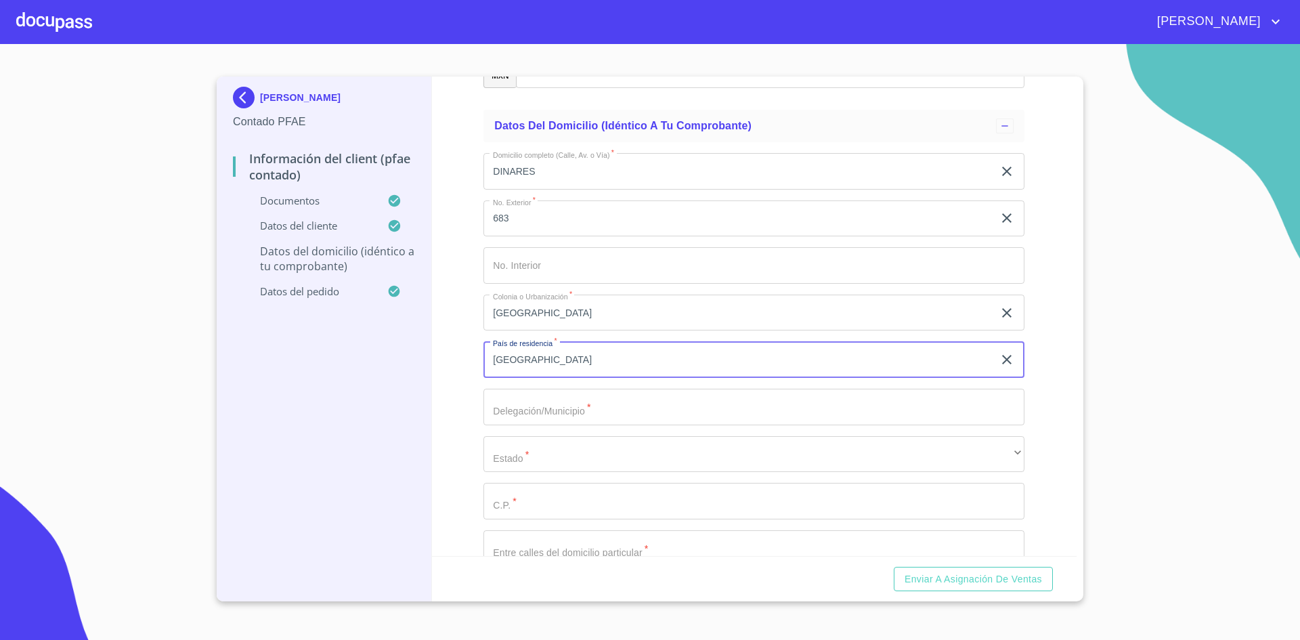
type input "[GEOGRAPHIC_DATA]"
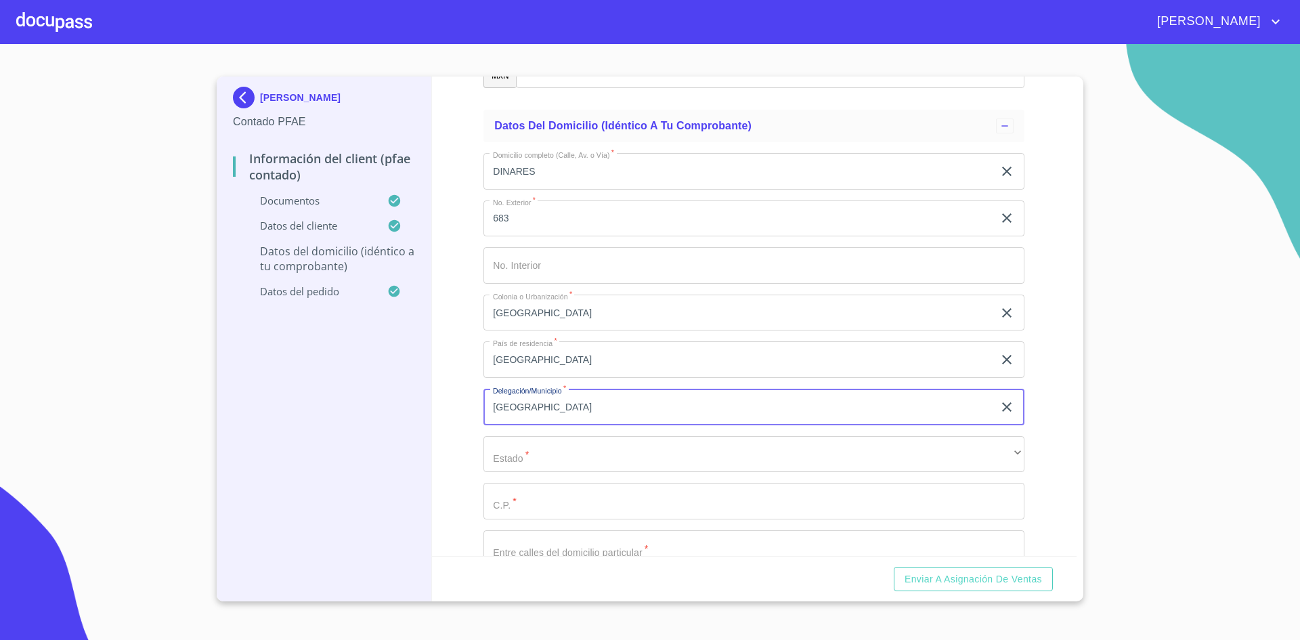
type input "[GEOGRAPHIC_DATA]"
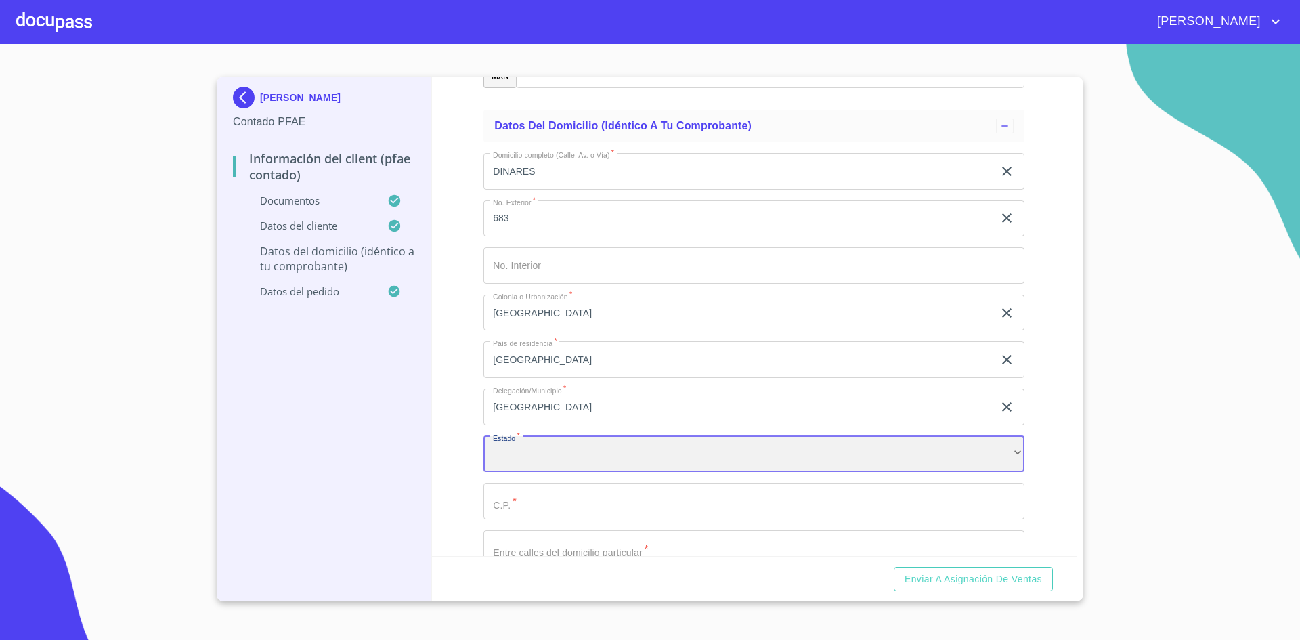
click at [1006, 459] on div "​" at bounding box center [754, 454] width 541 height 37
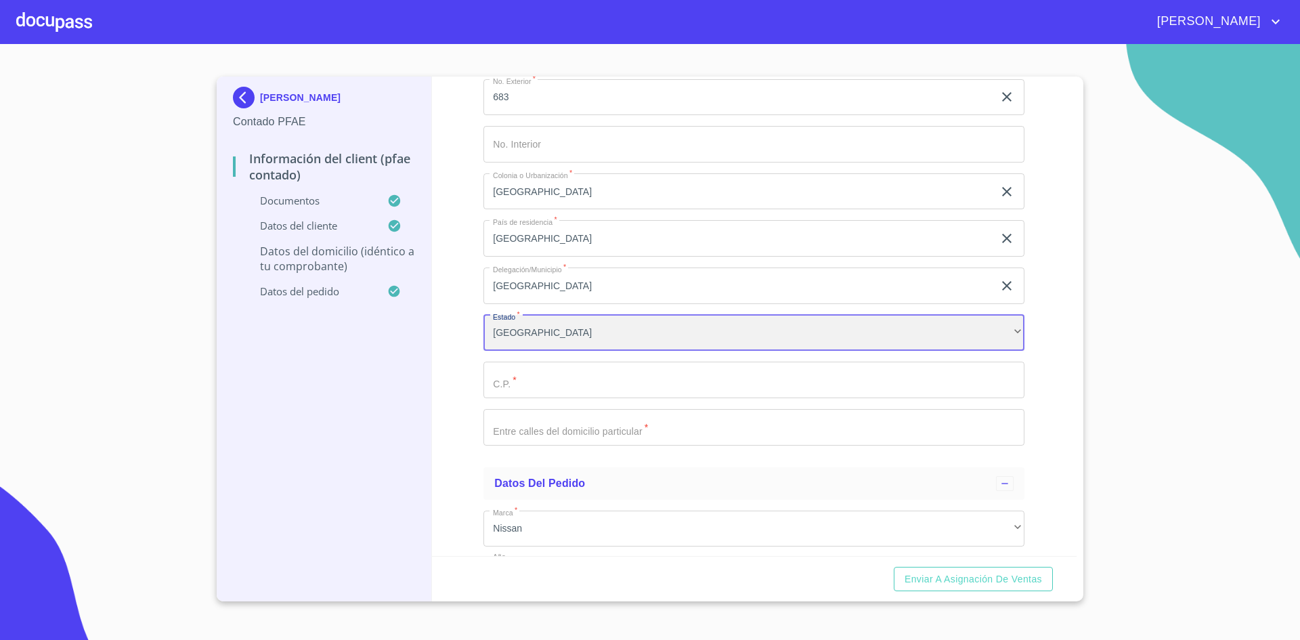
scroll to position [3351, 0]
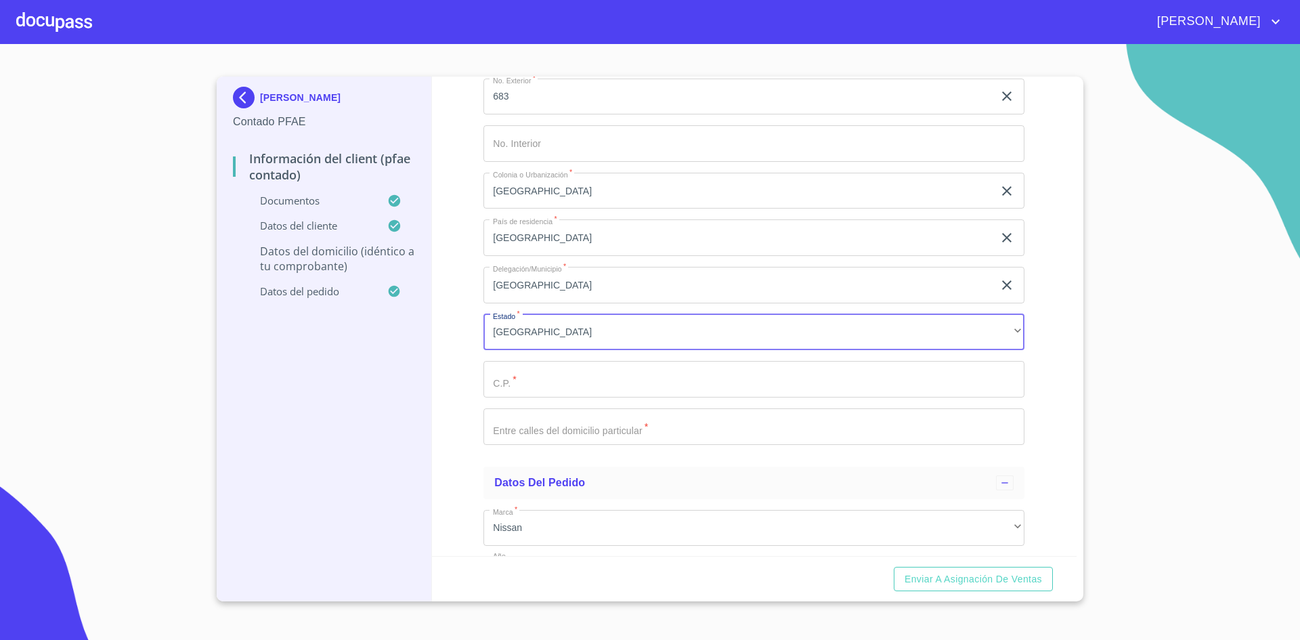
click at [857, 379] on input "Documento de identificación.   *" at bounding box center [754, 379] width 541 height 37
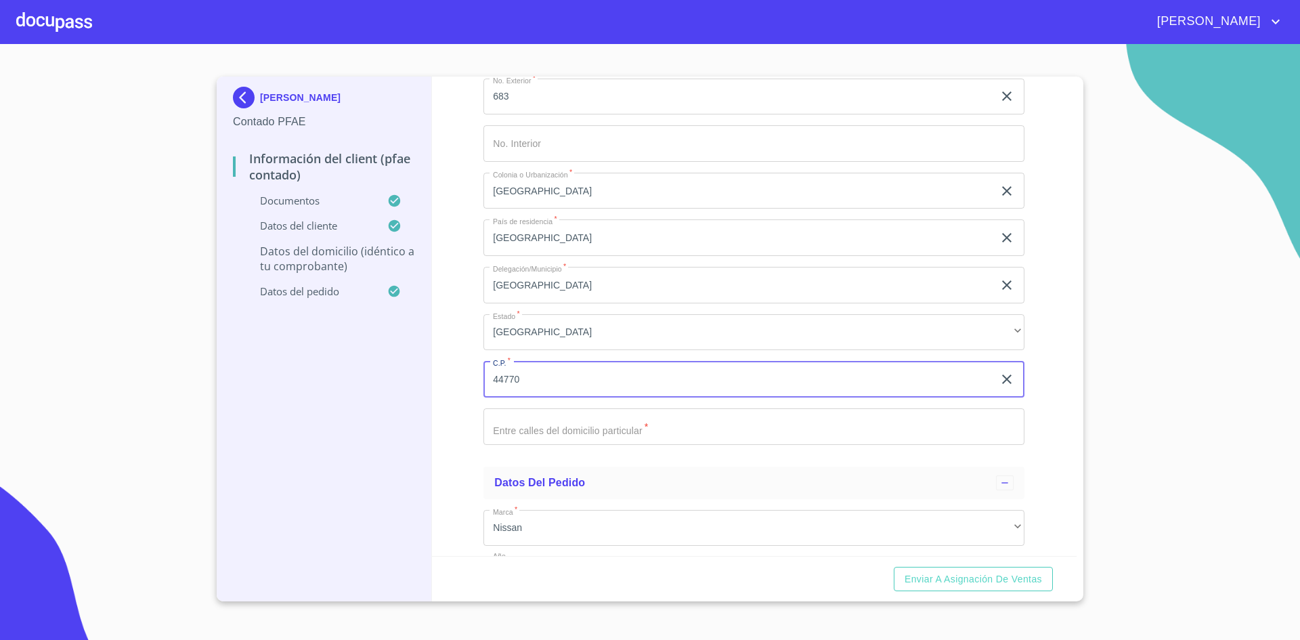
type input "44770"
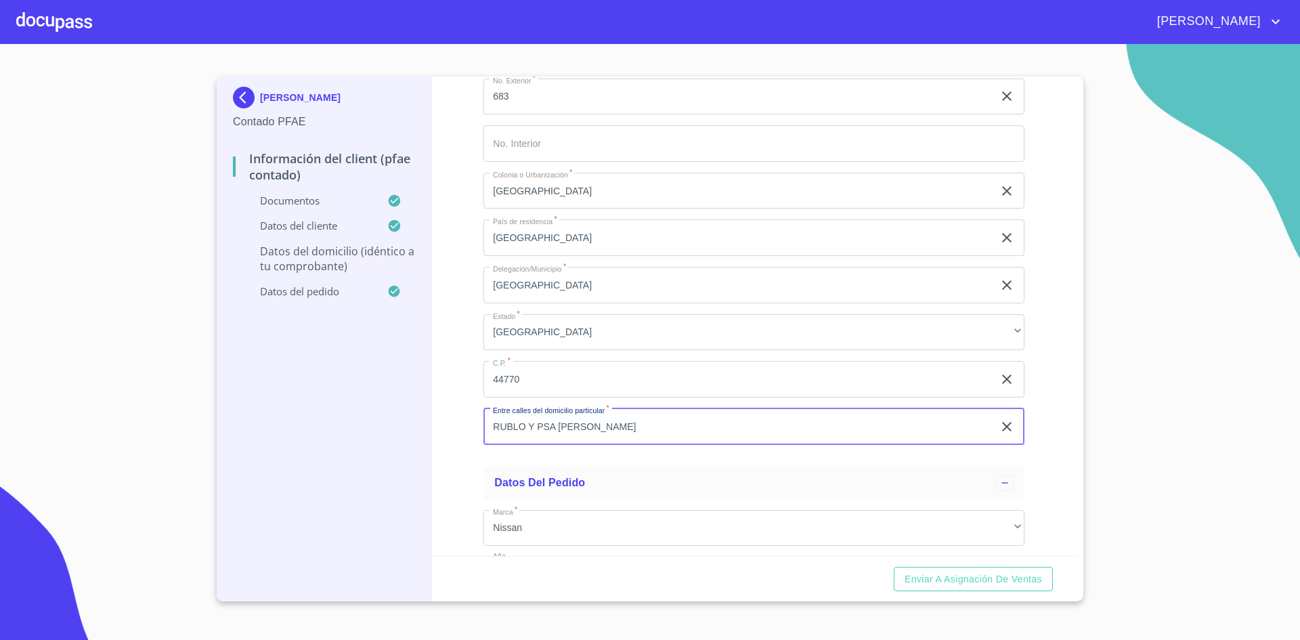
type input "RUBLO Y PSA [PERSON_NAME]"
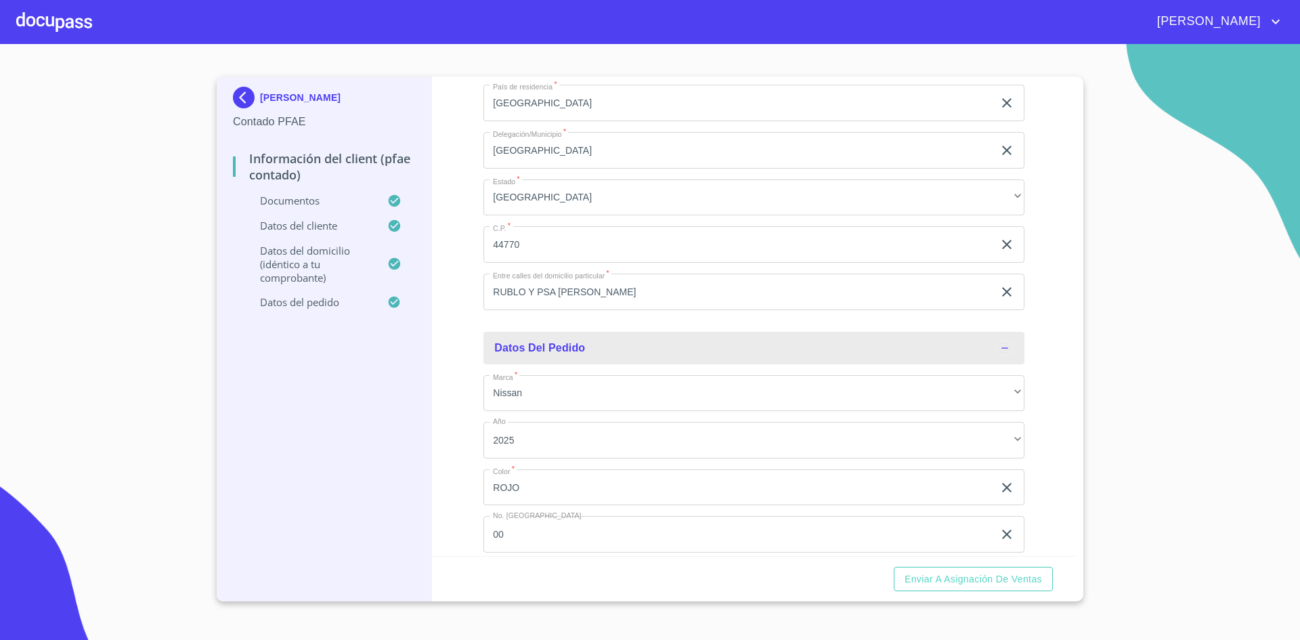
scroll to position [3546, 0]
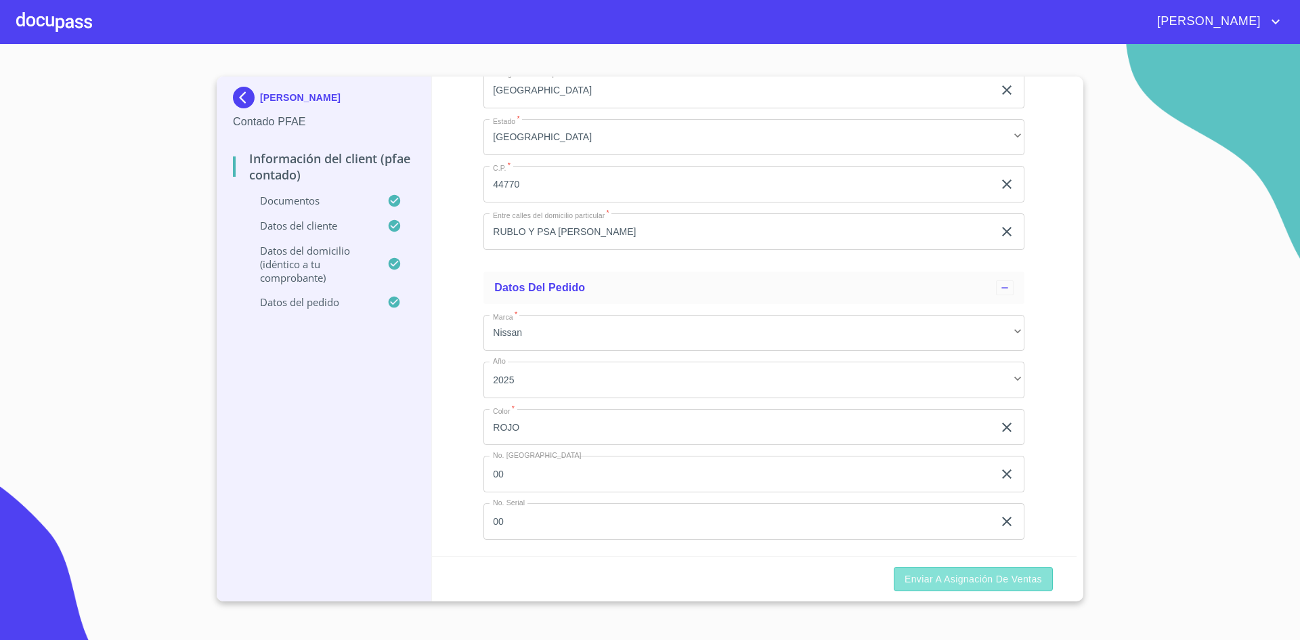
click at [984, 577] on span "Enviar a Asignación de Ventas" at bounding box center [973, 579] width 137 height 17
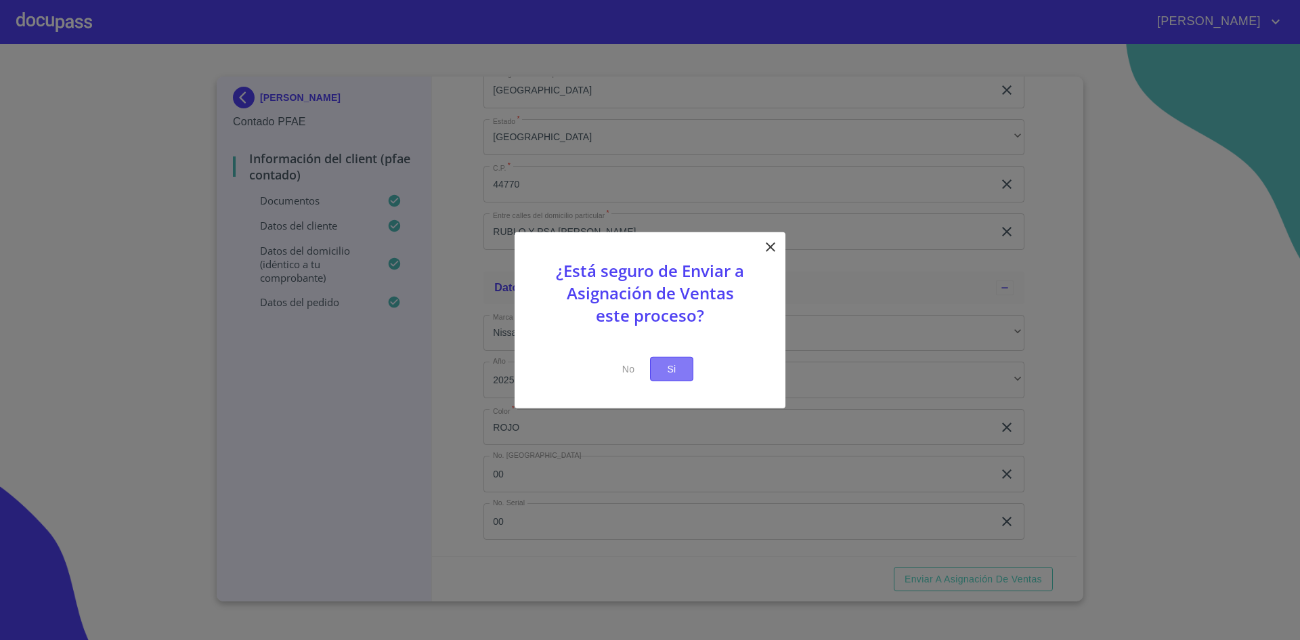
click at [672, 366] on span "Si" at bounding box center [672, 368] width 22 height 17
